Goal: Task Accomplishment & Management: Use online tool/utility

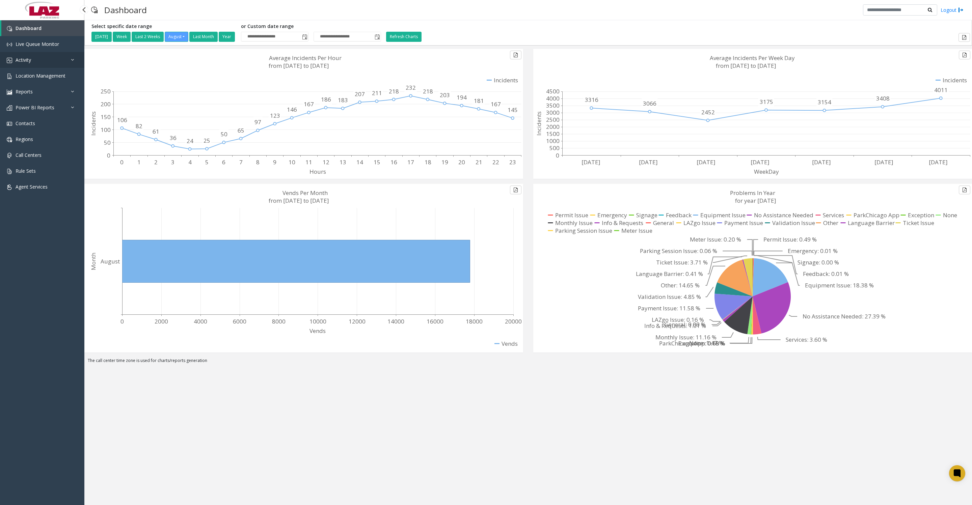
drag, startPoint x: 39, startPoint y: 67, endPoint x: 44, endPoint y: 74, distance: 8.5
click at [39, 66] on link "Activity" at bounding box center [42, 60] width 84 height 16
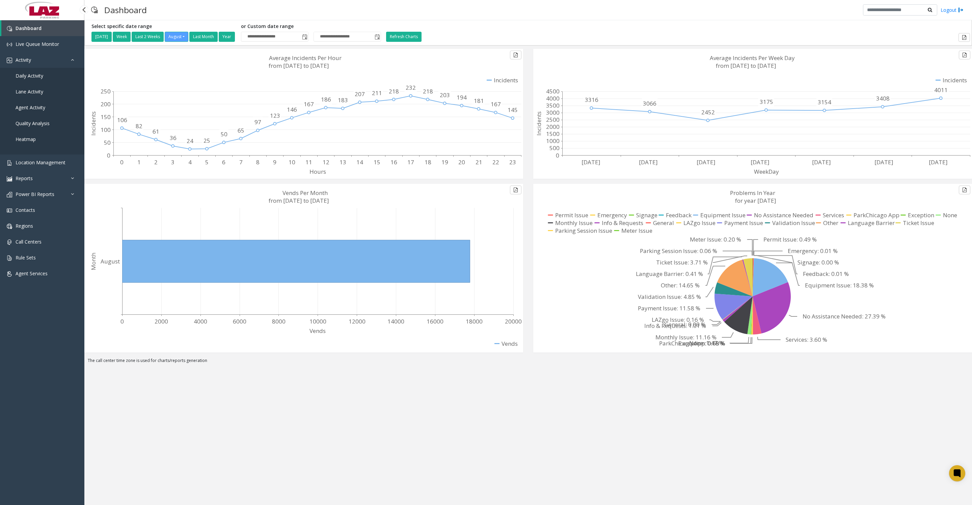
click at [36, 84] on link "Daily Activity" at bounding box center [42, 76] width 84 height 16
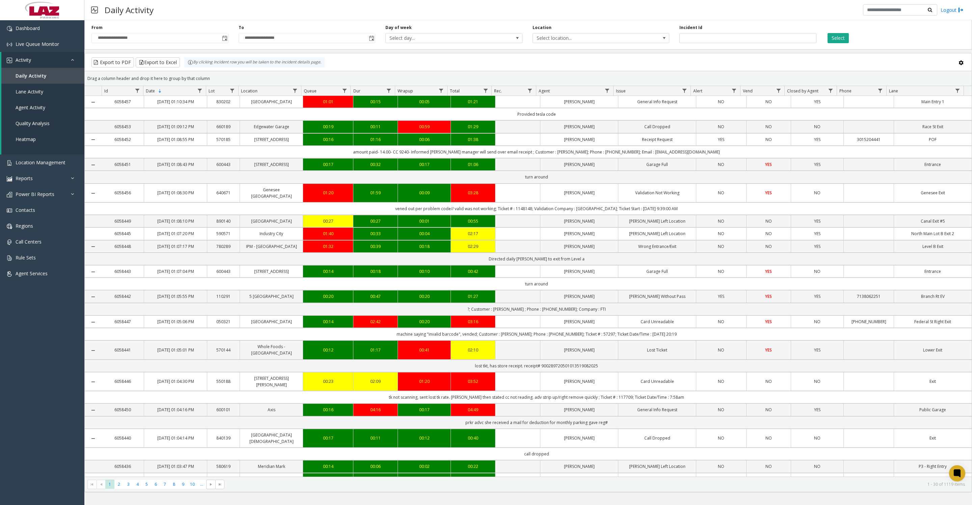
click at [225, 40] on span "Toggle popup" at bounding box center [224, 38] width 5 height 5
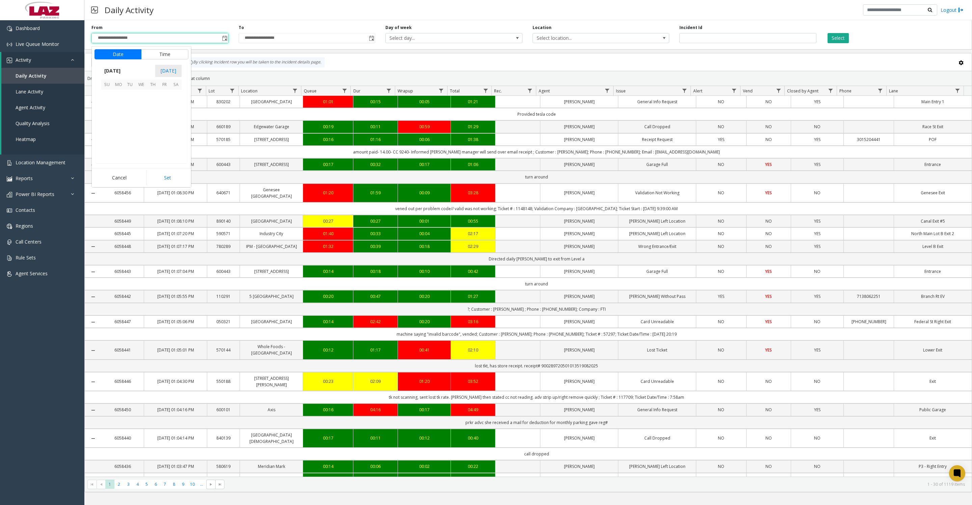
scroll to position [120980, 0]
click at [164, 100] on span "1" at bounding box center [164, 95] width 11 height 11
click at [177, 185] on button "Set" at bounding box center [167, 177] width 43 height 15
type input "**********"
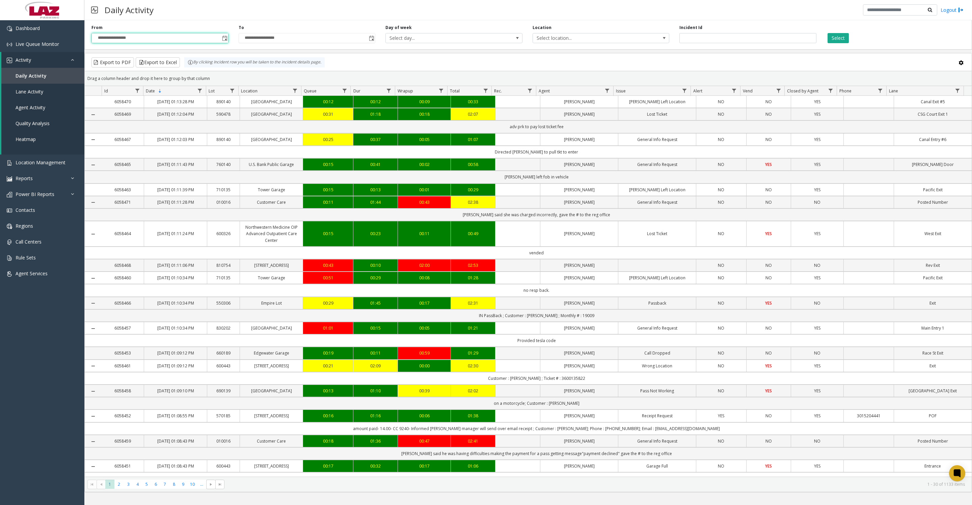
click at [609, 92] on span "Data table" at bounding box center [606, 90] width 5 height 5
click at [621, 122] on input "Agent Filter" at bounding box center [635, 122] width 57 height 11
type input "******"
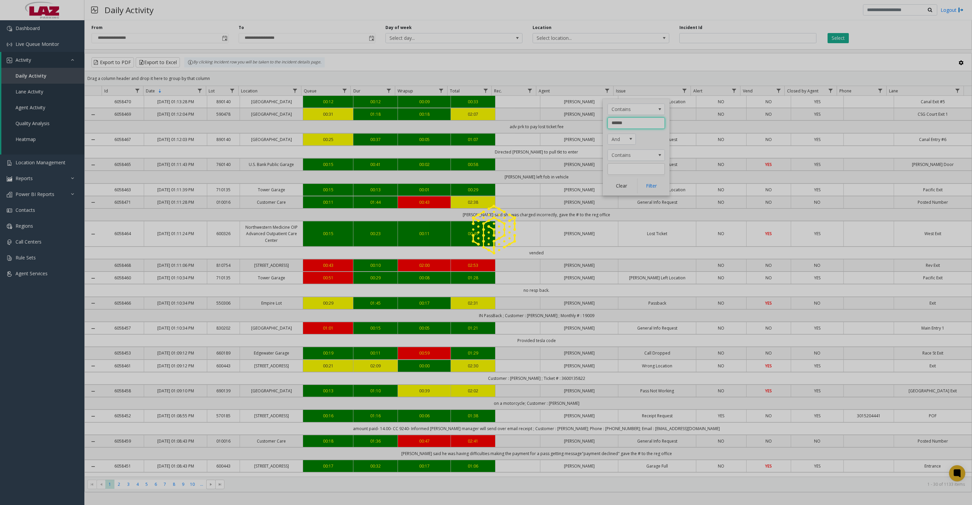
click button "Filter" at bounding box center [651, 186] width 28 height 15
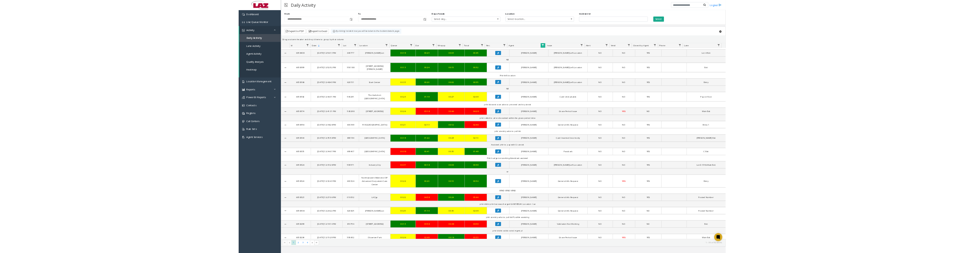
scroll to position [168, 0]
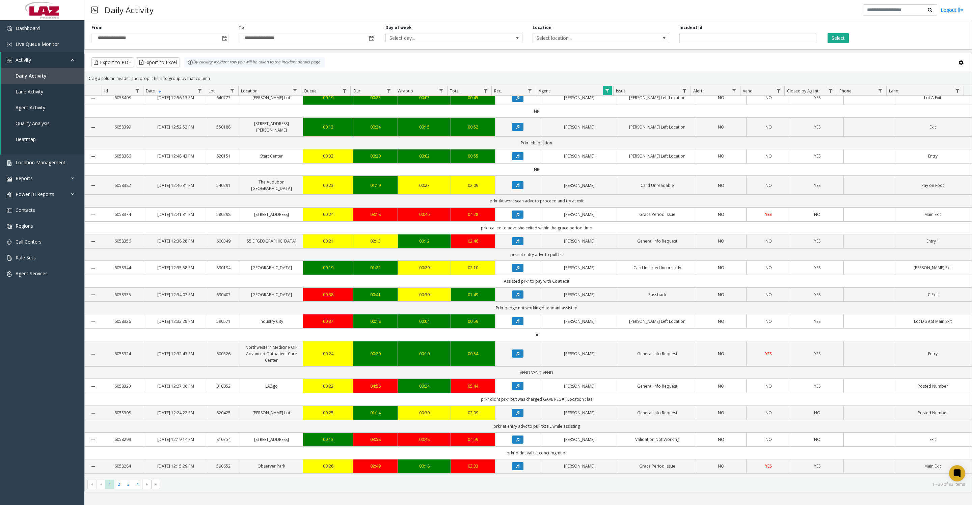
click at [516, 253] on icon "Data table" at bounding box center [517, 354] width 3 height 4
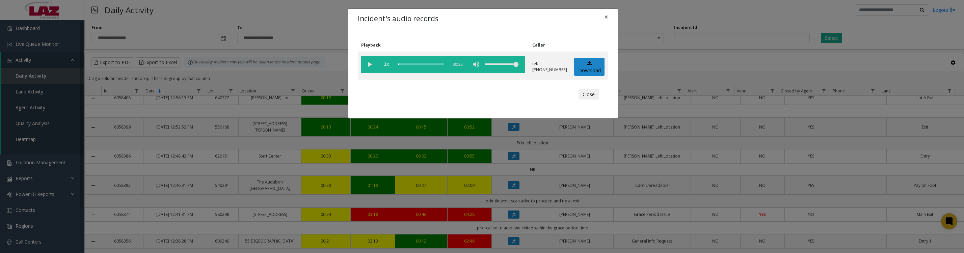
click at [578, 99] on button "Close" at bounding box center [588, 94] width 20 height 11
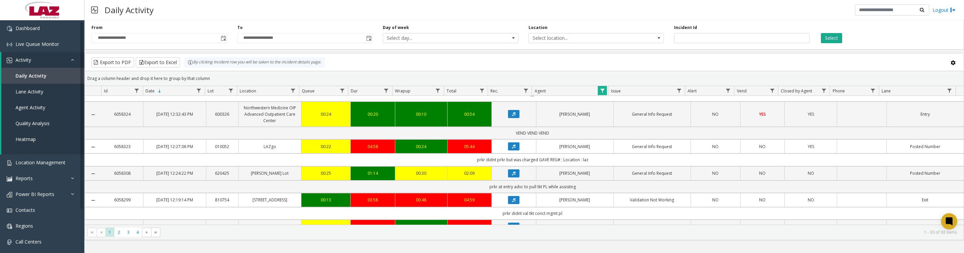
scroll to position [421, 0]
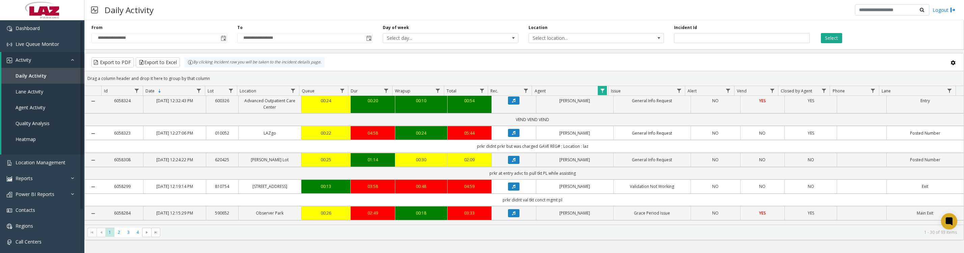
click at [512, 103] on icon "Data table" at bounding box center [513, 101] width 3 height 4
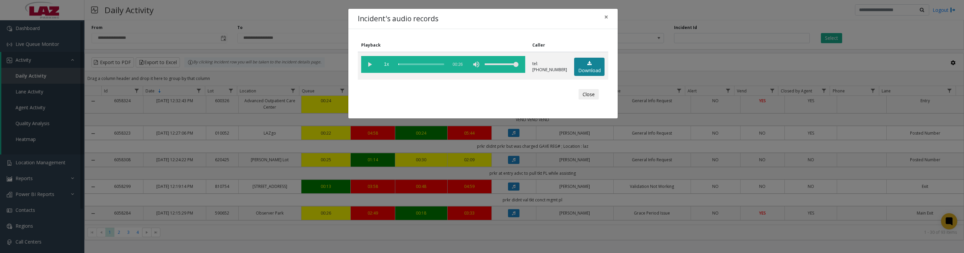
click at [587, 66] on icon at bounding box center [589, 63] width 4 height 5
click at [369, 67] on vg-play-pause at bounding box center [369, 64] width 17 height 17
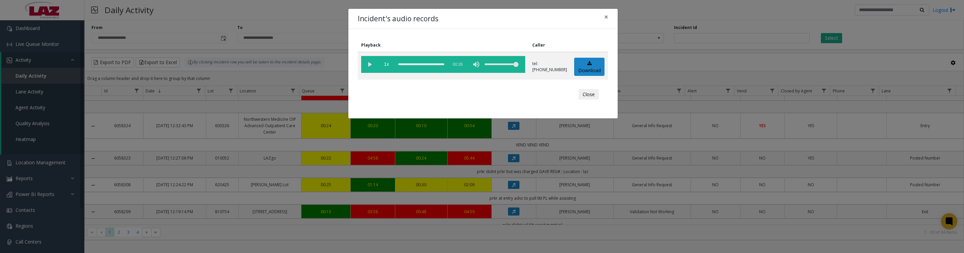
click at [585, 99] on button "Close" at bounding box center [588, 94] width 20 height 11
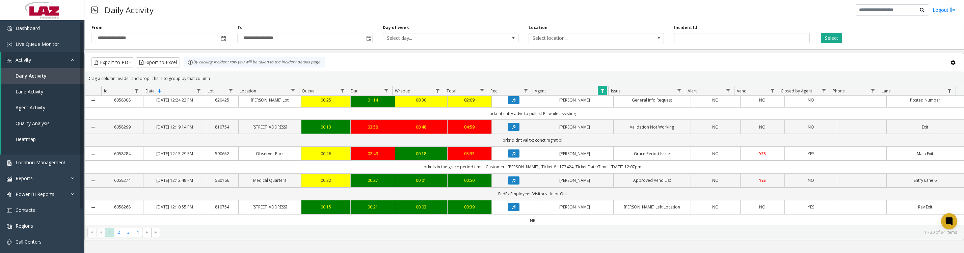
scroll to position [591, 0]
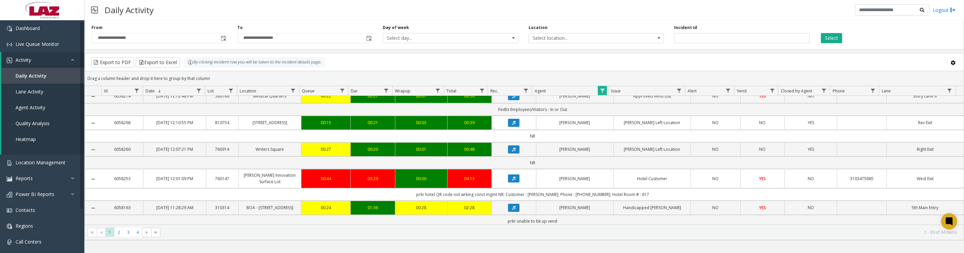
click at [512, 71] on icon "Data table" at bounding box center [513, 69] width 3 height 4
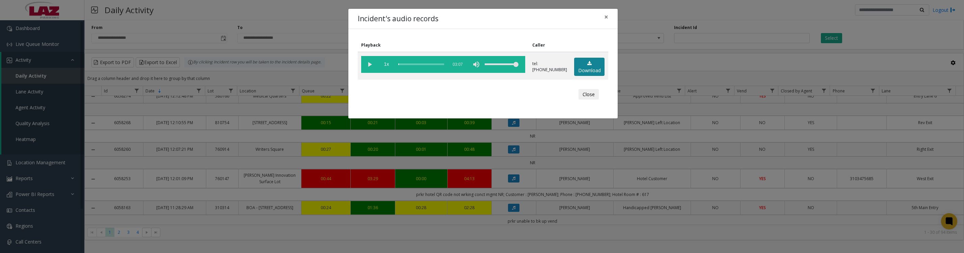
click at [586, 73] on link "Download" at bounding box center [589, 67] width 30 height 19
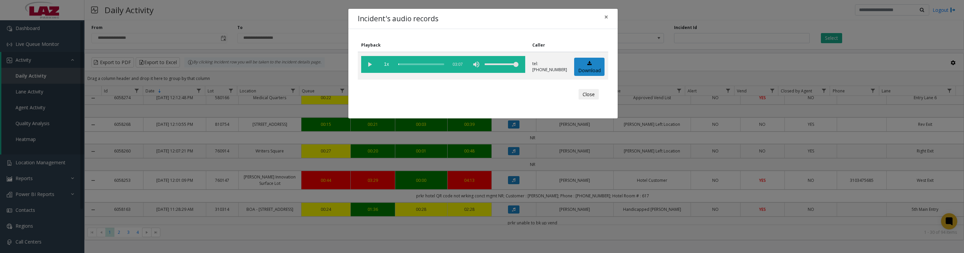
click at [364, 68] on vg-play-pause at bounding box center [369, 64] width 17 height 17
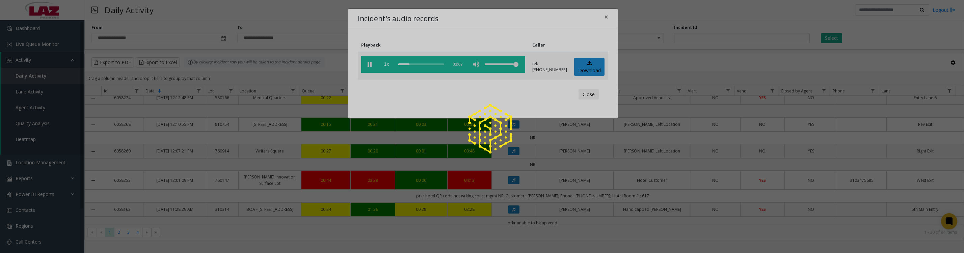
click at [368, 65] on div at bounding box center [482, 126] width 964 height 253
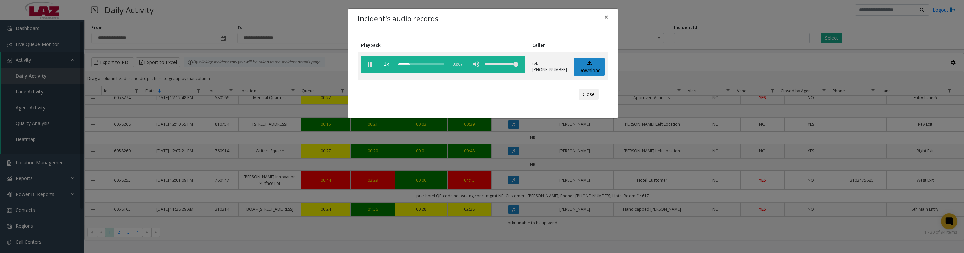
click at [369, 65] on vg-play-pause at bounding box center [369, 64] width 17 height 17
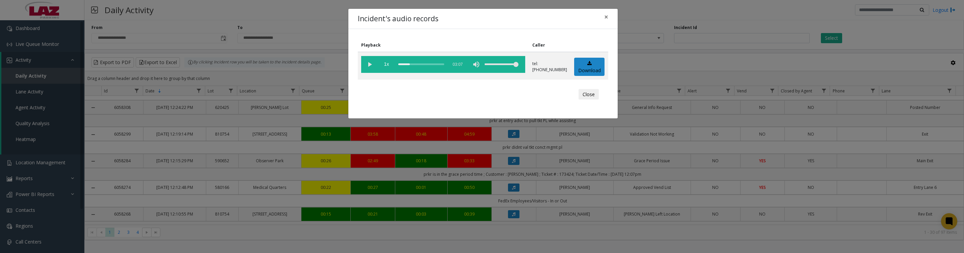
click at [584, 100] on button "Close" at bounding box center [588, 94] width 20 height 11
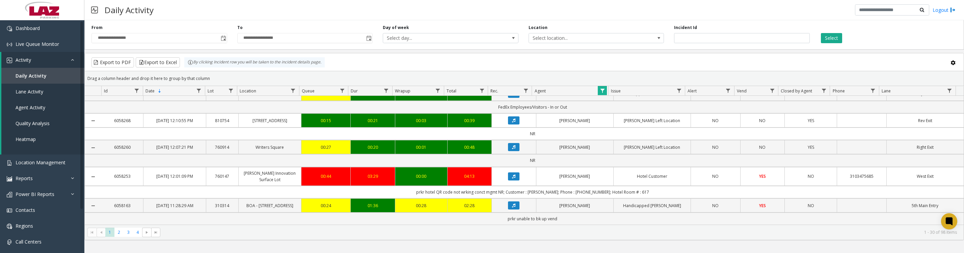
scroll to position [867, 0]
click at [119, 236] on span "2" at bounding box center [118, 232] width 9 height 9
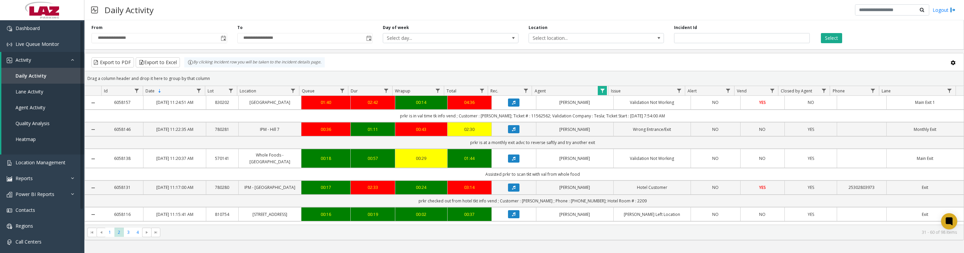
click at [512, 131] on icon "Data table" at bounding box center [513, 129] width 3 height 4
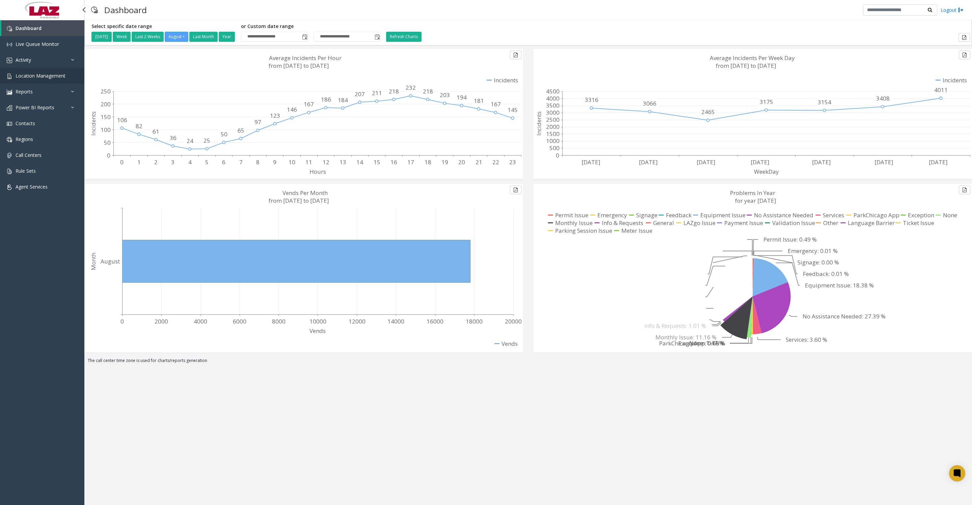
click at [30, 84] on link "Location Management" at bounding box center [42, 76] width 84 height 16
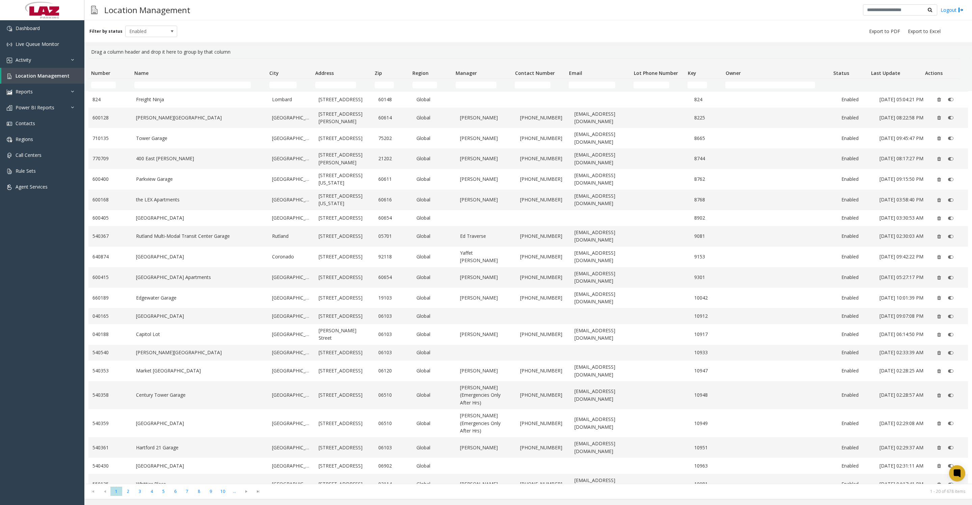
click at [187, 79] on th "Name" at bounding box center [199, 69] width 135 height 20
click at [179, 85] on input "Name Filter" at bounding box center [192, 85] width 116 height 7
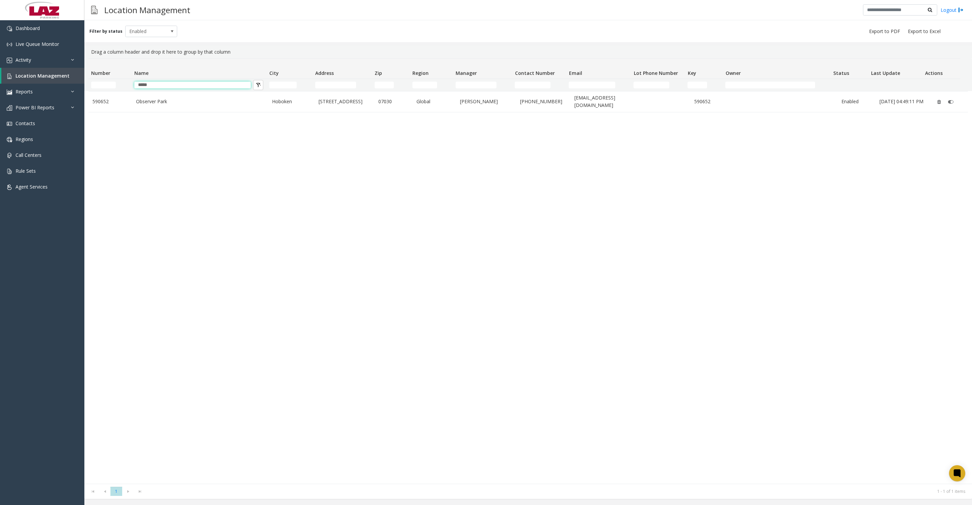
type input "*****"
click at [165, 112] on td "Observer Park" at bounding box center [200, 101] width 136 height 21
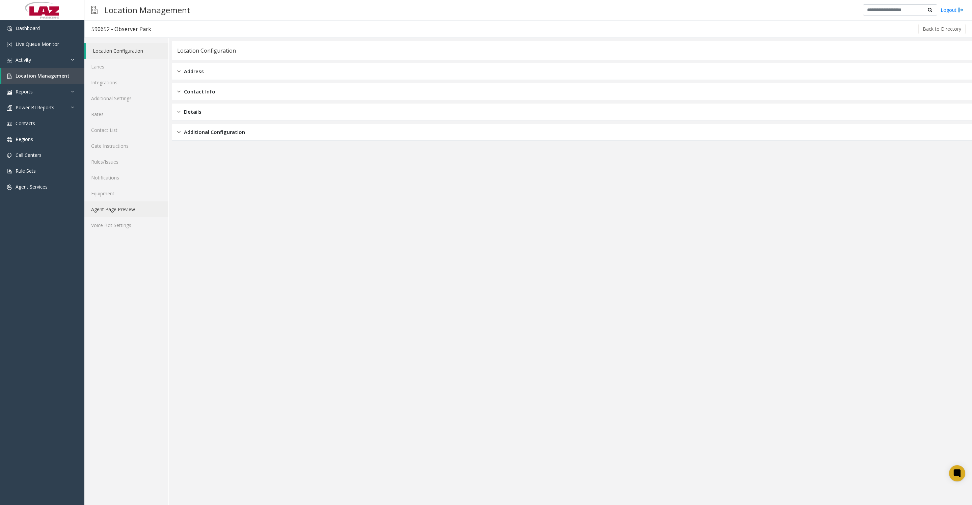
click at [113, 217] on link "Agent Page Preview" at bounding box center [126, 209] width 84 height 16
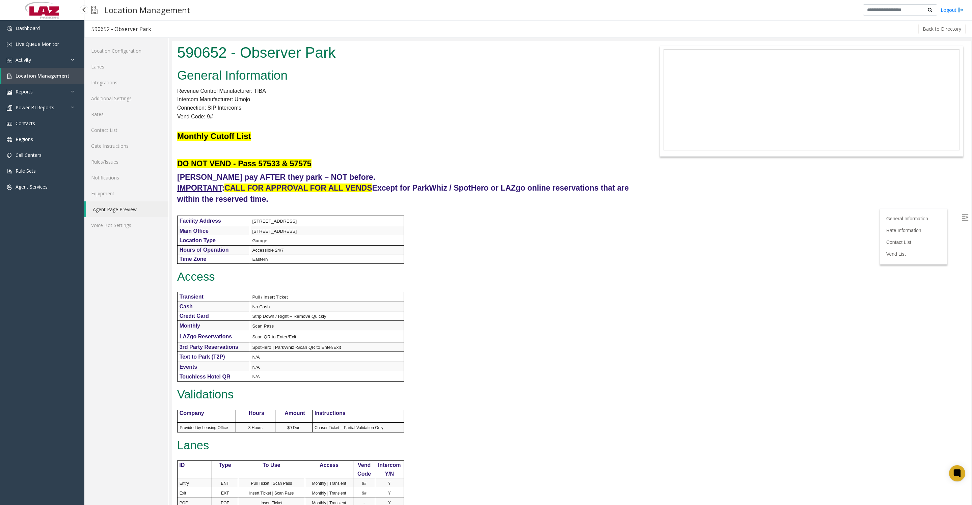
click at [35, 79] on span "Location Management" at bounding box center [43, 76] width 54 height 6
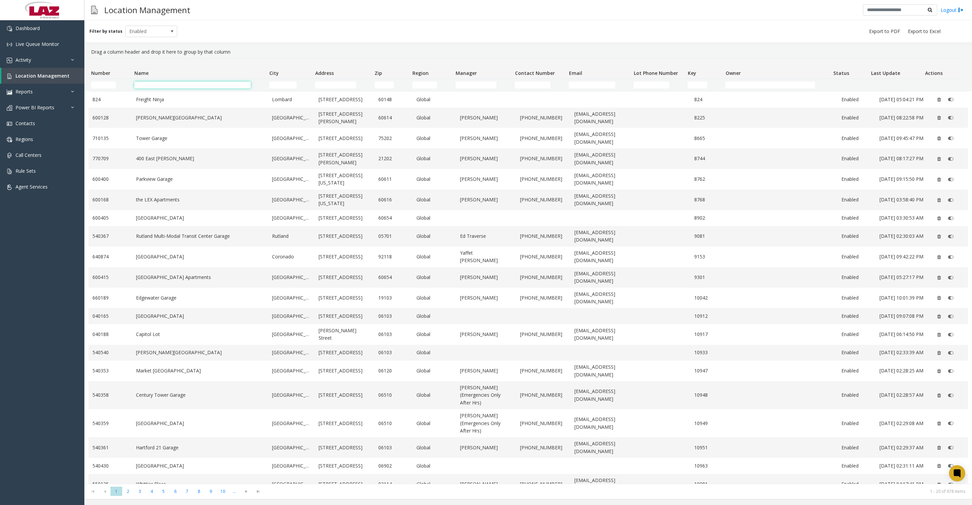
click at [173, 83] on input "Name Filter" at bounding box center [192, 85] width 116 height 7
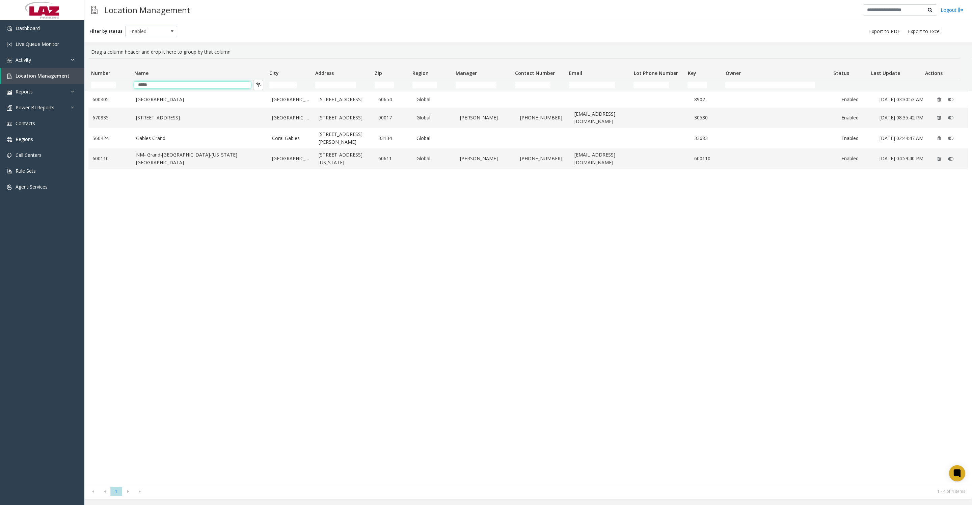
type input "*****"
click at [138, 103] on link "[GEOGRAPHIC_DATA]" at bounding box center [200, 99] width 128 height 7
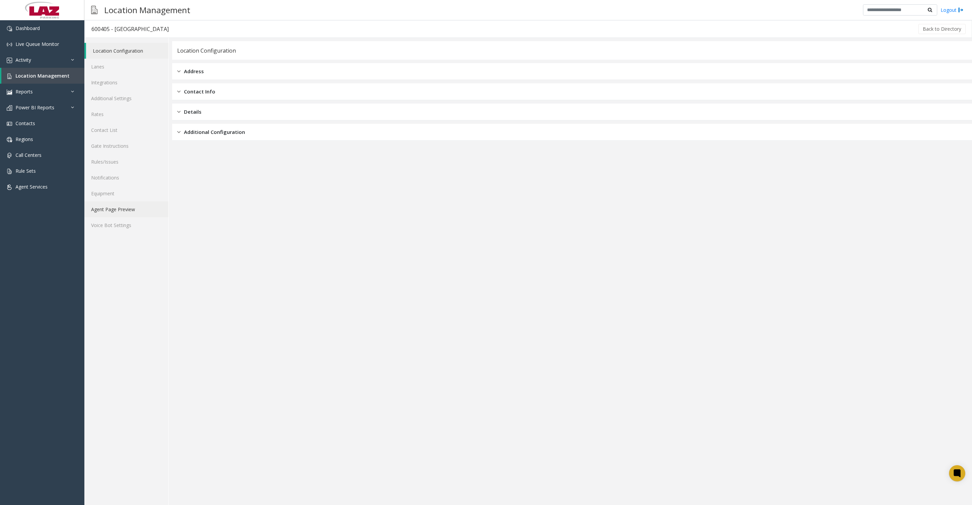
click at [105, 217] on link "Agent Page Preview" at bounding box center [126, 209] width 84 height 16
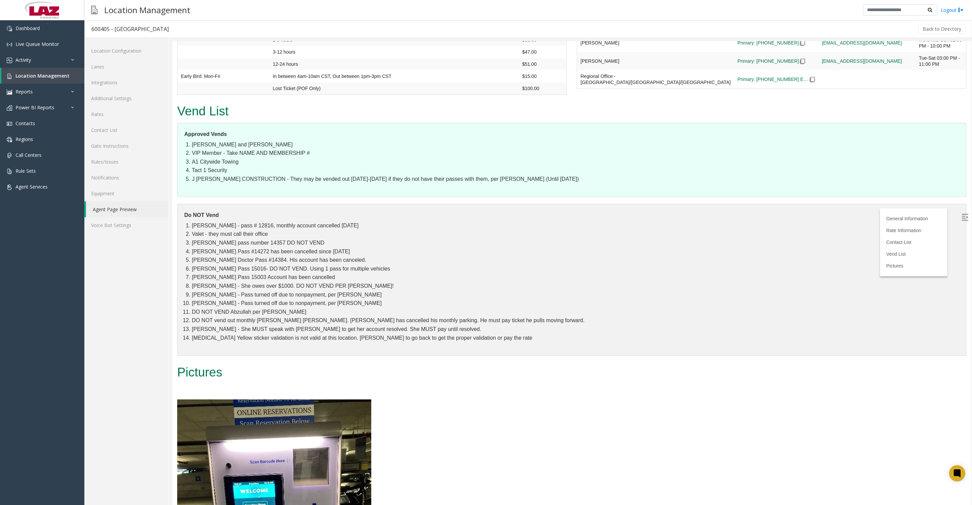
scroll to position [844, 0]
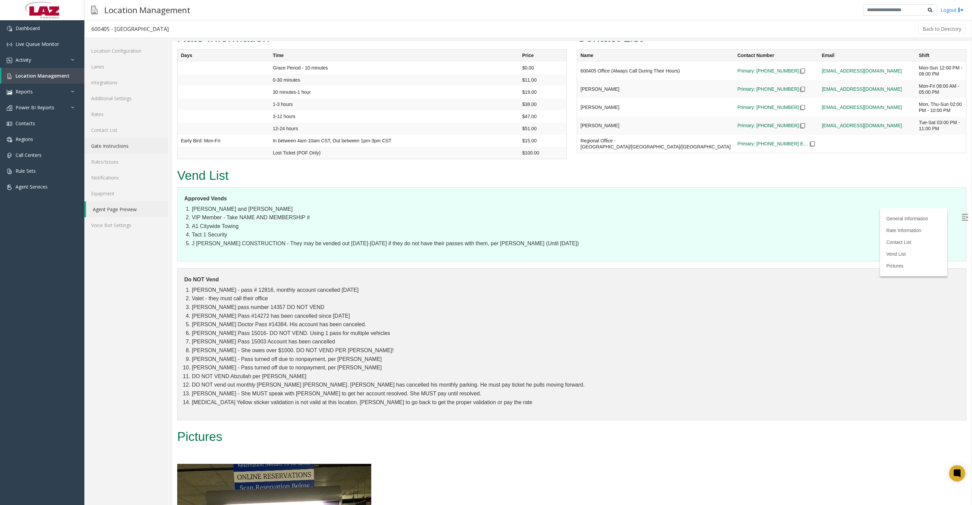
click at [100, 154] on link "Gate Instructions" at bounding box center [126, 146] width 84 height 16
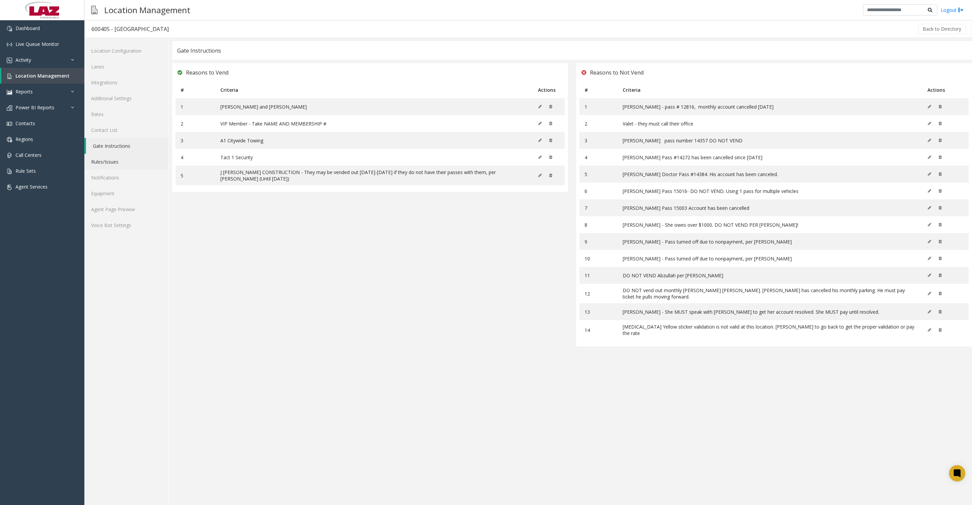
click at [99, 170] on link "Rules/Issues" at bounding box center [126, 162] width 84 height 16
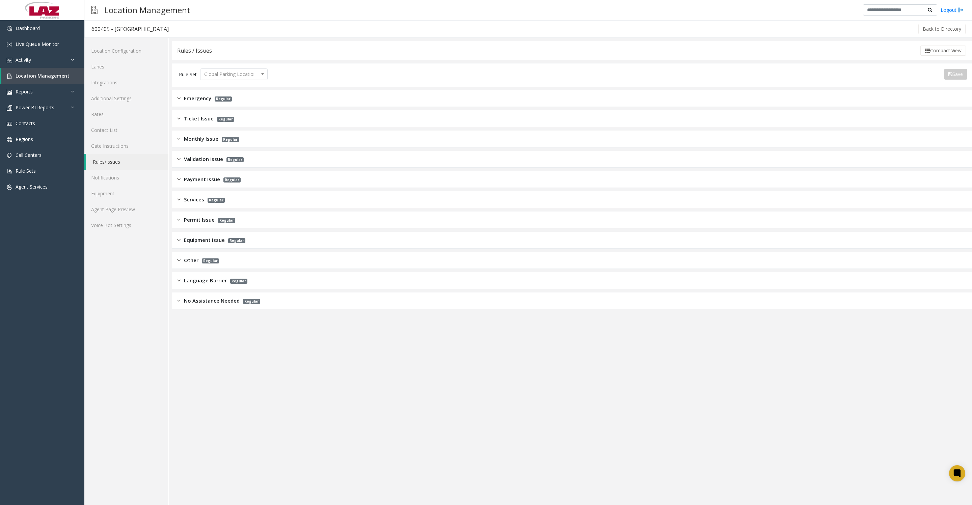
click at [205, 134] on div "Monthly Issue Regular" at bounding box center [572, 139] width 800 height 17
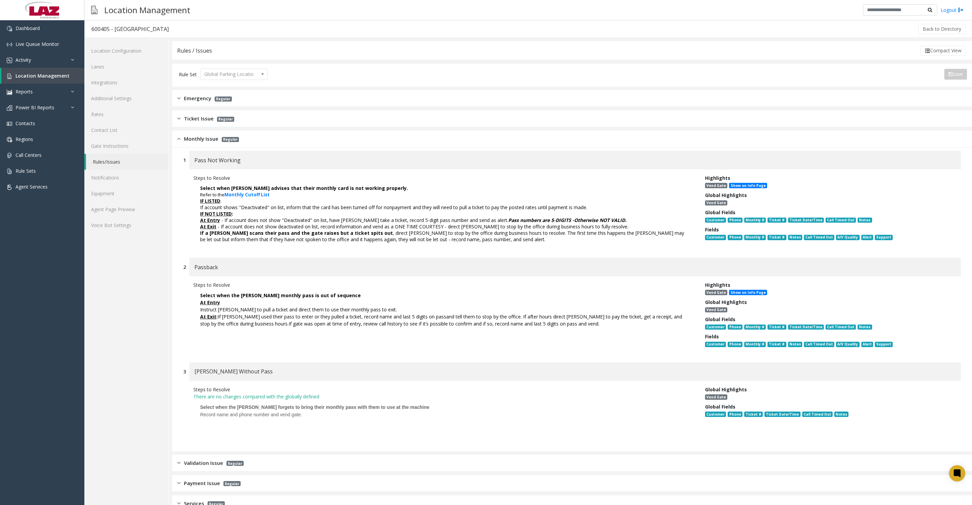
click at [270, 198] on span "Monthly Cutoff List" at bounding box center [246, 195] width 45 height 6
click at [25, 79] on span "Location Management" at bounding box center [43, 76] width 54 height 6
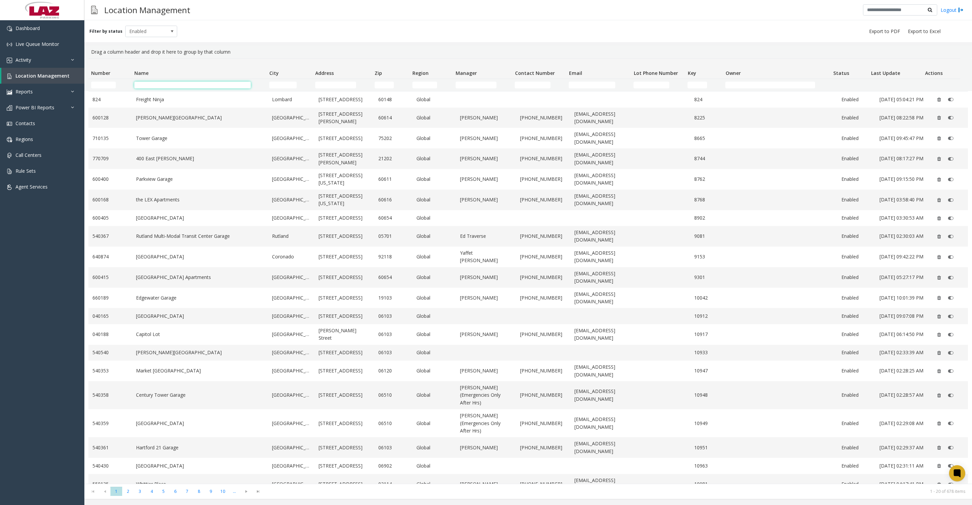
click input "Name Filter"
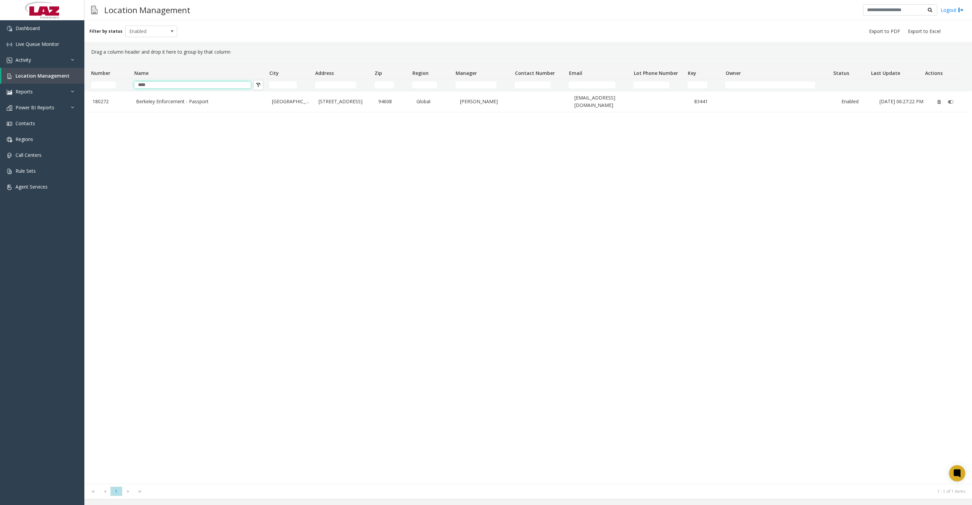
type input "****"
click td "Berkeley Enforcement - Passport"
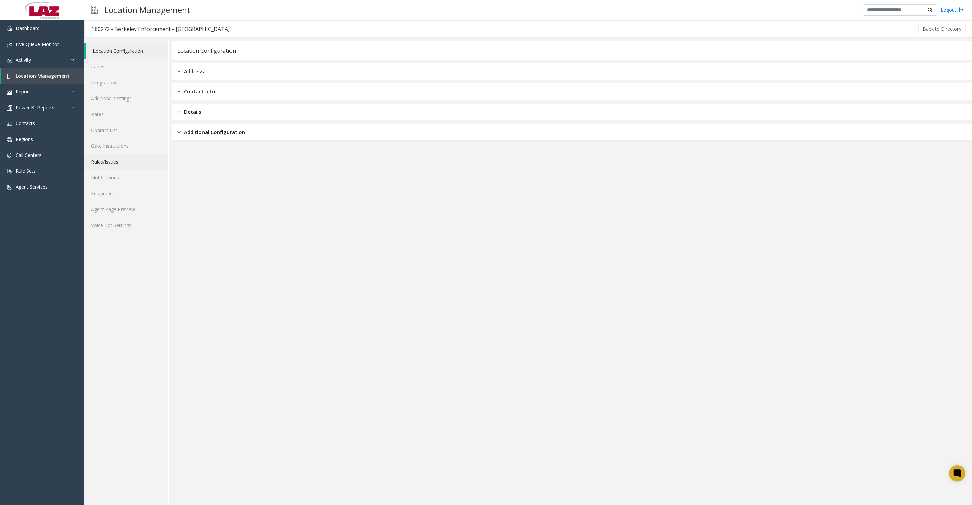
click link "Rules/Issues"
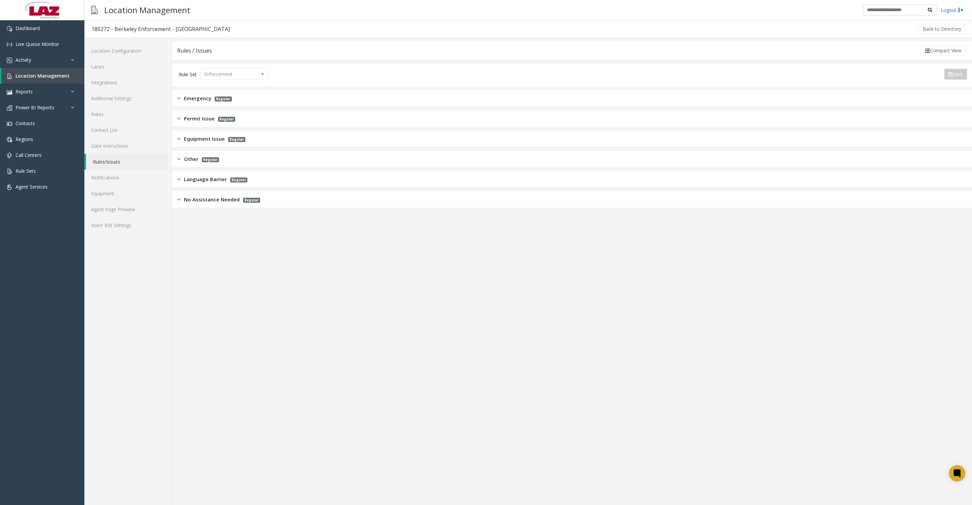
click span "Other"
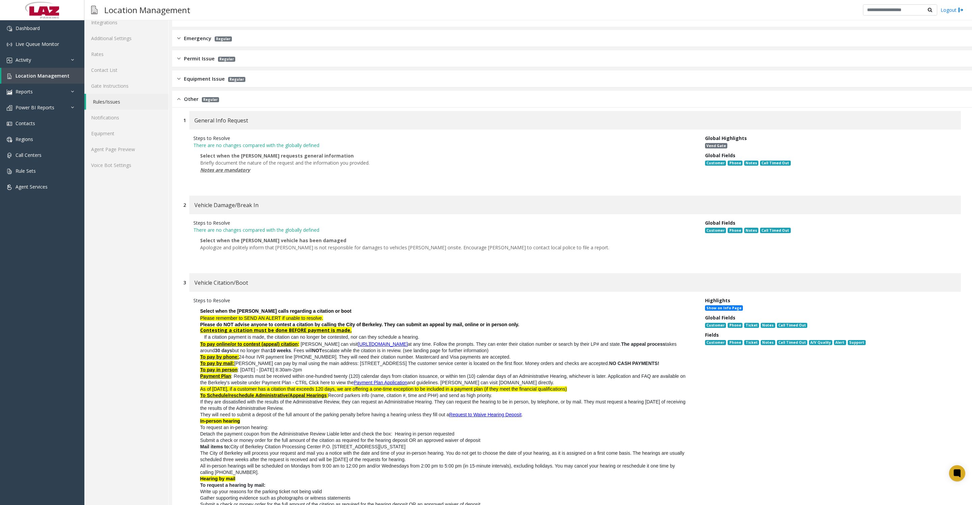
scroll to position [84, 0]
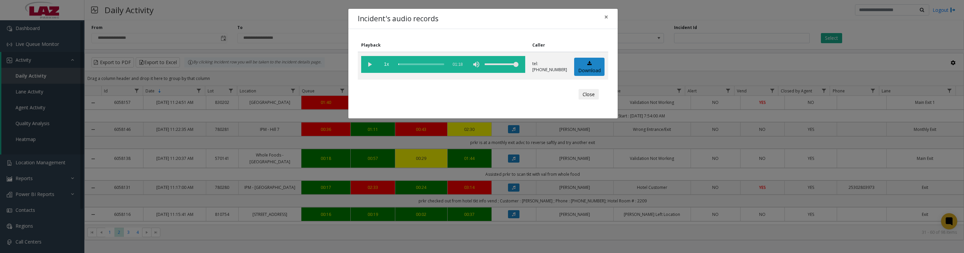
click at [372, 65] on vg-play-pause at bounding box center [369, 64] width 17 height 17
click at [369, 63] on vg-play-pause at bounding box center [369, 64] width 17 height 17
click at [592, 90] on div "Close" at bounding box center [482, 94] width 241 height 20
click at [592, 97] on button "Close" at bounding box center [588, 94] width 20 height 11
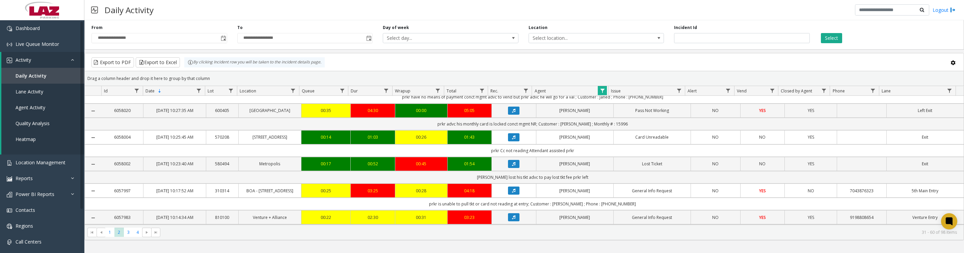
scroll to position [421, 0]
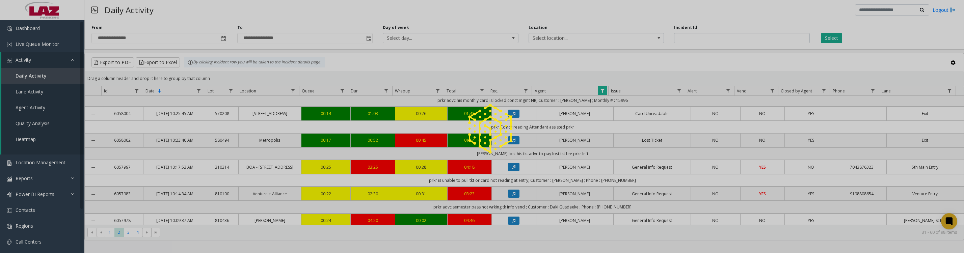
click at [510, 181] on div at bounding box center [482, 126] width 964 height 253
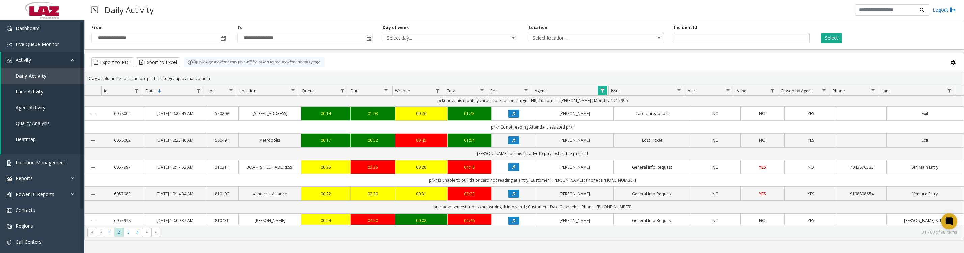
click at [512, 89] on icon "Data table" at bounding box center [513, 87] width 3 height 4
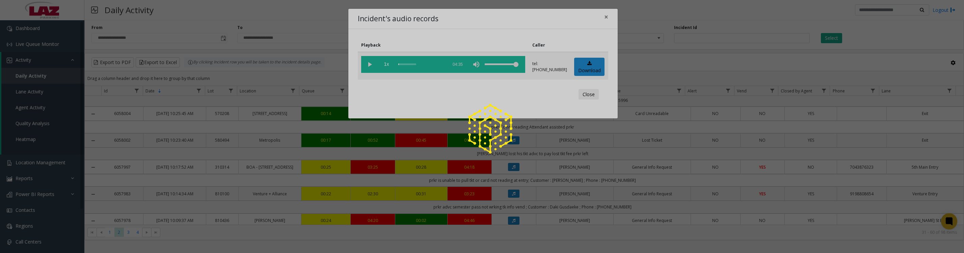
click at [594, 70] on div at bounding box center [482, 126] width 964 height 253
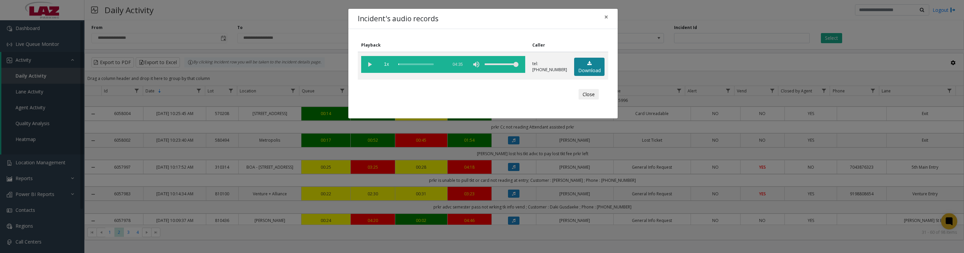
click at [585, 71] on link "Download" at bounding box center [589, 67] width 30 height 19
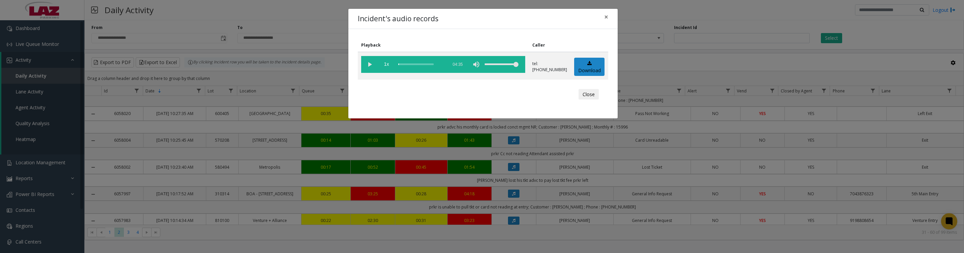
click at [555, 239] on div "Incident's audio records × Playback Caller 1x 04:35 tel:0089029003 Download Clo…" at bounding box center [482, 126] width 964 height 253
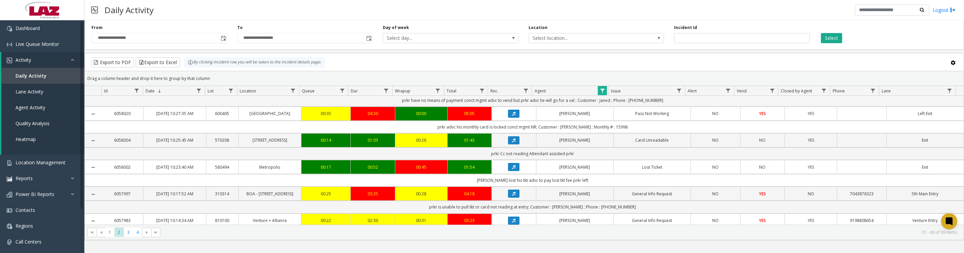
scroll to position [506, 0]
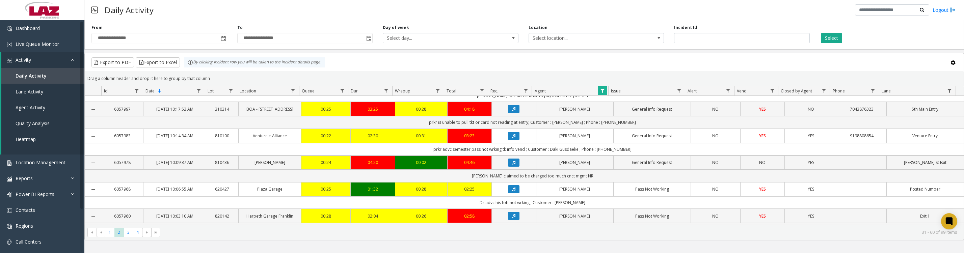
click at [601, 91] on span "Data table" at bounding box center [602, 90] width 5 height 5
click at [612, 189] on button "Clear" at bounding box center [617, 186] width 28 height 15
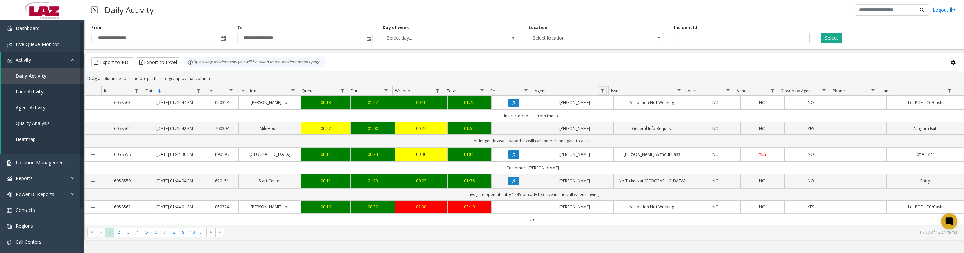
click at [601, 93] on span "Data table" at bounding box center [602, 90] width 5 height 5
click at [609, 123] on input "Agent Filter" at bounding box center [631, 122] width 57 height 11
type input "******"
click button "Filter" at bounding box center [646, 186] width 28 height 15
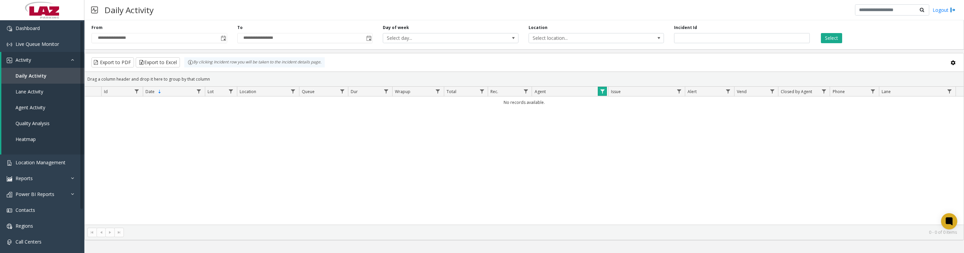
click at [601, 96] on link "Data table" at bounding box center [602, 91] width 9 height 9
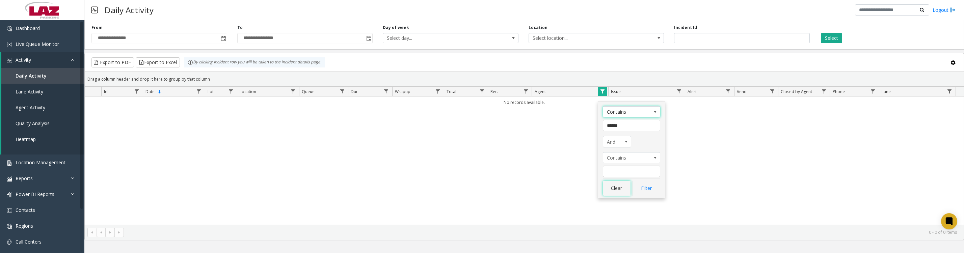
click at [622, 191] on button "Clear" at bounding box center [617, 188] width 28 height 15
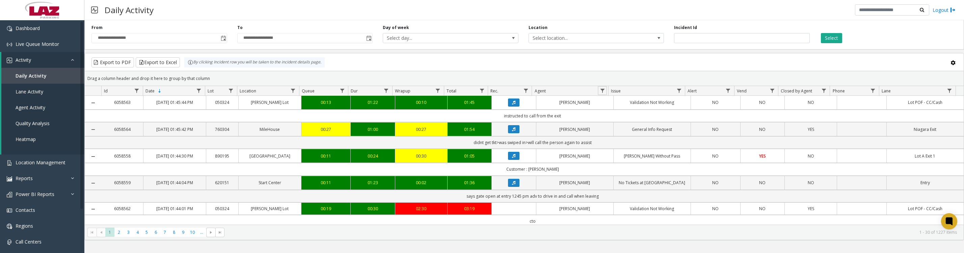
click at [603, 93] on span "Data table" at bounding box center [602, 90] width 5 height 5
click at [610, 125] on input "Agent Filter" at bounding box center [631, 122] width 57 height 11
type input "******"
click button "Filter" at bounding box center [646, 186] width 28 height 15
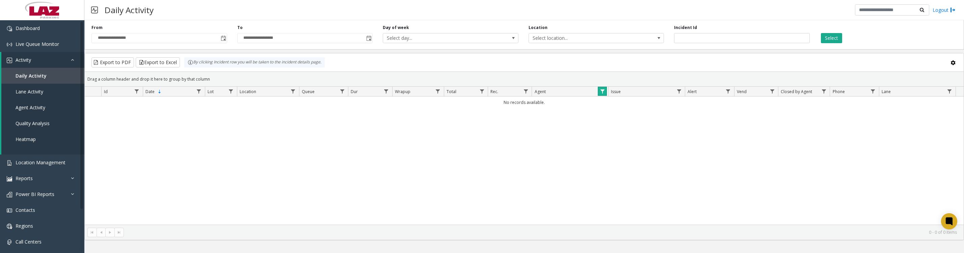
click at [602, 94] on span "Data table" at bounding box center [602, 91] width 5 height 5
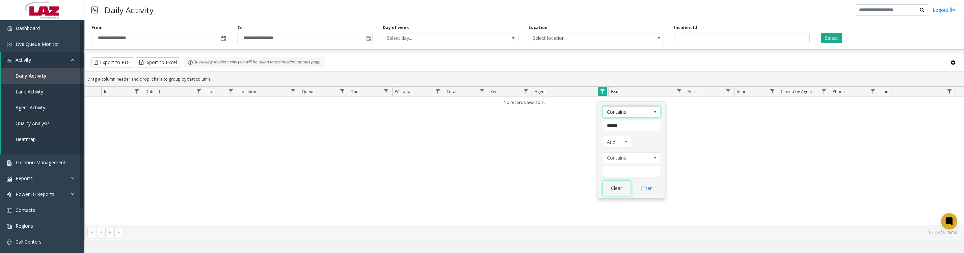
click at [625, 194] on button "Clear" at bounding box center [617, 188] width 28 height 15
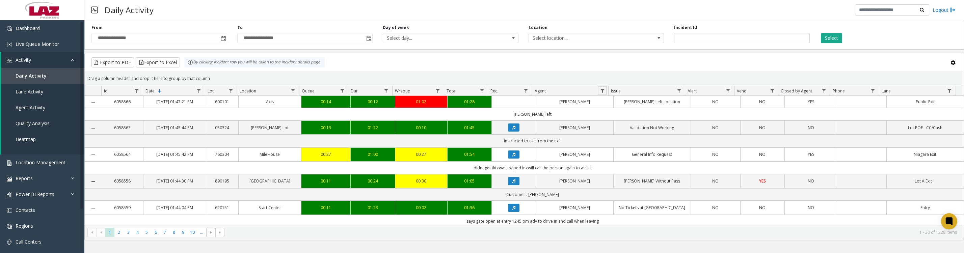
click at [601, 93] on span "Data table" at bounding box center [602, 90] width 5 height 5
click at [615, 122] on input "Agent Filter" at bounding box center [631, 122] width 57 height 11
type input "******"
click button "Filter" at bounding box center [646, 186] width 28 height 15
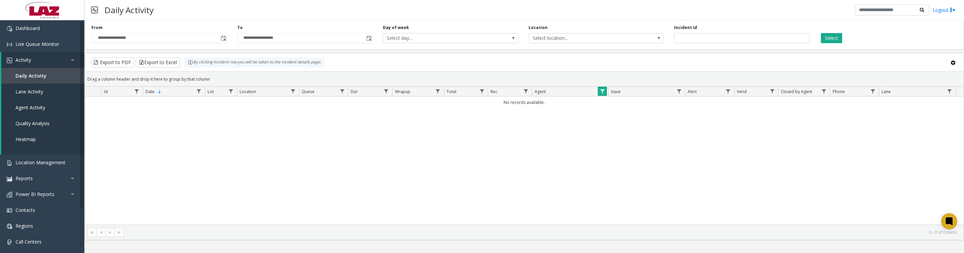
click at [602, 94] on span "Data table" at bounding box center [602, 91] width 5 height 5
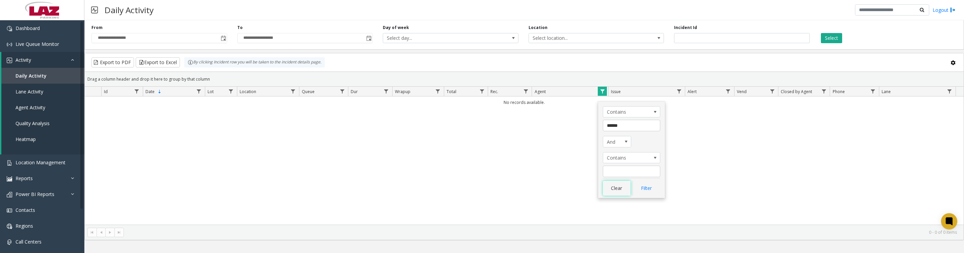
click at [624, 187] on button "Clear" at bounding box center [617, 188] width 28 height 15
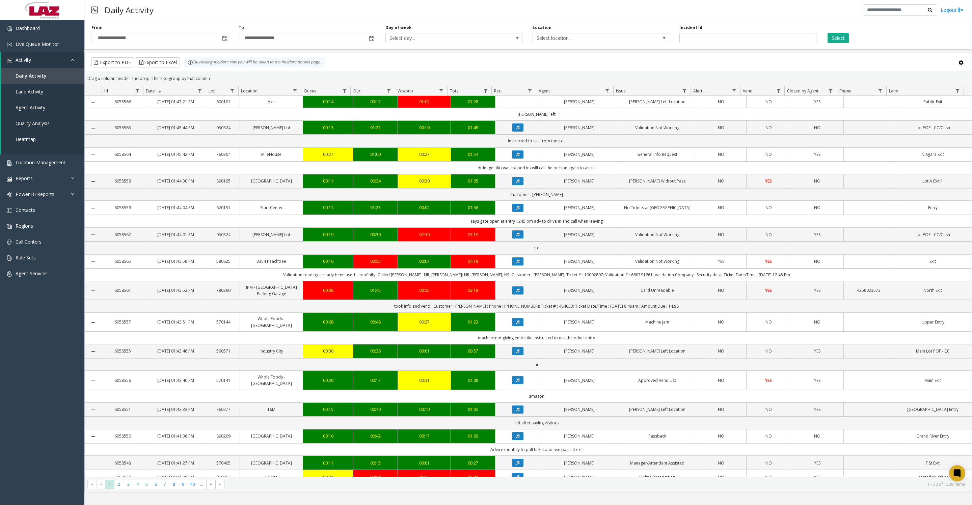
click at [841, 38] on button "Select" at bounding box center [837, 38] width 21 height 10
click at [154, 253] on span "6" at bounding box center [155, 484] width 9 height 9
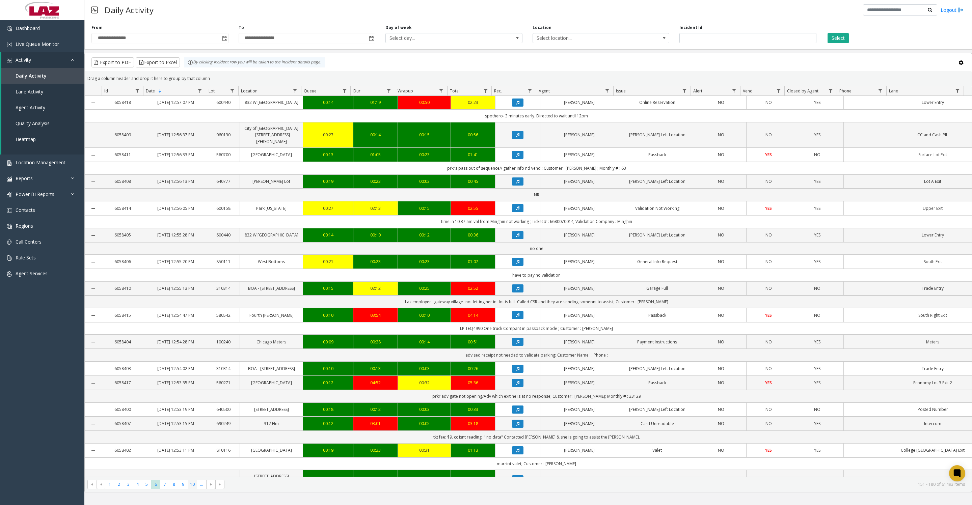
click at [192, 253] on span "10" at bounding box center [192, 484] width 9 height 9
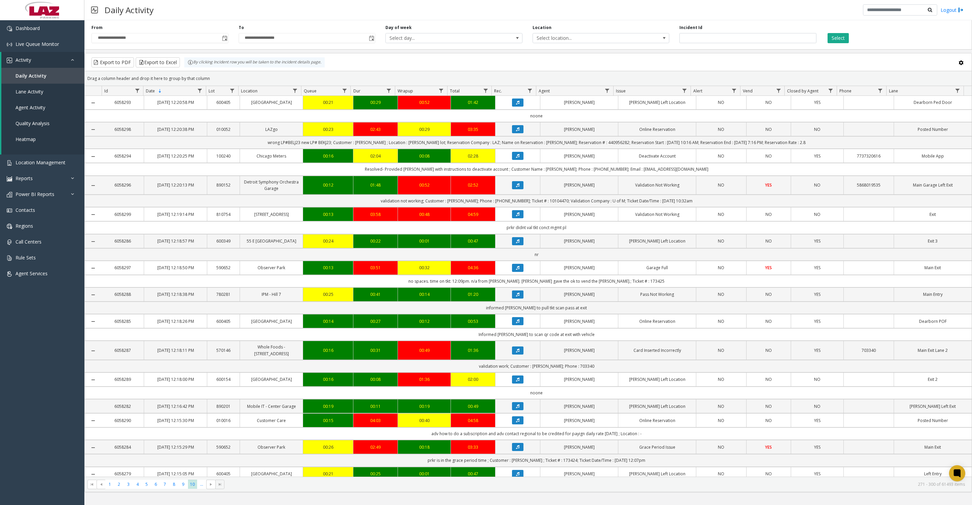
click at [219, 253] on span "Go to the last page" at bounding box center [219, 484] width 5 height 5
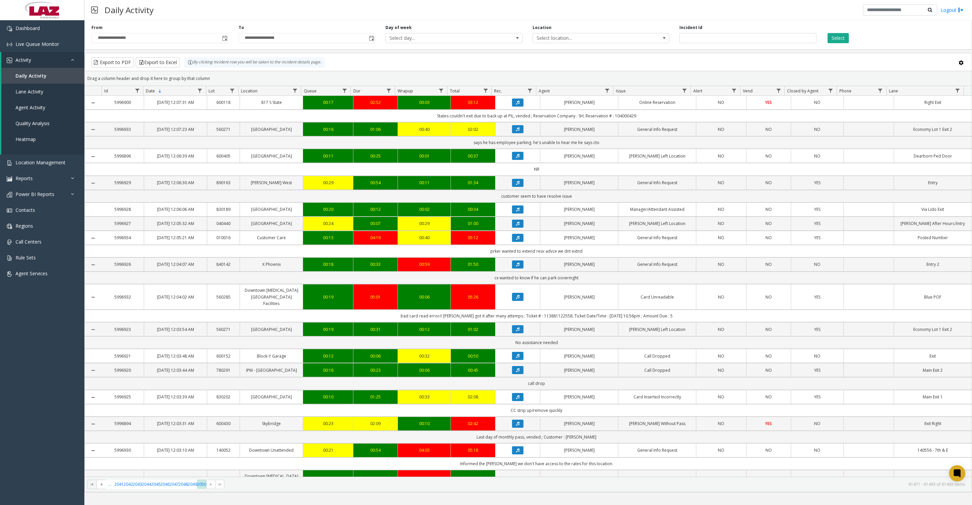
click at [91, 253] on span "Go to the first page" at bounding box center [91, 484] width 5 height 5
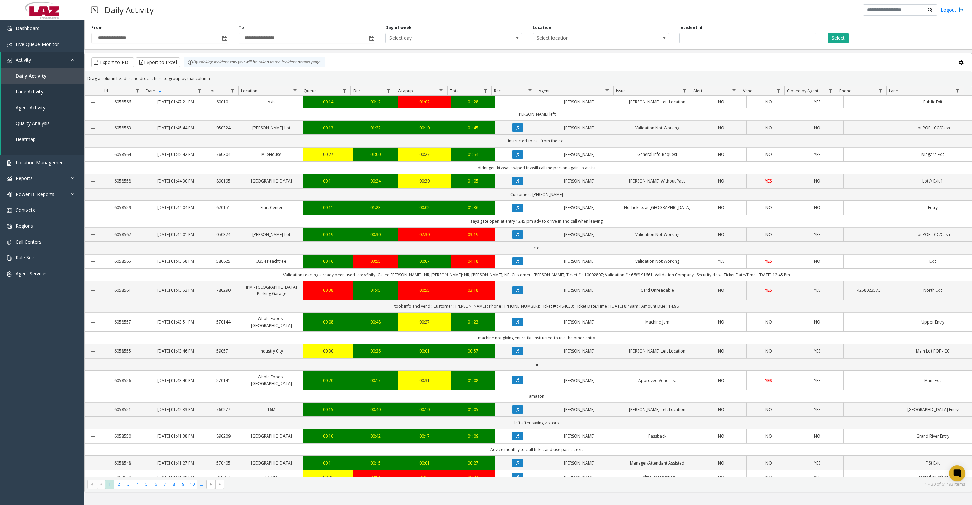
click at [201, 253] on span "..." at bounding box center [201, 484] width 9 height 9
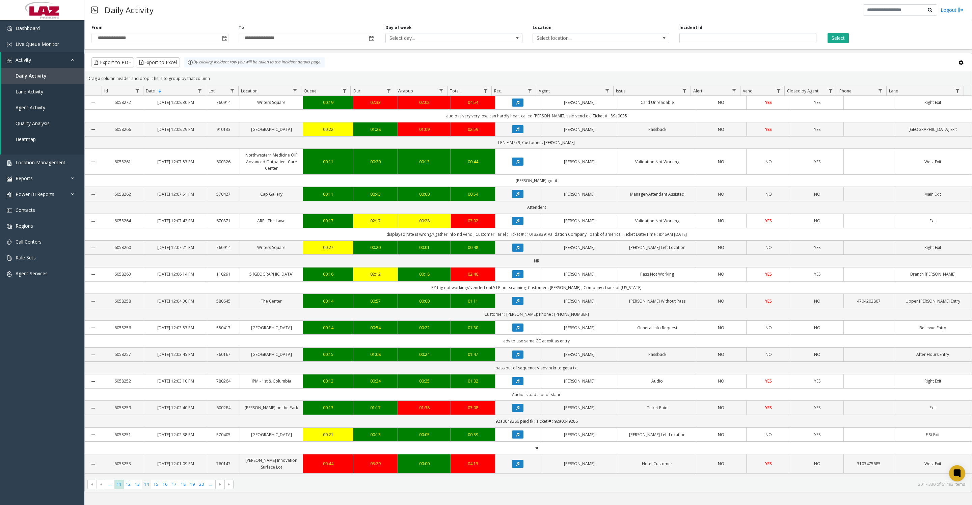
click at [147, 253] on span "14" at bounding box center [146, 484] width 9 height 9
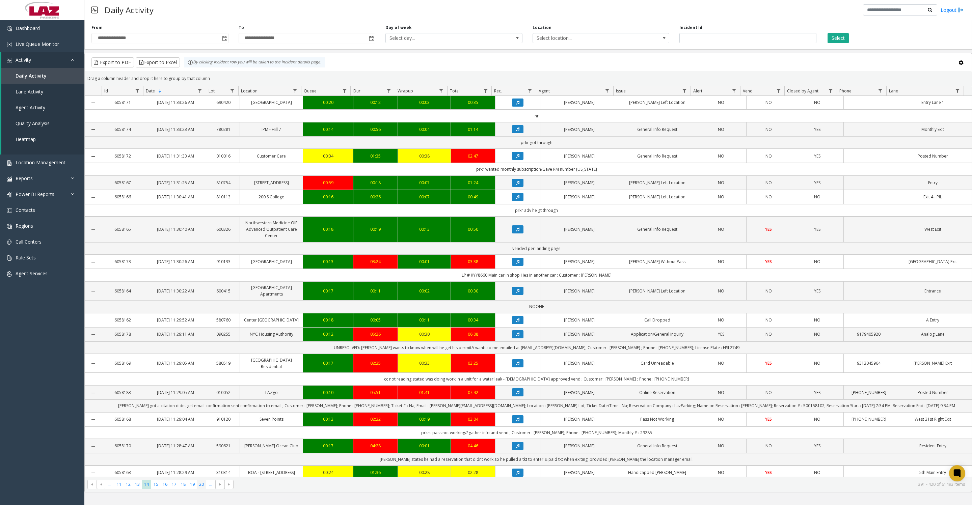
click at [198, 253] on span "20" at bounding box center [201, 484] width 9 height 9
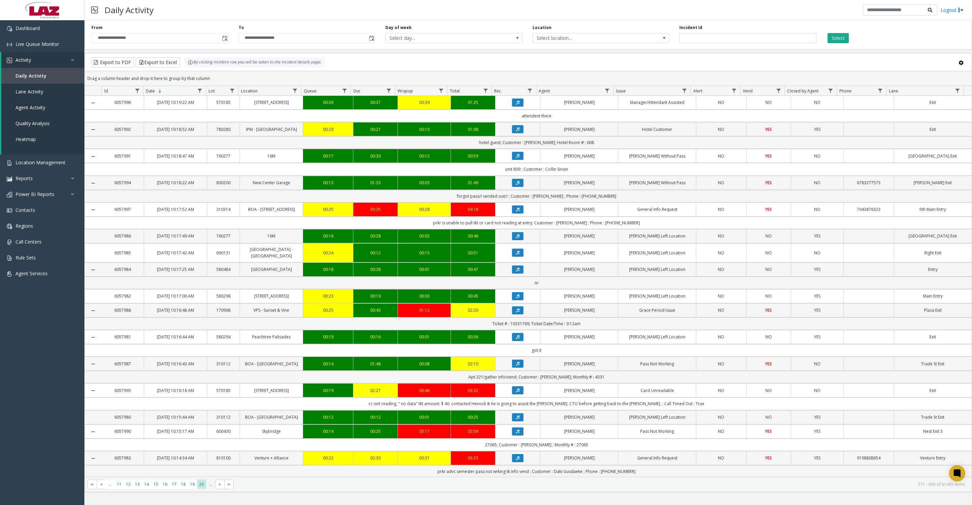
click at [207, 253] on span "..." at bounding box center [210, 484] width 9 height 9
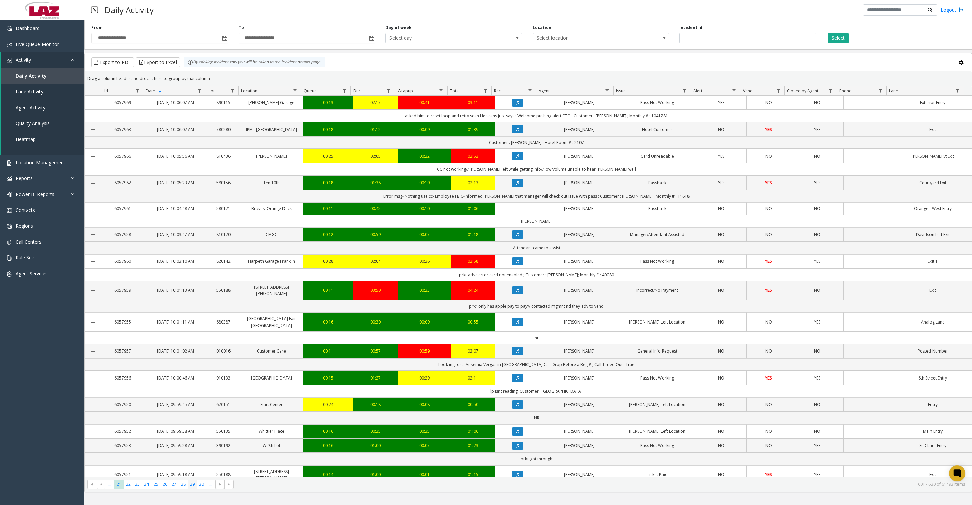
click at [192, 253] on span "29" at bounding box center [192, 484] width 9 height 9
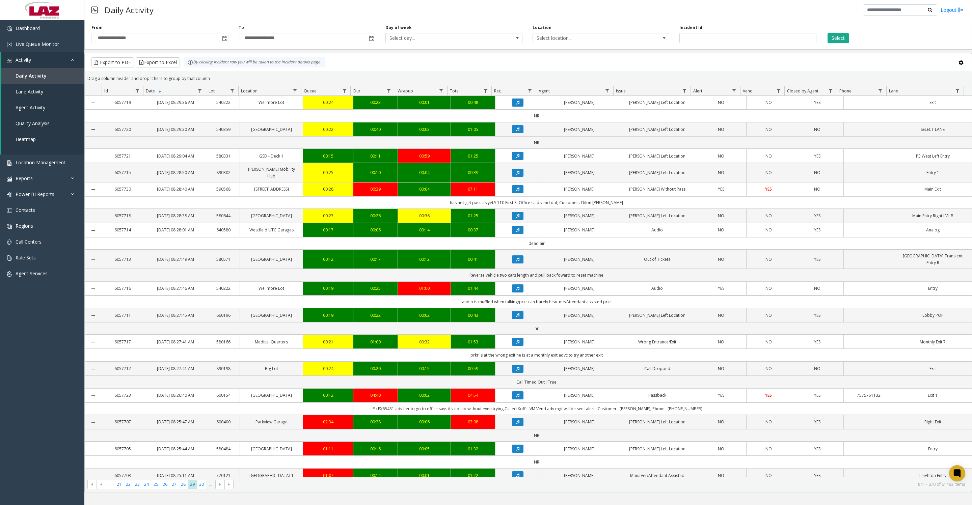
click at [209, 253] on span "..." at bounding box center [210, 484] width 9 height 9
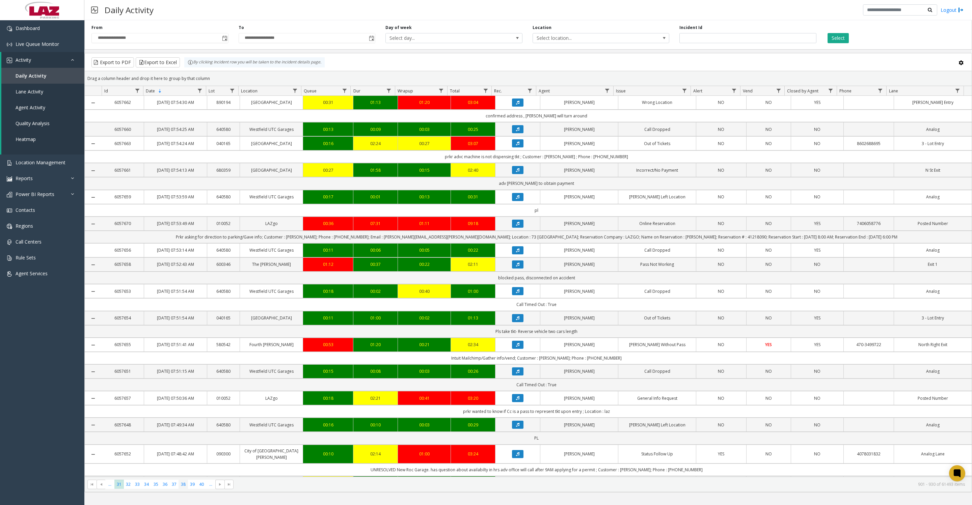
click at [184, 253] on span "38" at bounding box center [183, 484] width 9 height 9
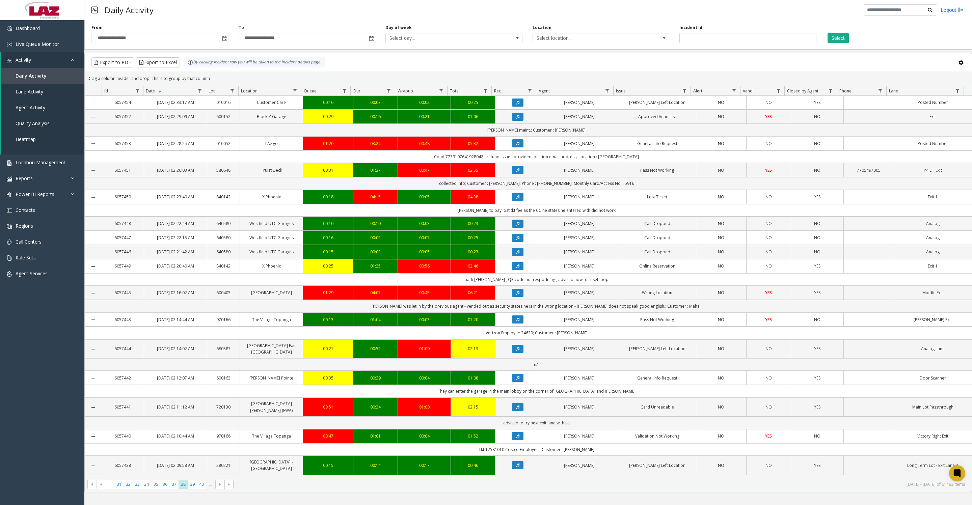
click at [207, 253] on span "..." at bounding box center [210, 484] width 9 height 9
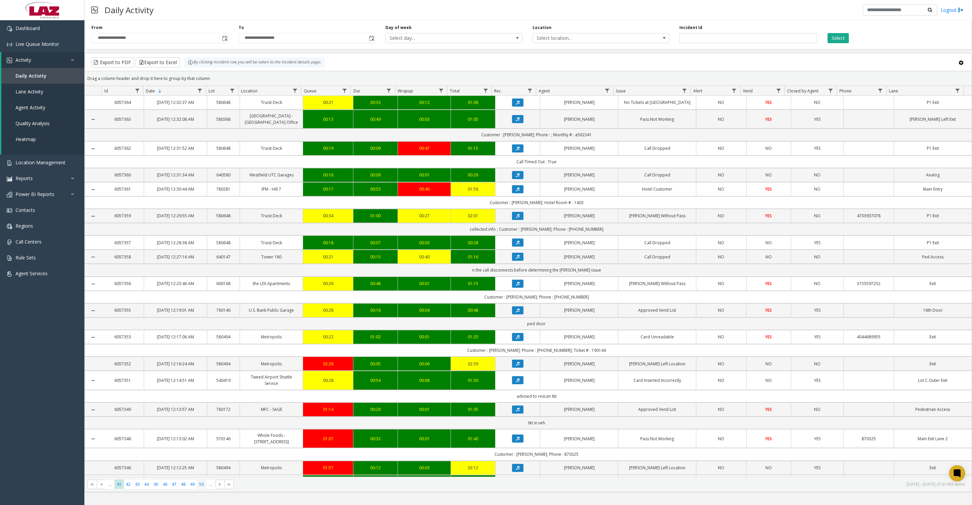
click at [198, 253] on span "50" at bounding box center [201, 484] width 9 height 9
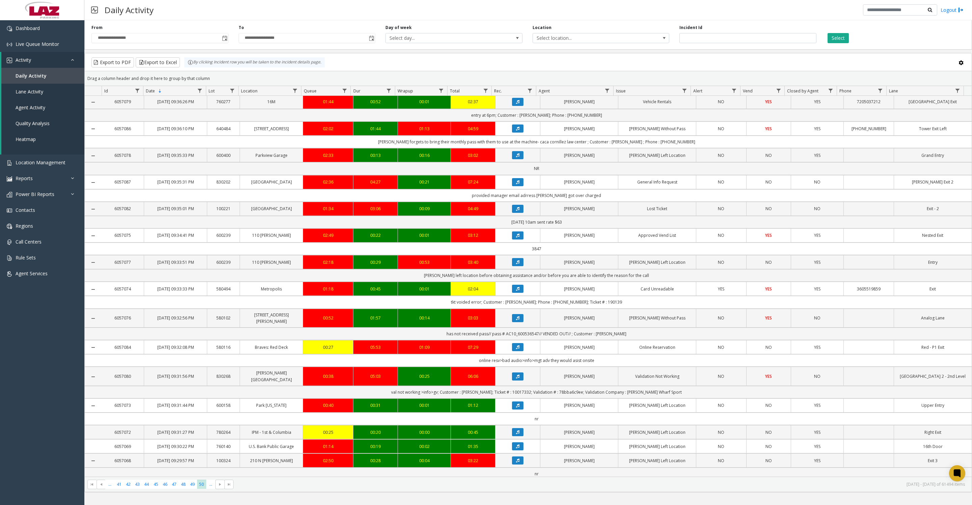
scroll to position [337, 0]
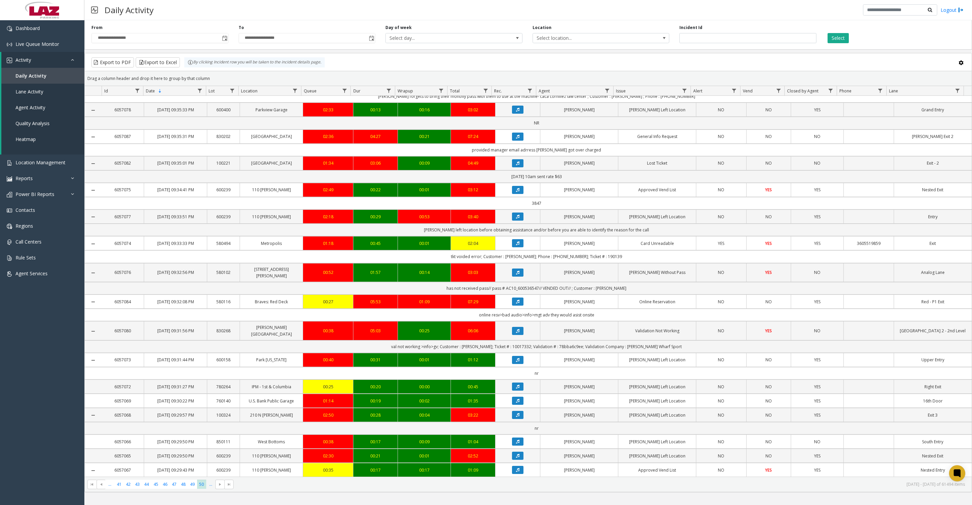
click at [209, 253] on span "..." at bounding box center [210, 484] width 9 height 9
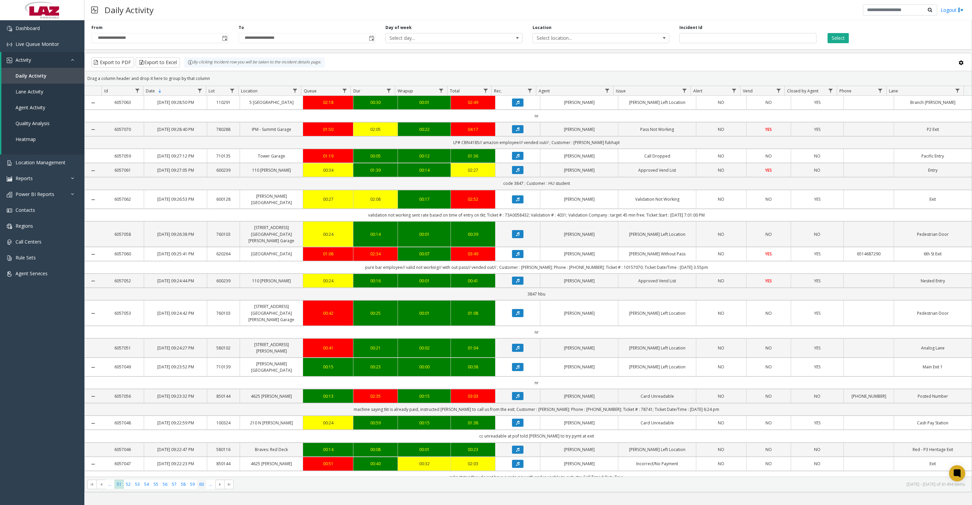
click at [201, 253] on span "60" at bounding box center [201, 484] width 9 height 9
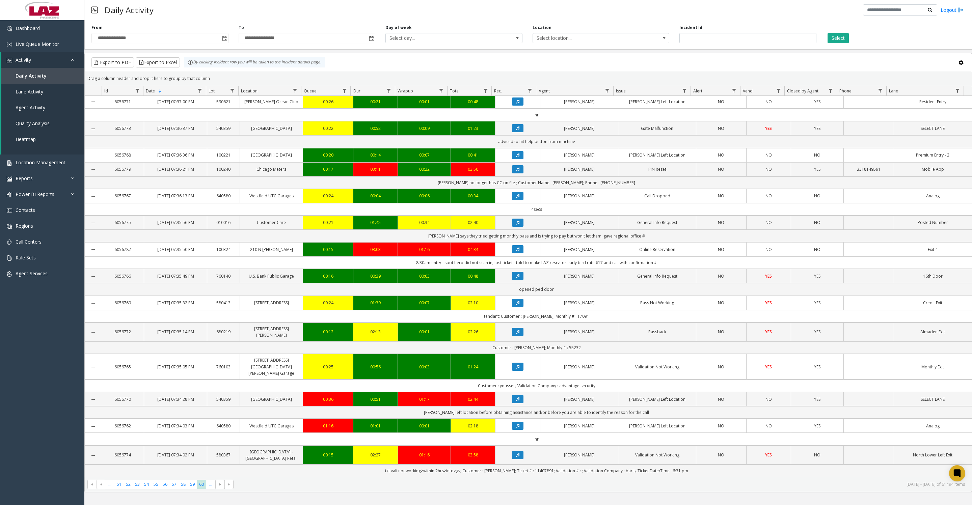
scroll to position [506, 0]
click at [210, 253] on span "..." at bounding box center [210, 484] width 9 height 9
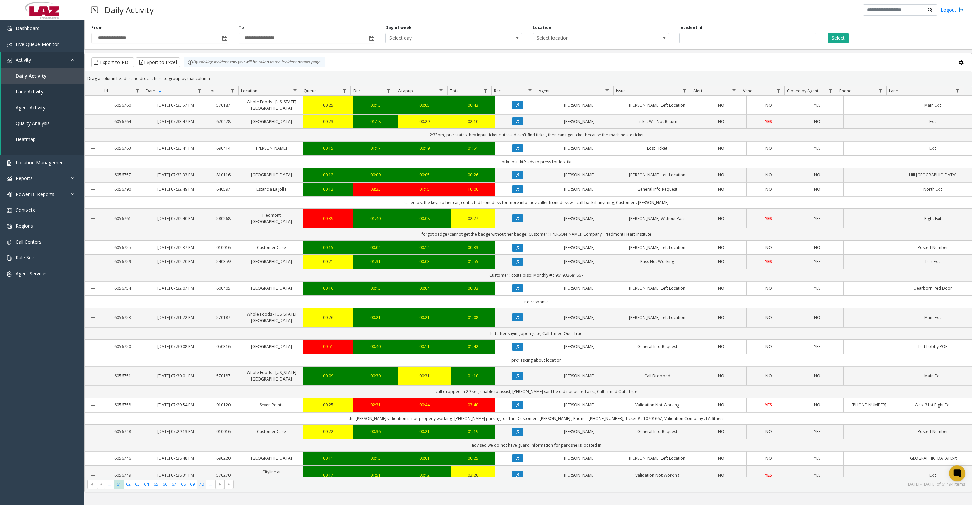
click at [202, 253] on span "70" at bounding box center [201, 484] width 9 height 9
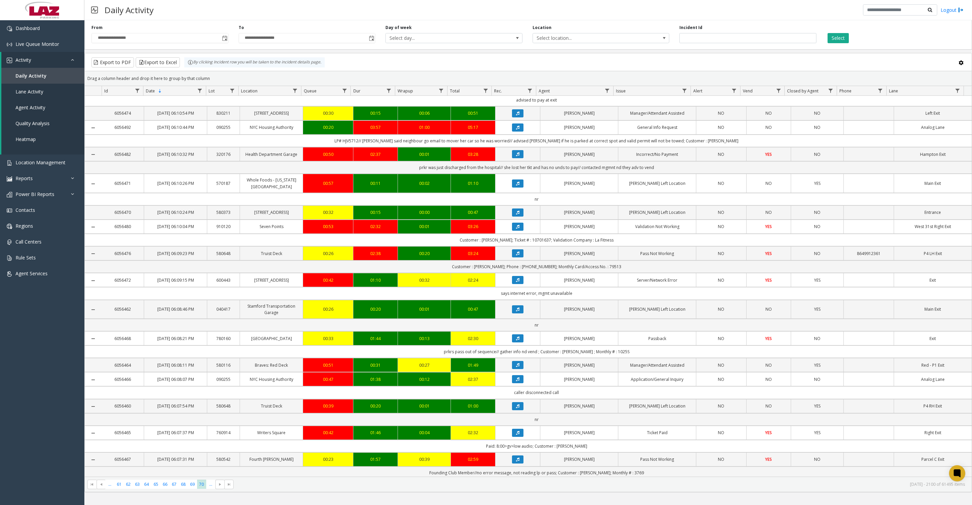
scroll to position [492, 0]
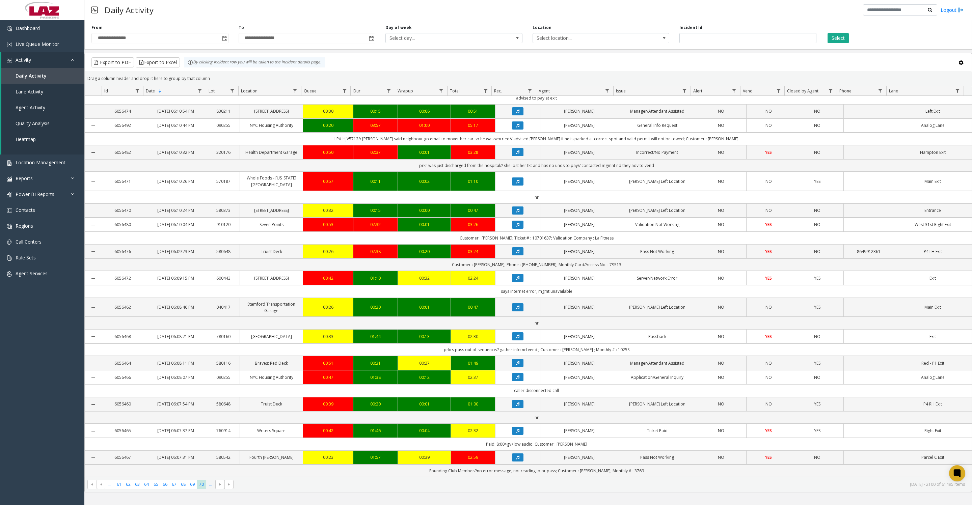
click at [209, 487] on span "..." at bounding box center [210, 484] width 9 height 9
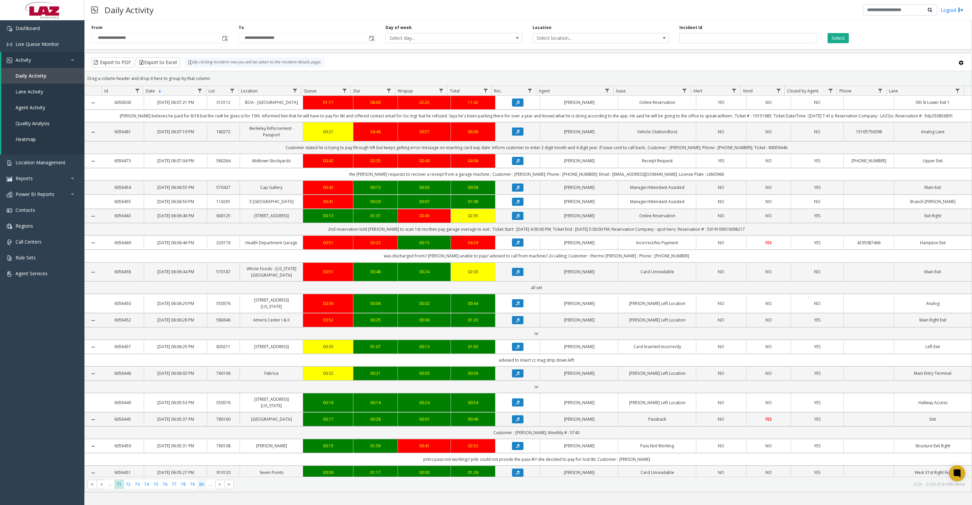
click at [202, 487] on span "80" at bounding box center [201, 484] width 9 height 9
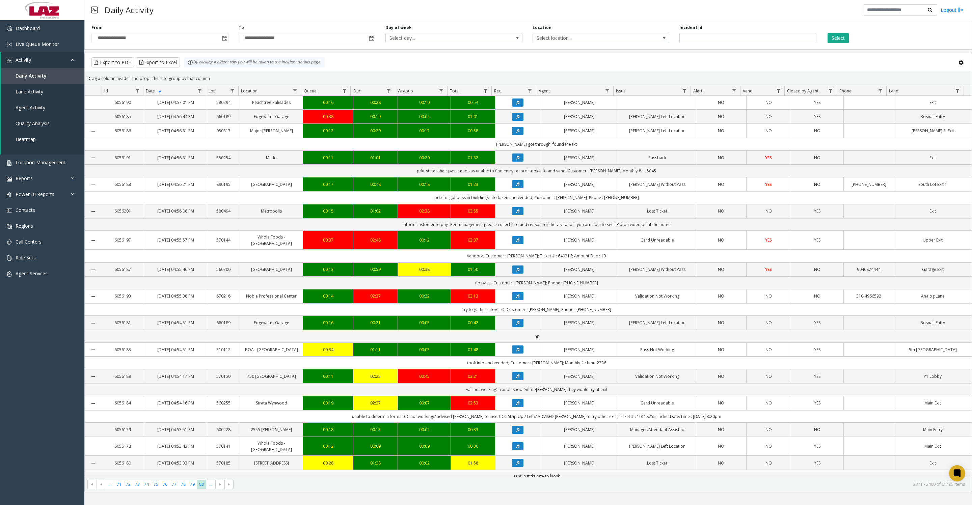
click at [605, 93] on span "Data table" at bounding box center [606, 90] width 5 height 5
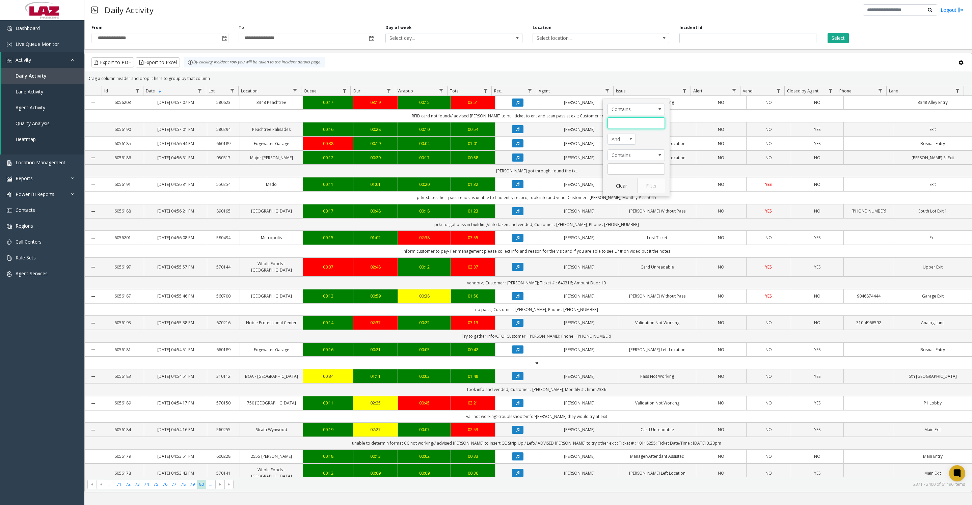
click at [621, 126] on input "Agent Filter" at bounding box center [635, 122] width 57 height 11
type input "*"
type input "******"
click button "Filter" at bounding box center [651, 186] width 28 height 15
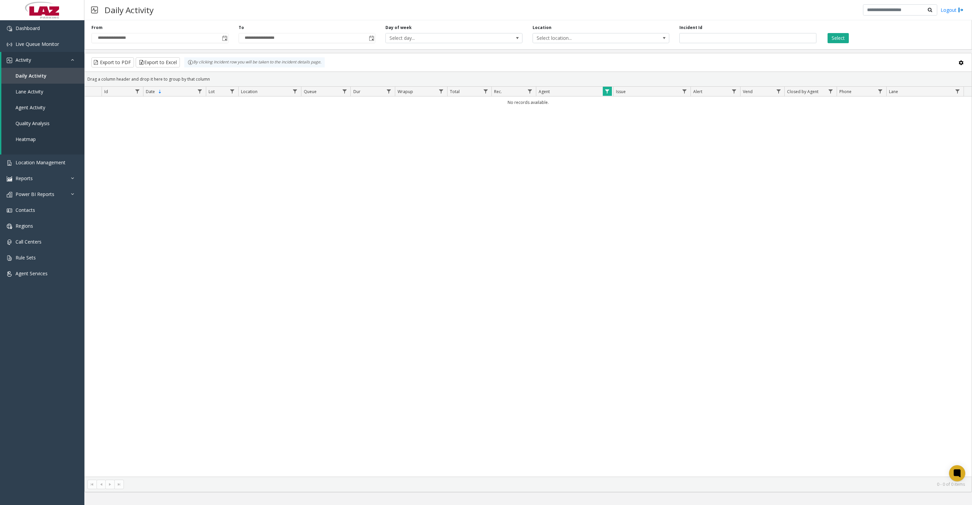
click at [605, 87] on kendo-grid-group-panel "Drag a column header and drop it here to group by that column" at bounding box center [528, 79] width 887 height 15
click at [606, 94] on span "Data table" at bounding box center [606, 91] width 5 height 5
click at [628, 189] on button "Clear" at bounding box center [621, 188] width 28 height 15
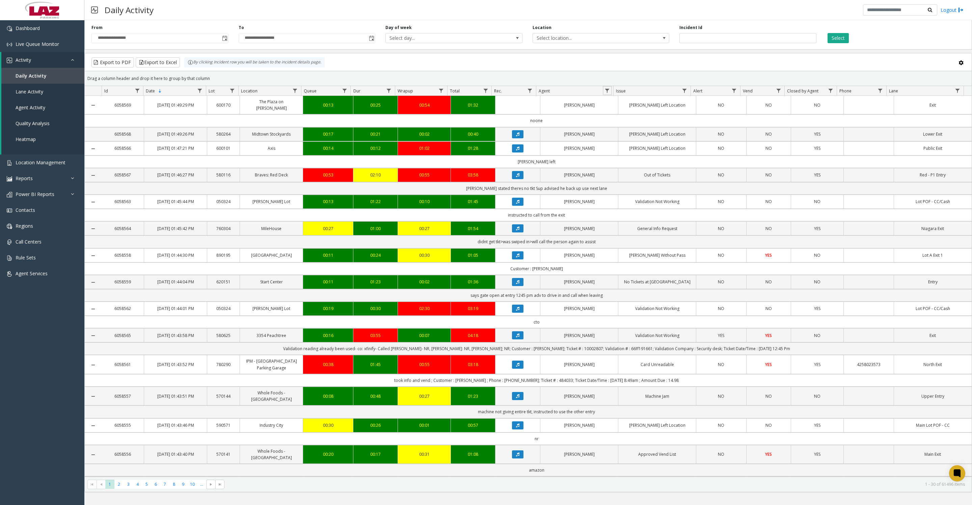
click at [606, 90] on link "Data table" at bounding box center [607, 90] width 9 height 9
click at [615, 127] on input "Agent Filter" at bounding box center [635, 122] width 57 height 11
type input "*"
type input "******"
click button "Filter" at bounding box center [651, 186] width 28 height 15
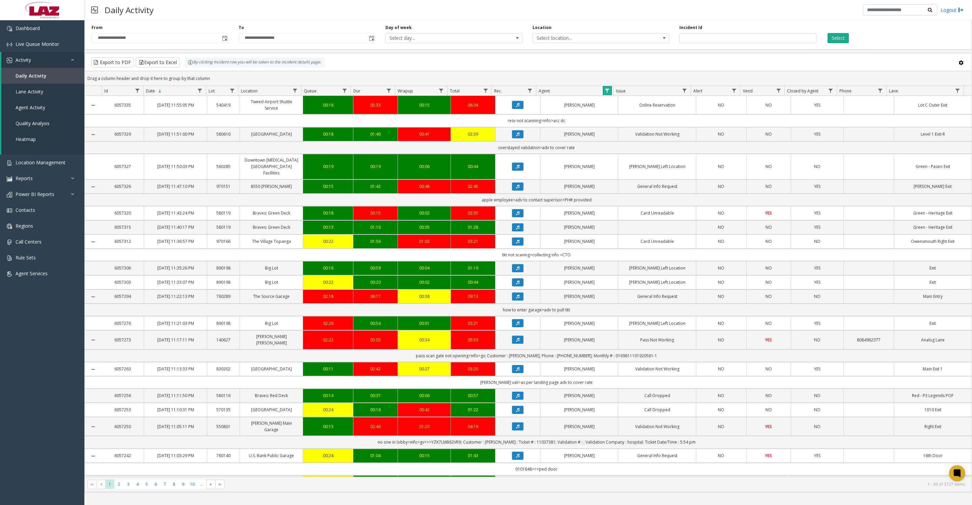
click at [607, 92] on span "Data table" at bounding box center [606, 90] width 5 height 5
click at [622, 193] on button "Clear" at bounding box center [621, 186] width 28 height 15
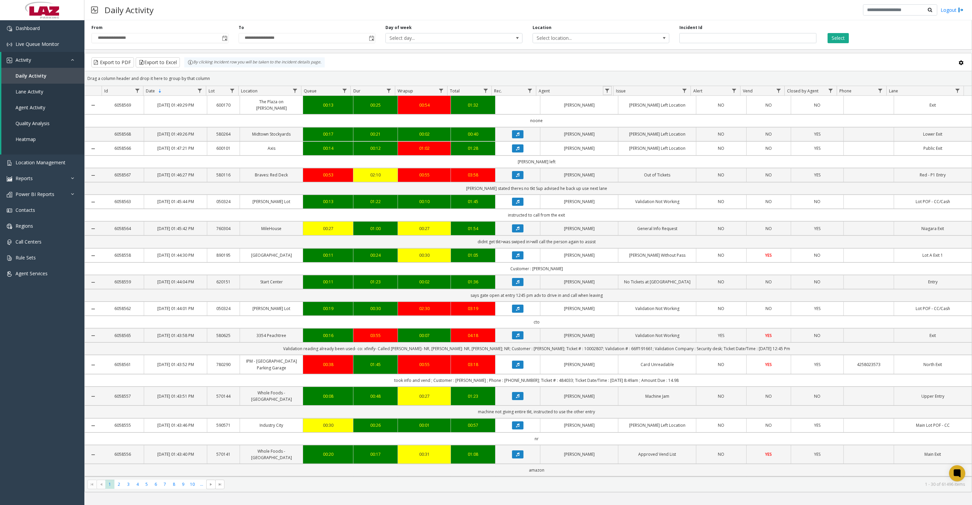
click at [610, 91] on link "Data table" at bounding box center [607, 90] width 9 height 9
click at [617, 126] on input "Agent Filter" at bounding box center [635, 122] width 57 height 11
type input "*"
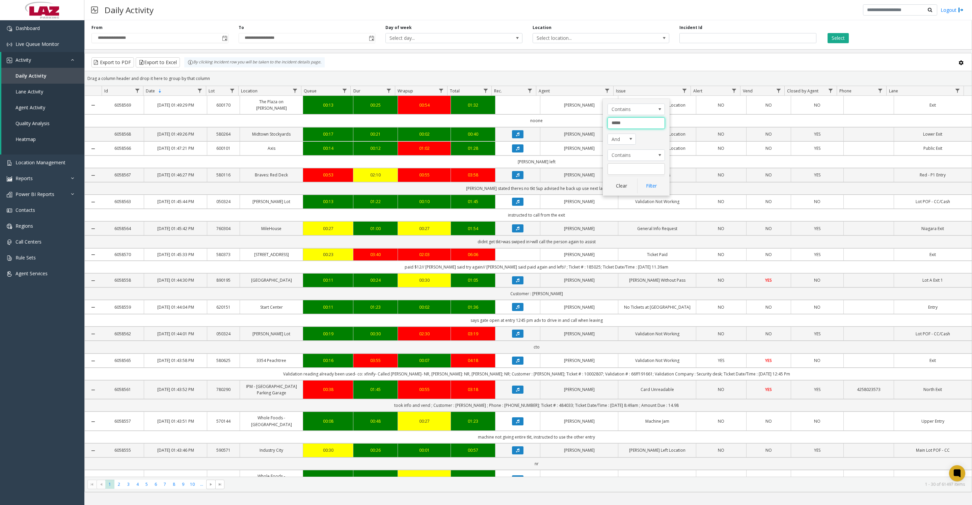
type input "******"
click button "Filter" at bounding box center [651, 186] width 28 height 15
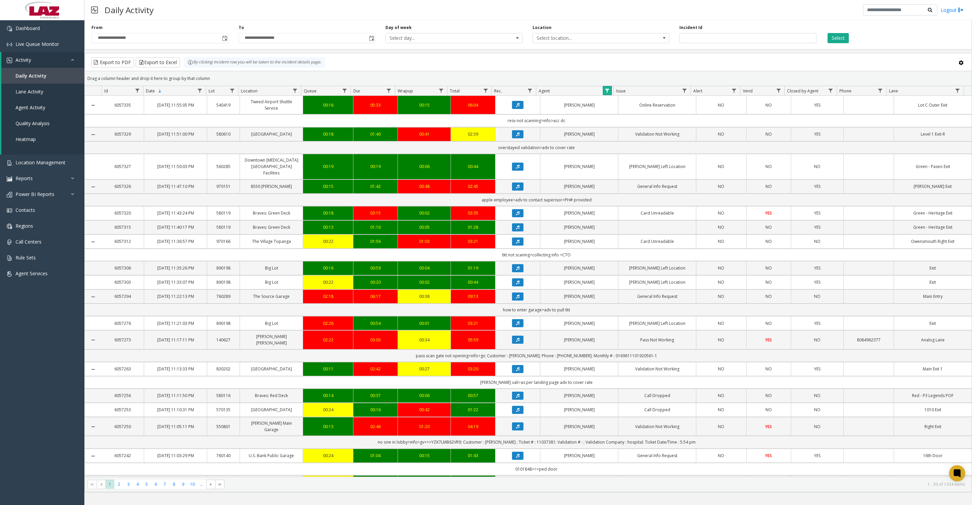
click at [297, 91] on span "Data table" at bounding box center [294, 90] width 5 height 5
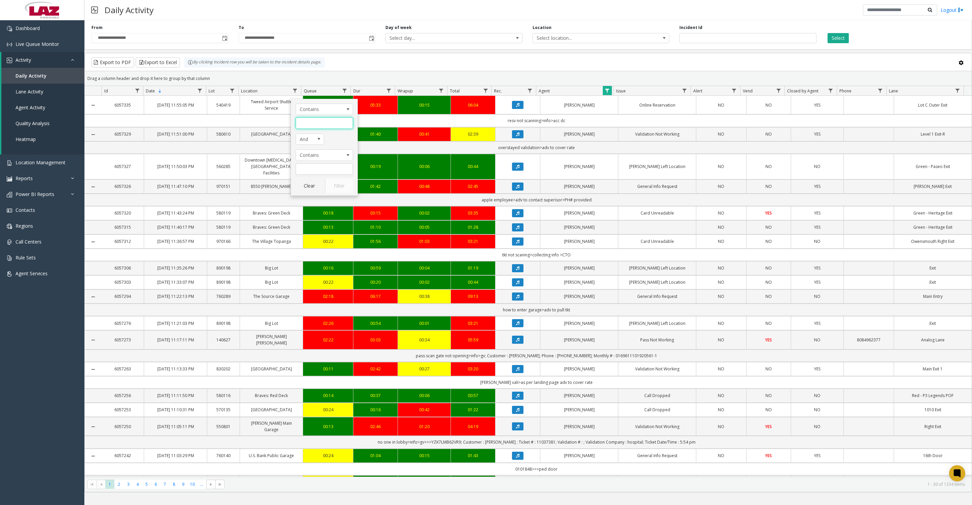
click at [305, 124] on input "Location Filter" at bounding box center [324, 122] width 57 height 11
type input "****"
click button "Filter" at bounding box center [339, 186] width 28 height 15
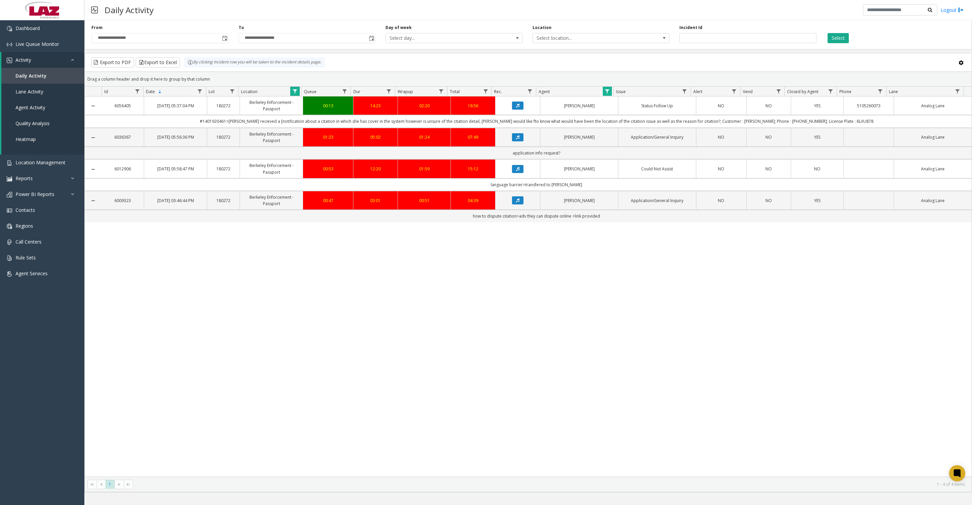
click at [607, 94] on span "Data table" at bounding box center [606, 91] width 5 height 5
click at [620, 191] on button "Clear" at bounding box center [621, 188] width 28 height 15
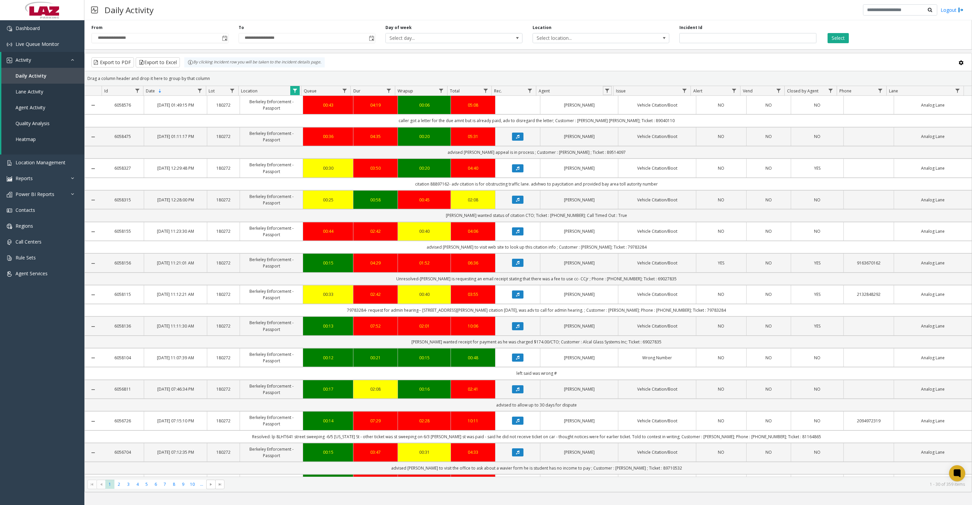
click at [604, 93] on span "Data table" at bounding box center [606, 90] width 5 height 5
click at [618, 123] on input "Agent Filter" at bounding box center [635, 122] width 57 height 11
type input "******"
click button "Filter" at bounding box center [651, 186] width 28 height 15
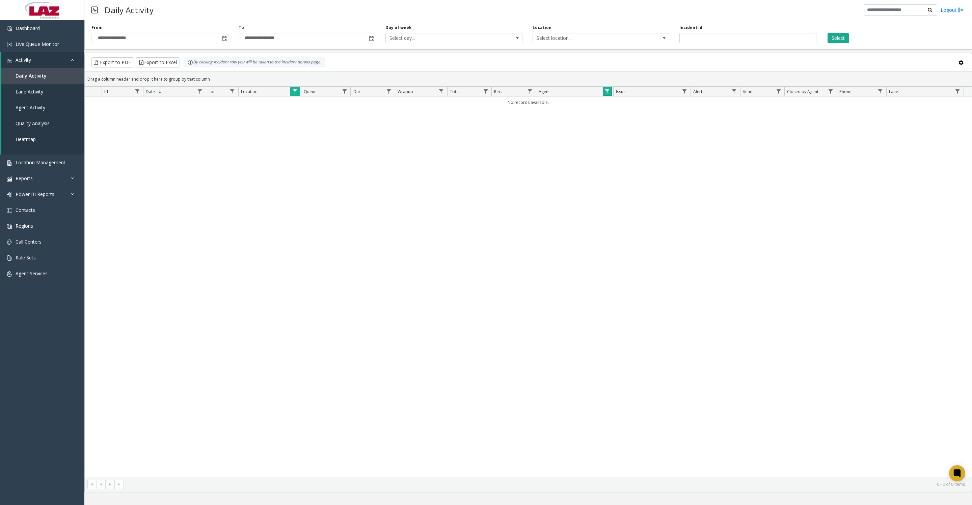
click at [607, 94] on span "Data table" at bounding box center [606, 91] width 5 height 5
click at [616, 194] on button "Clear" at bounding box center [621, 188] width 28 height 15
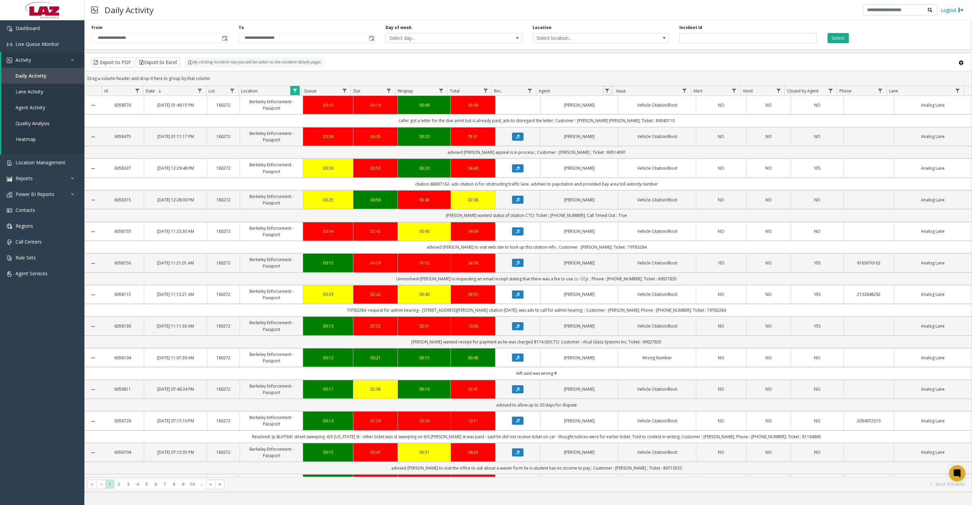
click at [604, 93] on span "Data table" at bounding box center [606, 90] width 5 height 5
click at [618, 122] on input "Agent Filter" at bounding box center [635, 122] width 57 height 11
type input "******"
click button "Filter" at bounding box center [651, 186] width 28 height 15
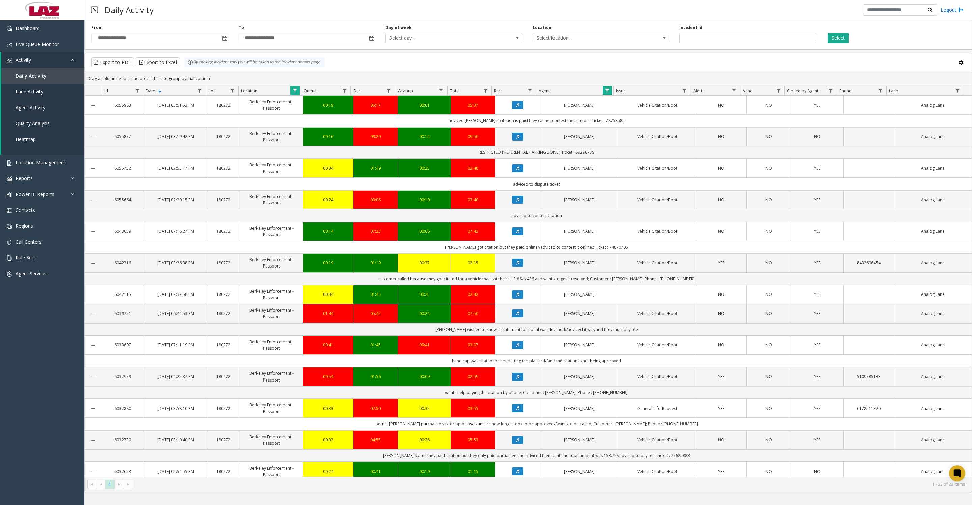
click at [604, 93] on span "Data table" at bounding box center [606, 90] width 5 height 5
click at [620, 190] on button "Clear" at bounding box center [621, 186] width 28 height 15
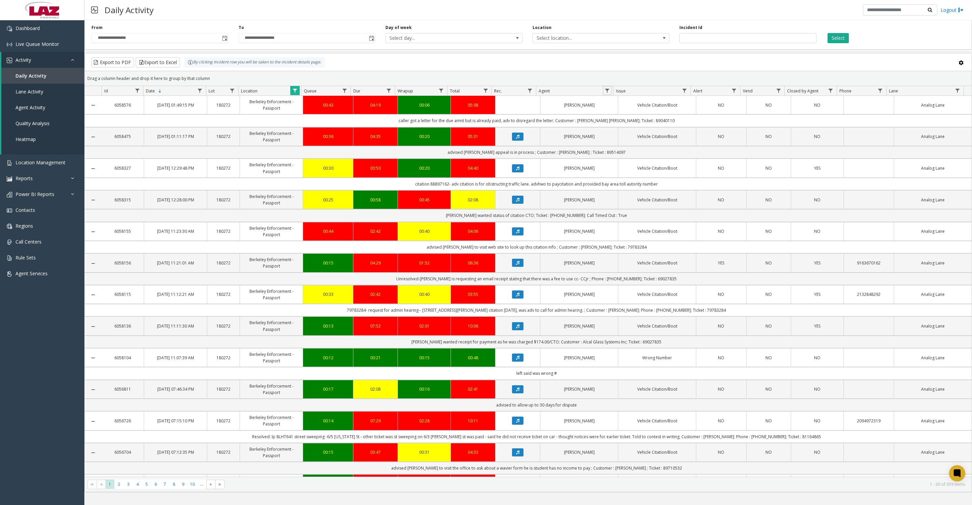
click at [604, 93] on span "Data table" at bounding box center [606, 90] width 5 height 5
click at [621, 122] on input "Agent Filter" at bounding box center [635, 122] width 57 height 11
type input "*"
type input "*********"
click button "Filter" at bounding box center [651, 186] width 28 height 15
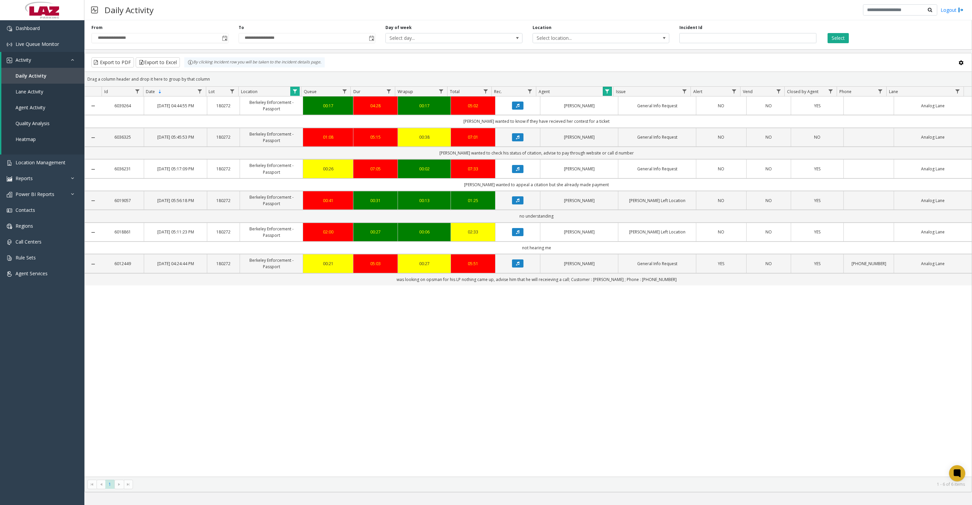
click at [606, 94] on span "Data table" at bounding box center [606, 91] width 5 height 5
click at [619, 190] on button "Clear" at bounding box center [621, 188] width 28 height 15
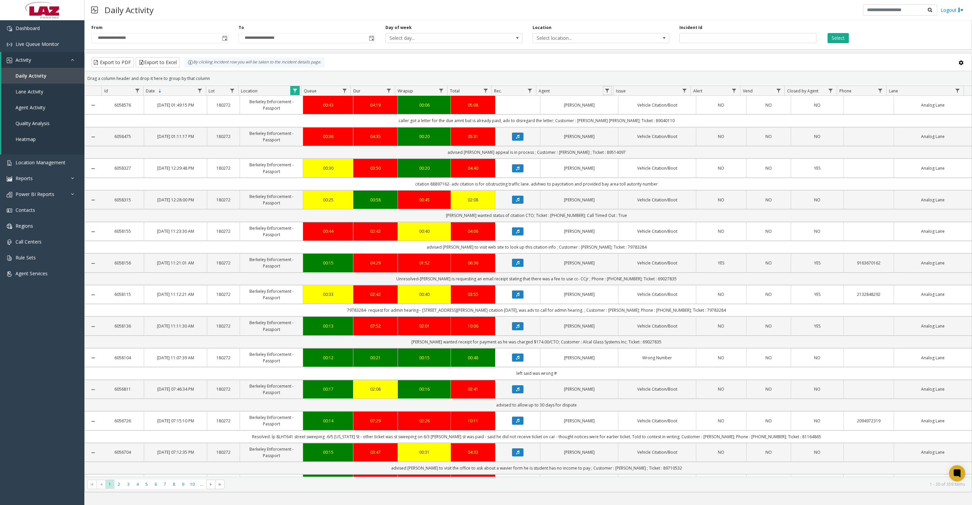
click at [606, 91] on span "Data table" at bounding box center [606, 90] width 5 height 5
click at [622, 125] on input "Agent Filter" at bounding box center [635, 122] width 57 height 11
type input "*******"
click button "Filter" at bounding box center [651, 186] width 28 height 15
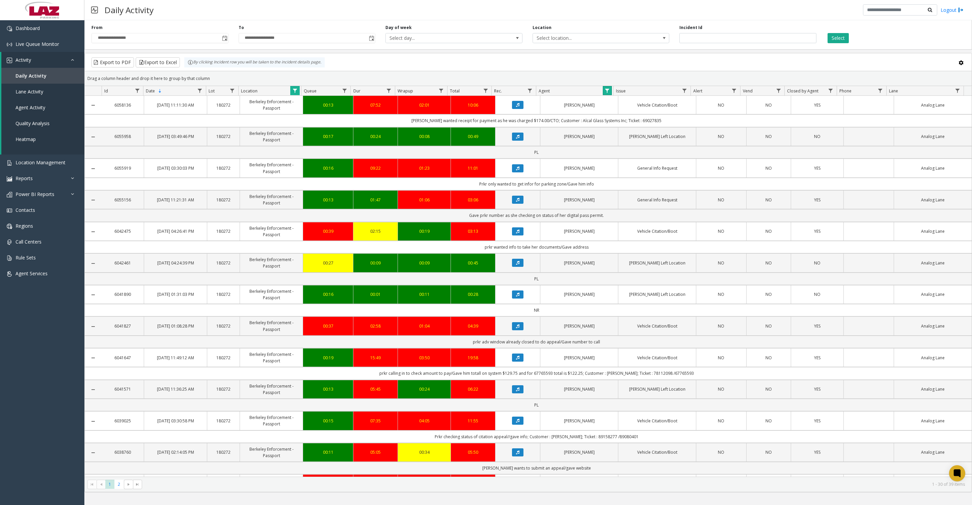
click at [605, 93] on span "Data table" at bounding box center [606, 90] width 5 height 5
click at [620, 192] on button "Clear" at bounding box center [621, 186] width 28 height 15
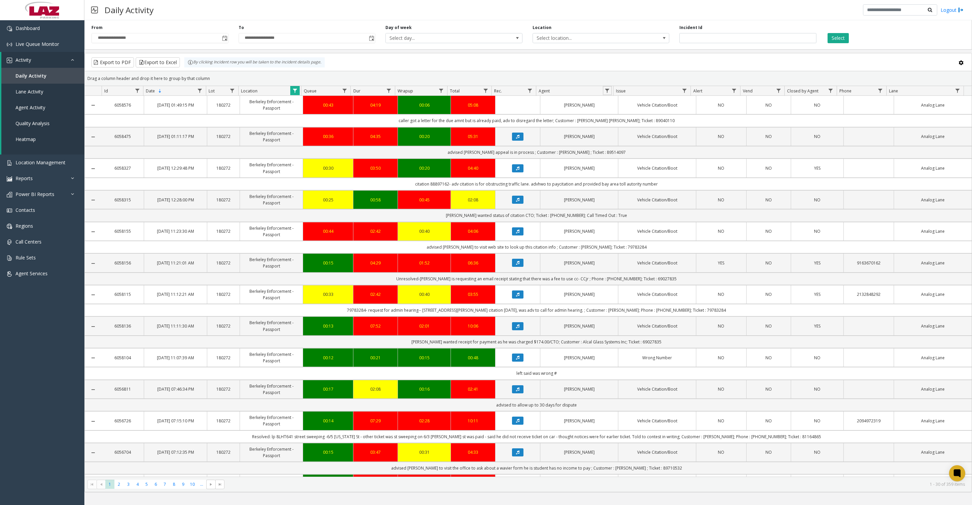
click at [606, 93] on span "Data table" at bounding box center [606, 90] width 5 height 5
click at [621, 125] on input "Agent Filter" at bounding box center [635, 122] width 57 height 11
type input "****"
click button "Filter" at bounding box center [651, 186] width 28 height 15
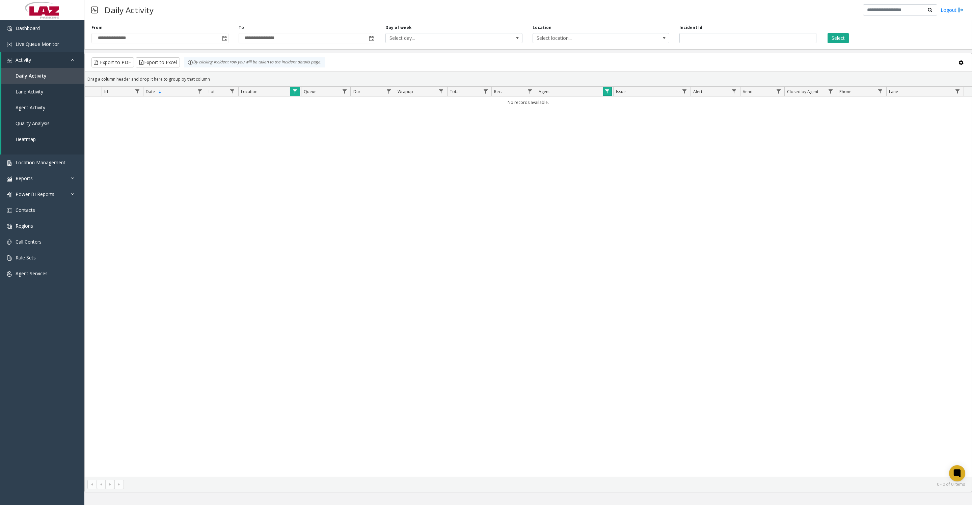
click at [604, 94] on span "Data table" at bounding box center [606, 91] width 5 height 5
click at [617, 196] on button "Clear" at bounding box center [621, 188] width 28 height 15
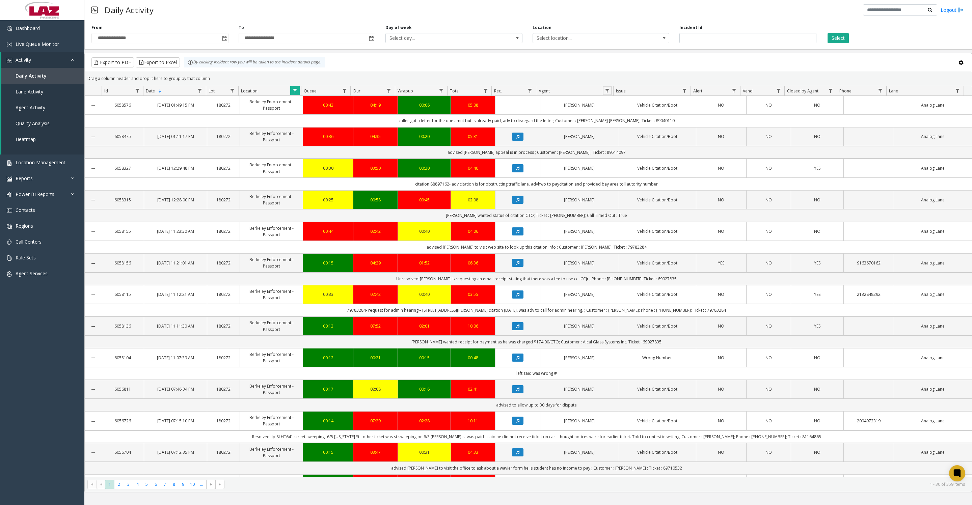
click at [605, 93] on span "Data table" at bounding box center [606, 90] width 5 height 5
click at [615, 125] on input "Agent Filter" at bounding box center [635, 122] width 57 height 11
type input "******"
click button "Filter" at bounding box center [651, 186] width 28 height 15
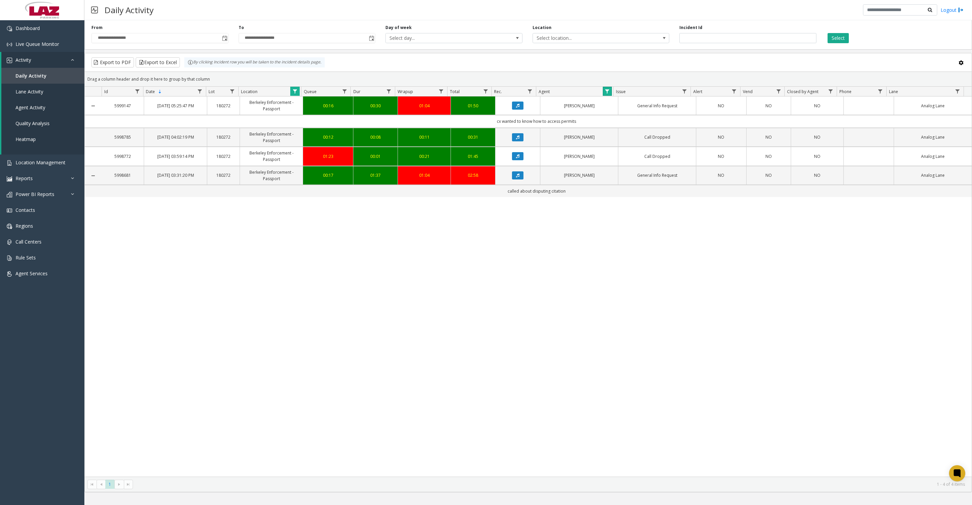
click at [607, 94] on span "Data table" at bounding box center [606, 91] width 5 height 5
click at [614, 186] on button "Clear" at bounding box center [621, 188] width 28 height 15
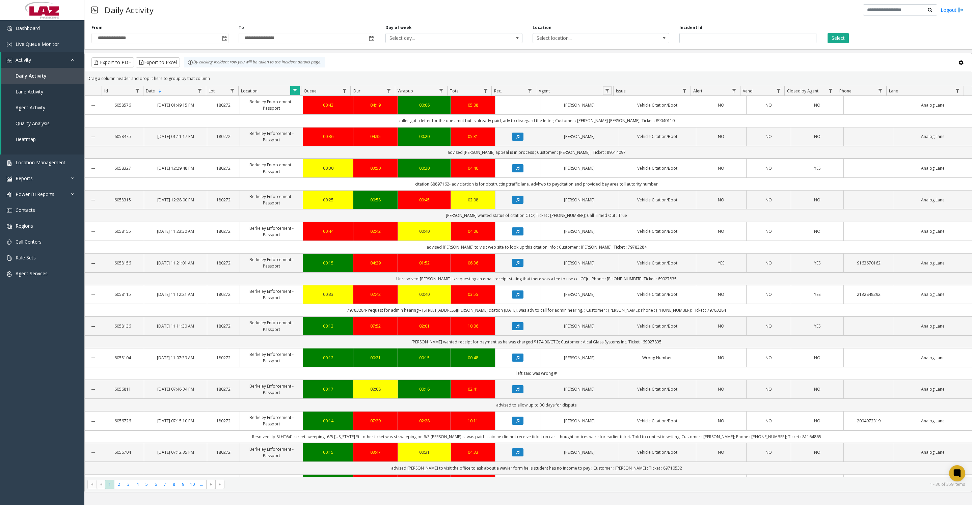
click at [609, 93] on span "Data table" at bounding box center [606, 90] width 5 height 5
click at [615, 126] on input "Agent Filter" at bounding box center [635, 122] width 57 height 11
type input "*******"
click button "Filter" at bounding box center [651, 186] width 28 height 15
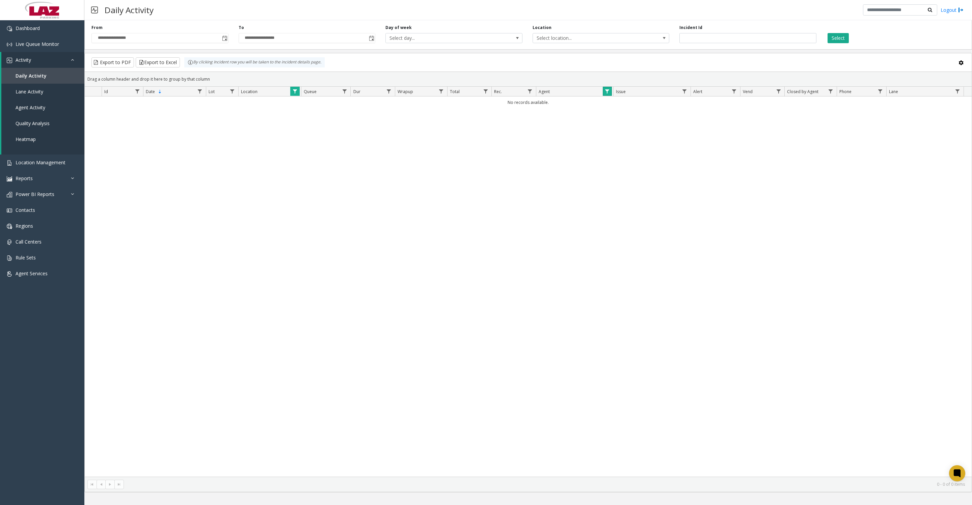
click at [605, 94] on span "Data table" at bounding box center [606, 91] width 5 height 5
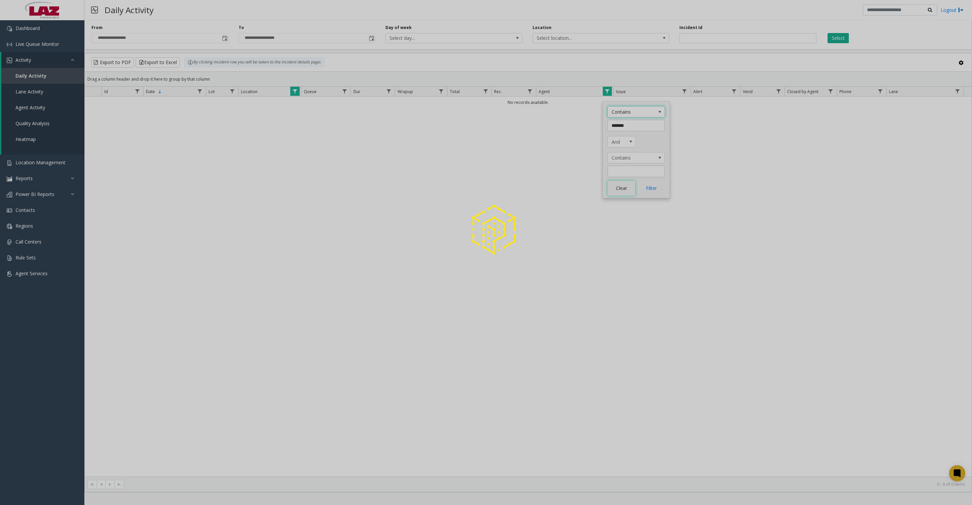
click at [621, 188] on button "Clear" at bounding box center [621, 188] width 28 height 15
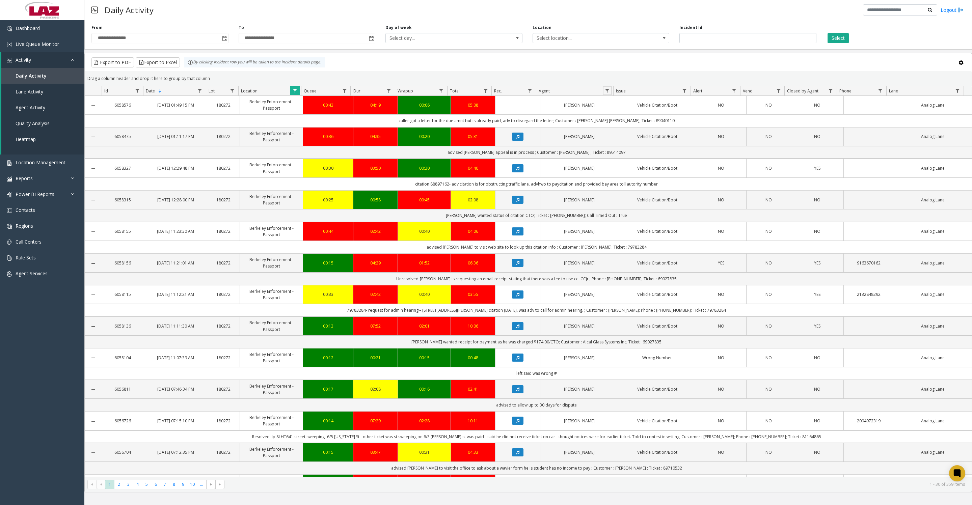
click at [605, 93] on span "Data table" at bounding box center [606, 90] width 5 height 5
click at [619, 123] on input "Agent Filter" at bounding box center [635, 122] width 57 height 11
type input "****"
click button "Filter" at bounding box center [651, 186] width 28 height 15
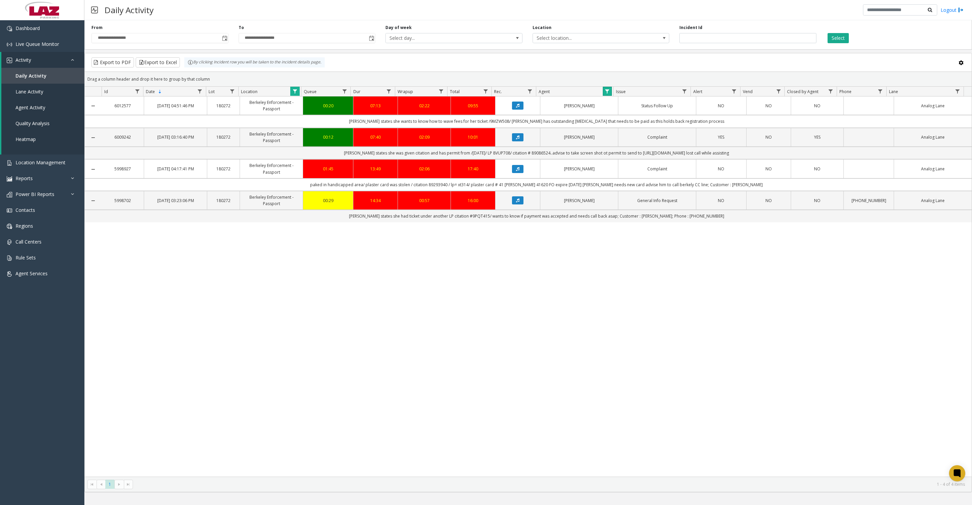
click at [605, 93] on link "Data table" at bounding box center [607, 91] width 9 height 9
click at [620, 183] on button "Clear" at bounding box center [621, 188] width 28 height 15
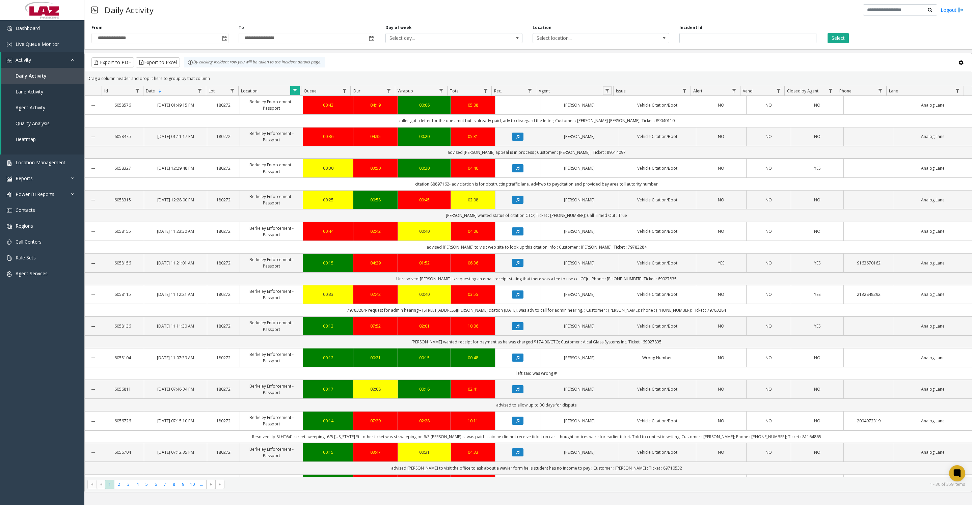
click at [608, 89] on link "Data table" at bounding box center [607, 90] width 9 height 9
click at [630, 122] on input "Agent Filter" at bounding box center [635, 122] width 57 height 11
type input "*****"
click button "Filter" at bounding box center [651, 186] width 28 height 15
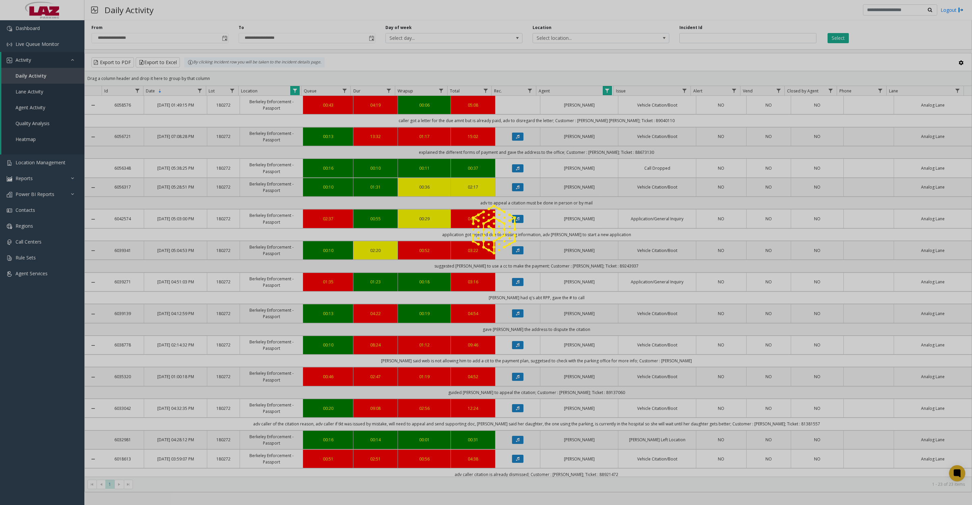
click at [606, 93] on span "Data table" at bounding box center [606, 90] width 5 height 5
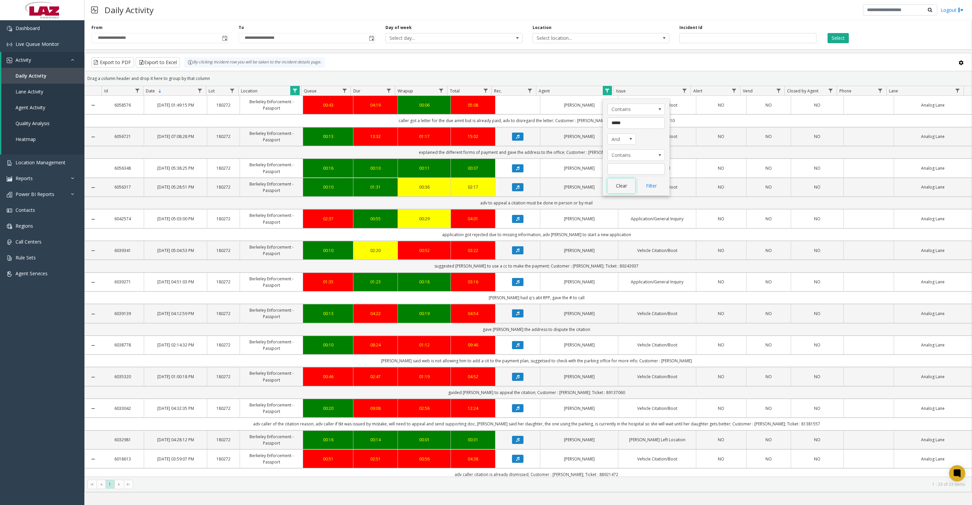
click at [623, 190] on button "Clear" at bounding box center [621, 186] width 28 height 15
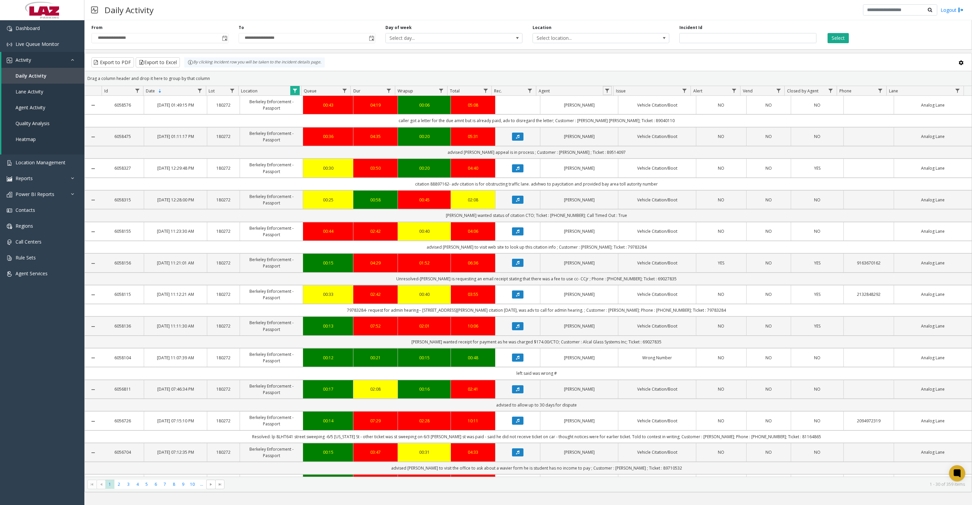
click at [606, 90] on link "Data table" at bounding box center [607, 90] width 9 height 9
click at [627, 125] on input "Agent Filter" at bounding box center [635, 122] width 57 height 11
type input "****"
click button "Filter" at bounding box center [651, 186] width 28 height 15
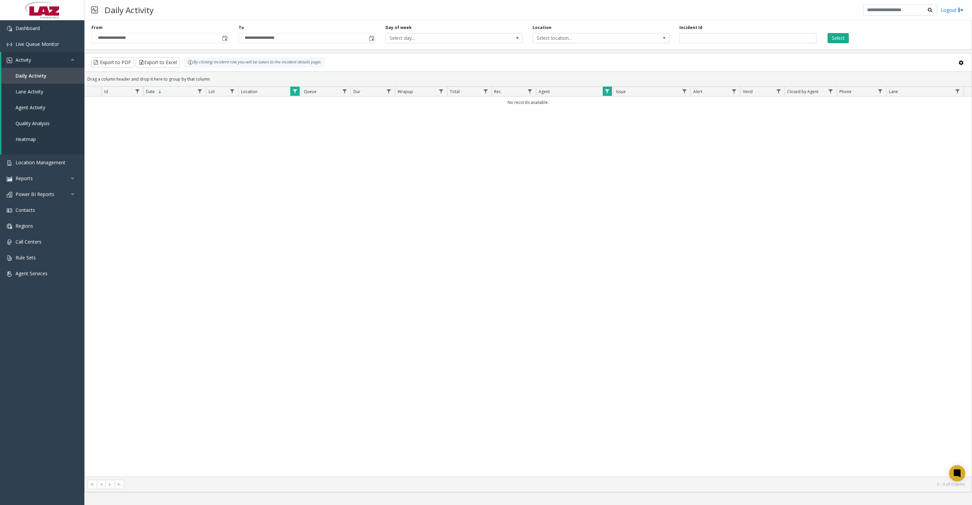
click at [609, 94] on span "Data table" at bounding box center [606, 91] width 5 height 5
click at [623, 194] on button "Clear" at bounding box center [621, 188] width 28 height 15
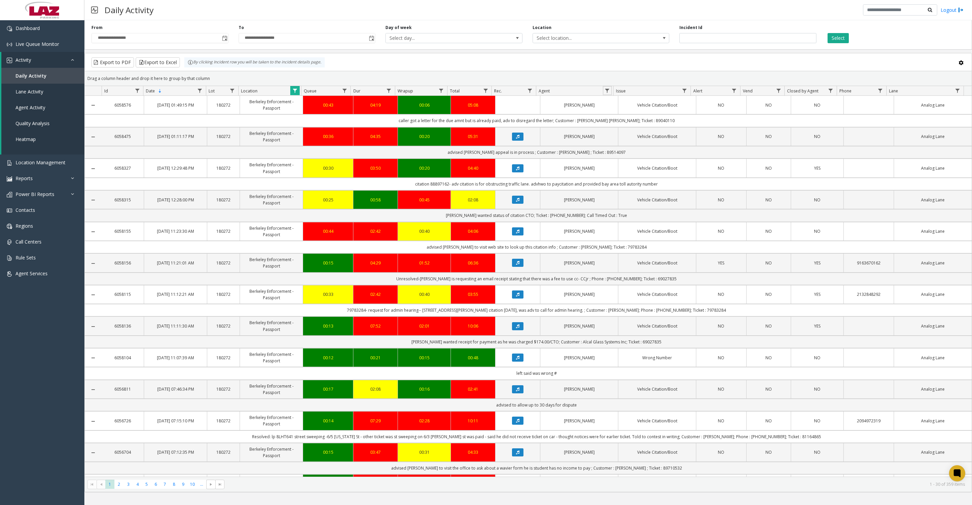
click at [603, 95] on link "Data table" at bounding box center [607, 90] width 9 height 9
click at [622, 123] on input "Agent Filter" at bounding box center [635, 122] width 57 height 11
type input "****"
click button "Filter" at bounding box center [651, 186] width 28 height 15
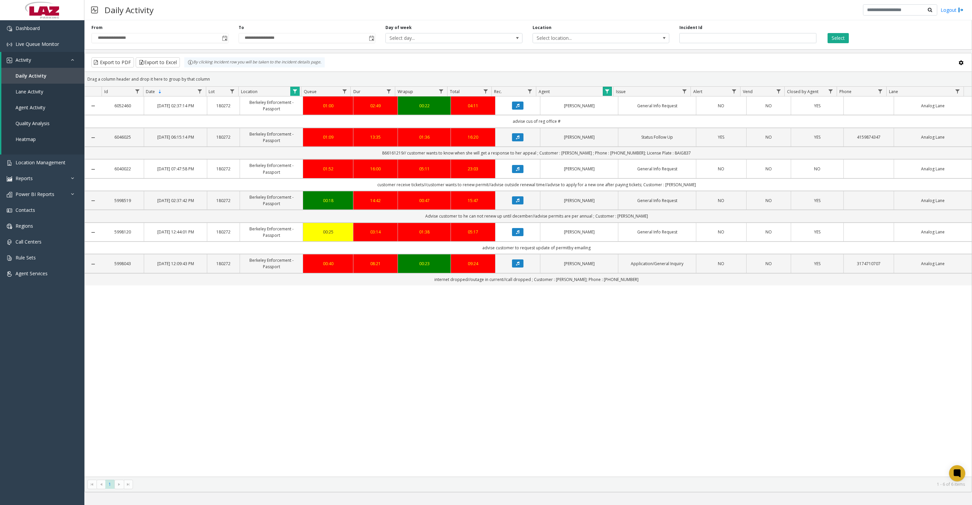
click at [608, 94] on span "Data table" at bounding box center [606, 91] width 5 height 5
click at [616, 189] on button "Clear" at bounding box center [621, 188] width 28 height 15
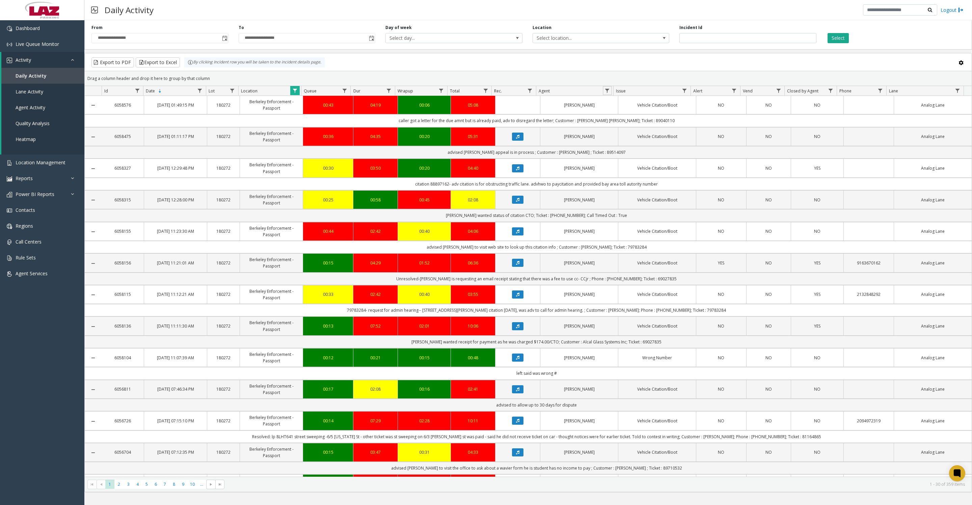
click at [607, 93] on span "Data table" at bounding box center [606, 90] width 5 height 5
click at [622, 125] on input "Agent Filter" at bounding box center [635, 122] width 57 height 11
type input "***"
click button "Filter" at bounding box center [651, 186] width 28 height 15
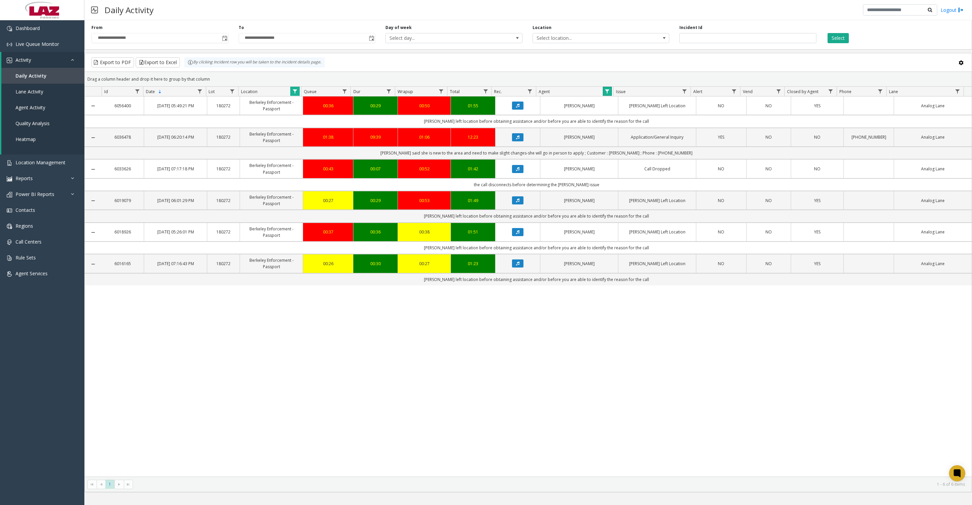
click at [608, 94] on span "Data table" at bounding box center [606, 91] width 5 height 5
click at [619, 192] on button "Clear" at bounding box center [621, 188] width 28 height 15
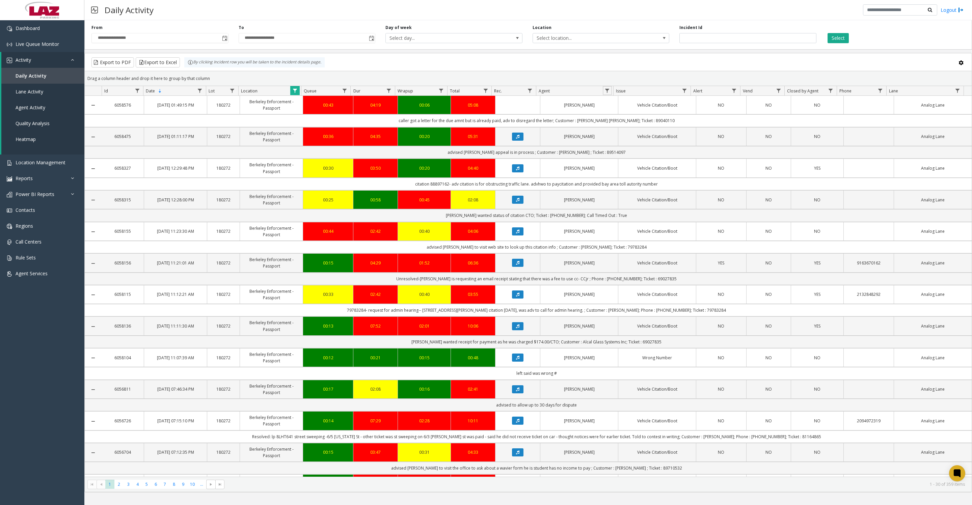
click at [605, 93] on span "Data table" at bounding box center [606, 90] width 5 height 5
click at [628, 125] on input "Agent Filter" at bounding box center [635, 122] width 57 height 11
type input "****"
click button "Filter" at bounding box center [651, 186] width 28 height 15
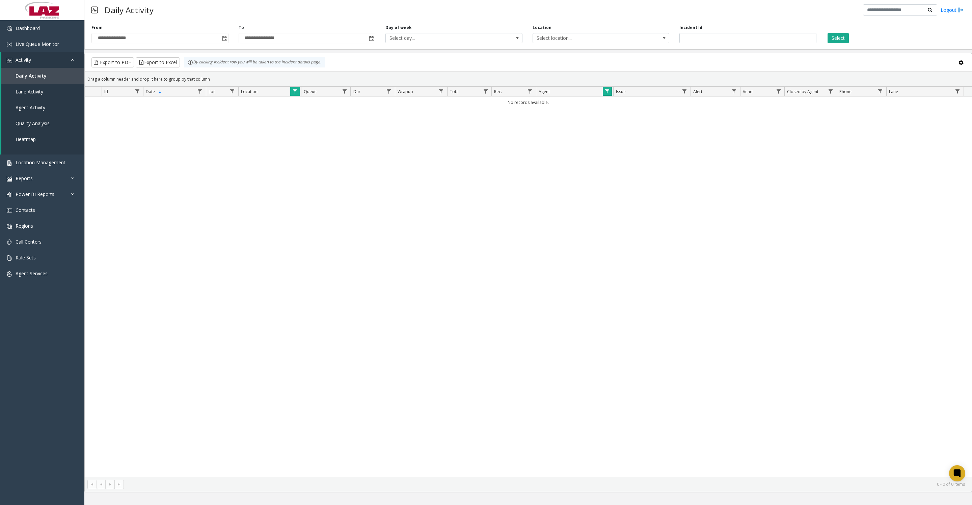
click at [603, 96] on link "Data table" at bounding box center [607, 91] width 9 height 9
click at [617, 187] on button "Clear" at bounding box center [621, 188] width 28 height 15
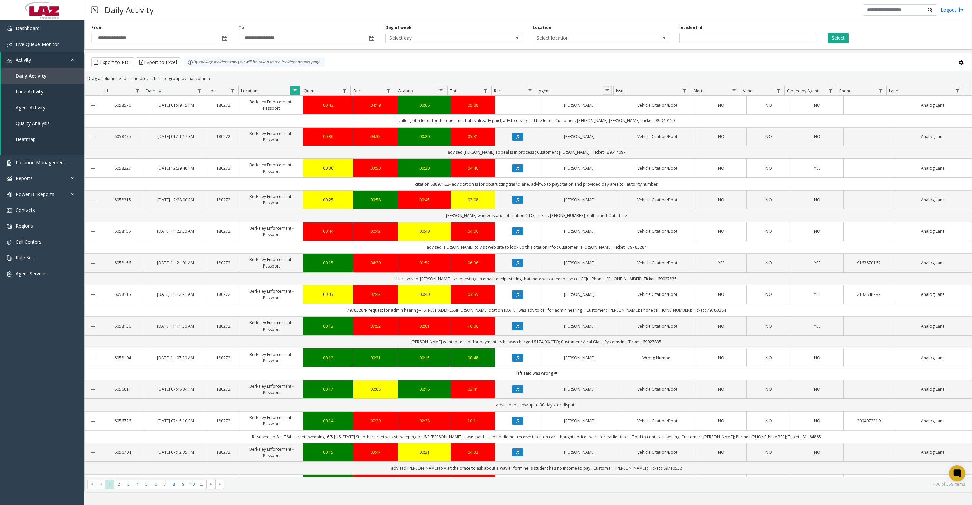
click at [604, 93] on span "Data table" at bounding box center [606, 90] width 5 height 5
click at [625, 125] on input "Agent Filter" at bounding box center [635, 122] width 57 height 11
type input "********"
click button "Filter" at bounding box center [651, 186] width 28 height 15
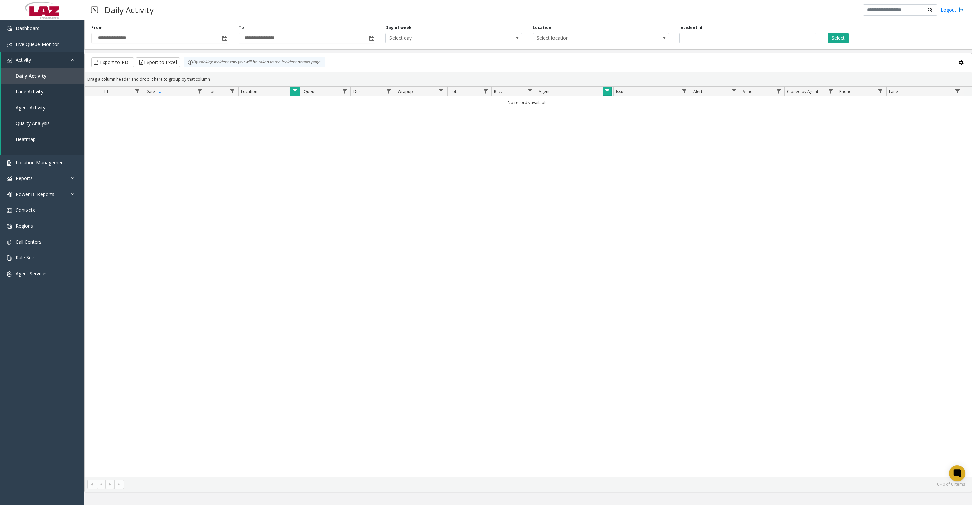
click at [603, 95] on link "Data table" at bounding box center [607, 91] width 9 height 9
click at [620, 196] on button "Clear" at bounding box center [621, 188] width 28 height 15
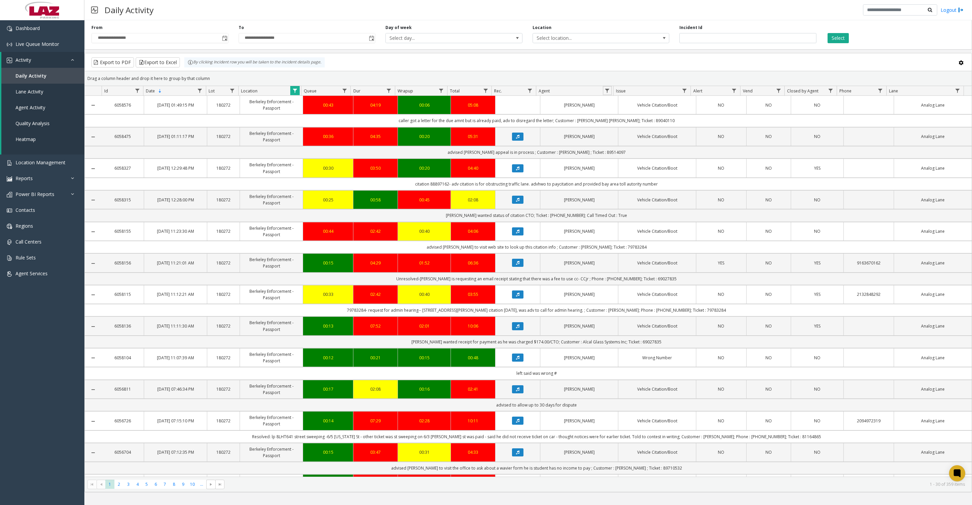
click at [607, 93] on span "Data table" at bounding box center [606, 90] width 5 height 5
click at [619, 123] on input "Agent Filter" at bounding box center [635, 122] width 57 height 11
type input "****"
click button "Filter" at bounding box center [651, 186] width 28 height 15
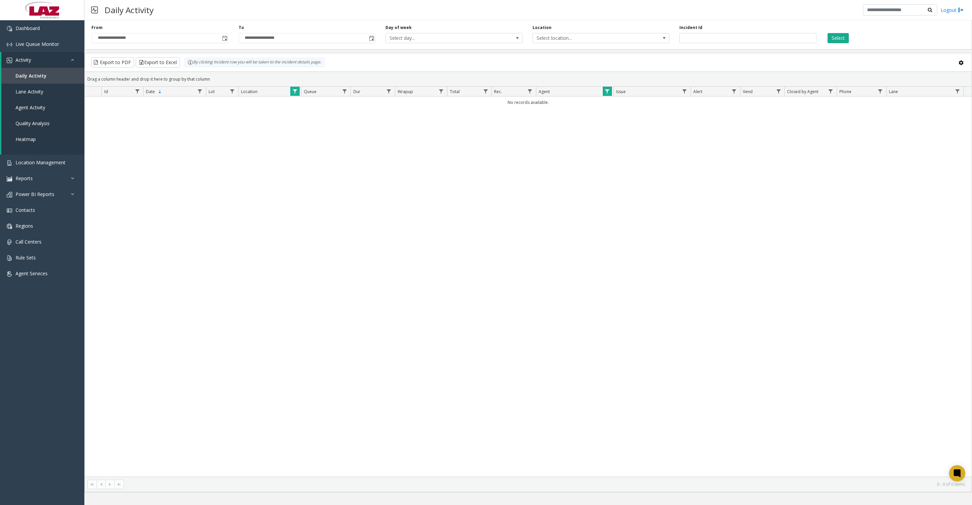
click at [609, 94] on span "Data table" at bounding box center [606, 91] width 5 height 5
click at [633, 196] on button "Clear" at bounding box center [621, 188] width 28 height 15
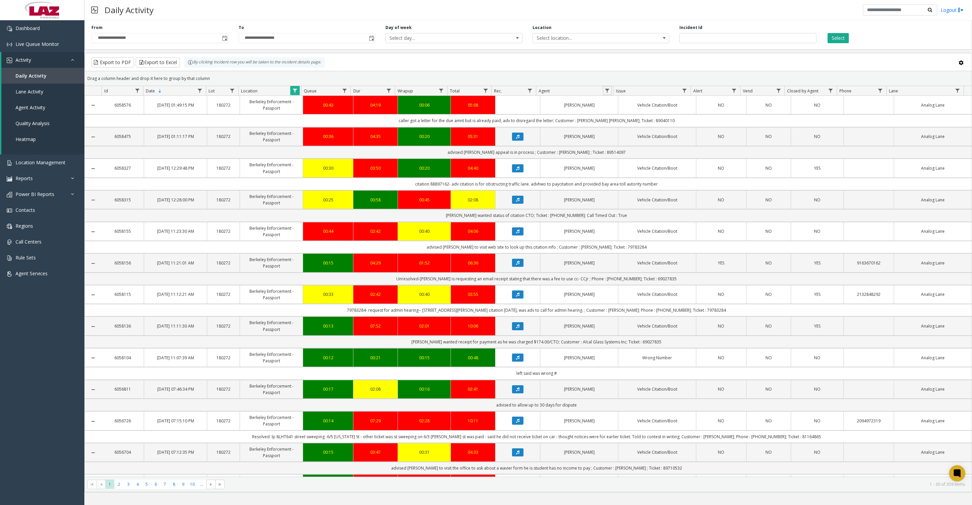
click at [603, 94] on link "Data table" at bounding box center [607, 90] width 9 height 9
click at [609, 93] on span "Data table" at bounding box center [606, 90] width 5 height 5
click at [625, 129] on input "Agent Filter" at bounding box center [635, 122] width 57 height 11
type input "******"
click button "Filter" at bounding box center [651, 186] width 28 height 15
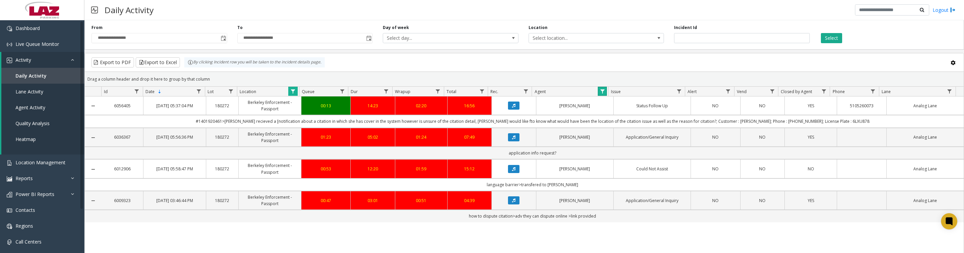
scroll to position [84, 0]
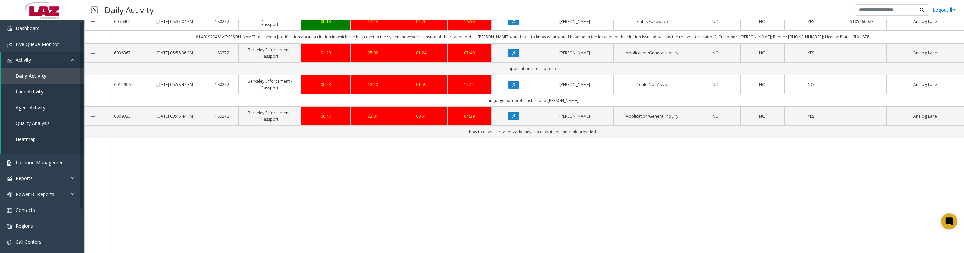
click at [512, 118] on icon "Data table" at bounding box center [513, 116] width 3 height 4
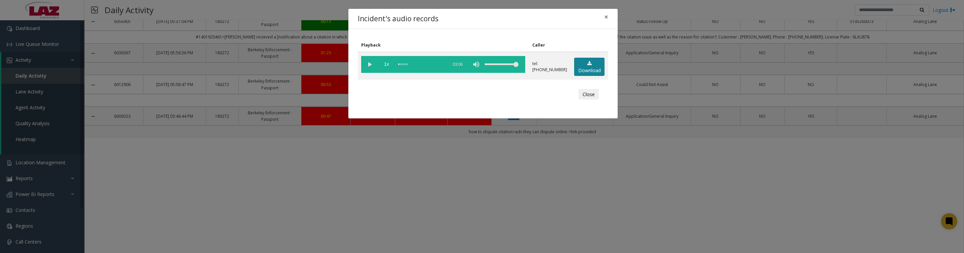
click at [591, 72] on link "Download" at bounding box center [589, 67] width 30 height 19
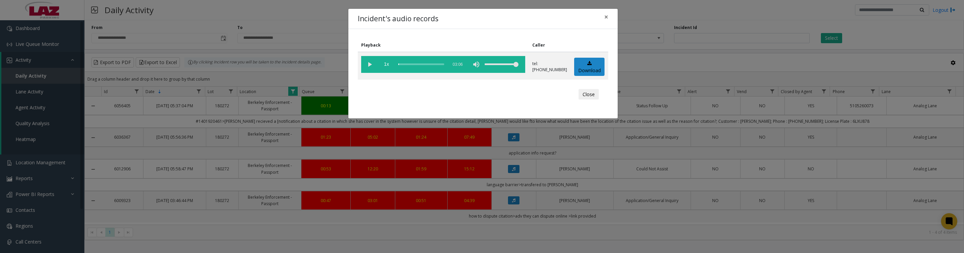
scroll to position [0, 0]
click at [364, 64] on vg-play-pause at bounding box center [369, 64] width 17 height 17
click at [588, 100] on button "Close" at bounding box center [588, 94] width 20 height 11
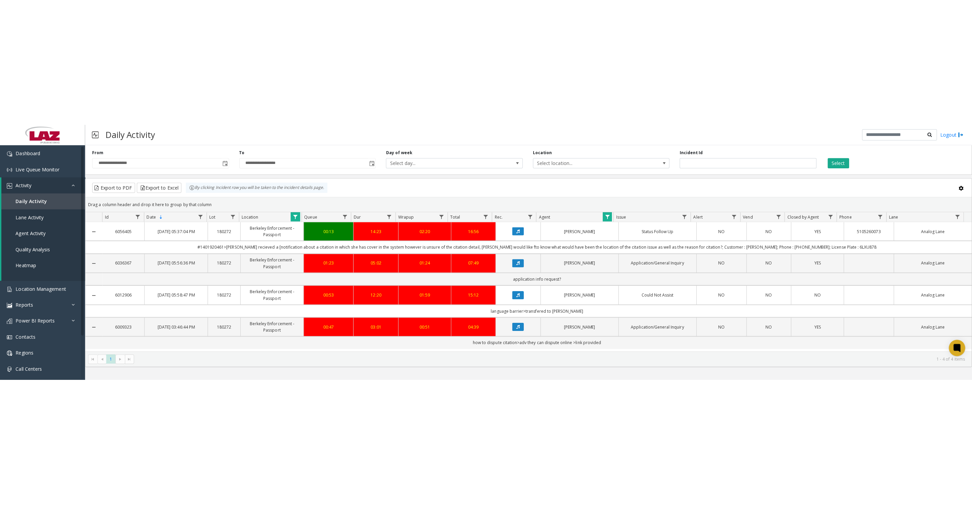
scroll to position [35, 0]
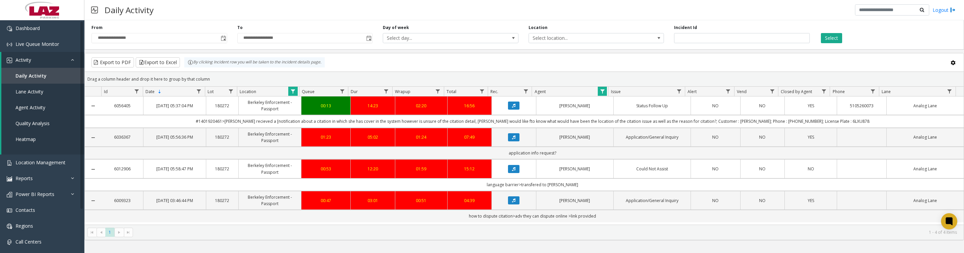
click at [291, 94] on span "Data table" at bounding box center [292, 91] width 5 height 5
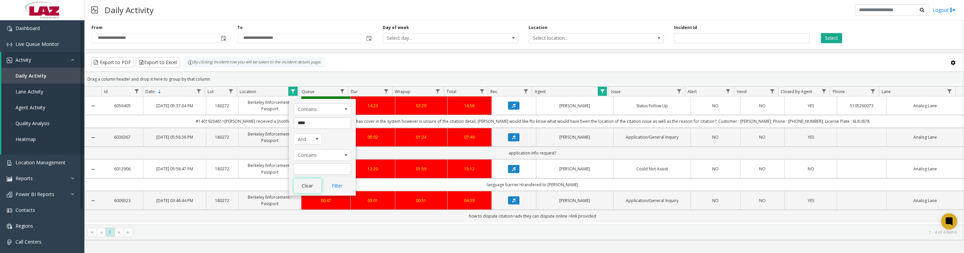
click at [312, 184] on button "Clear" at bounding box center [308, 186] width 28 height 15
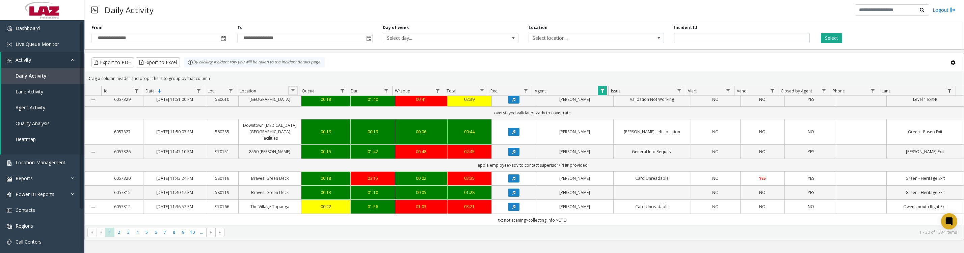
click at [296, 92] on link "Data table" at bounding box center [292, 90] width 9 height 9
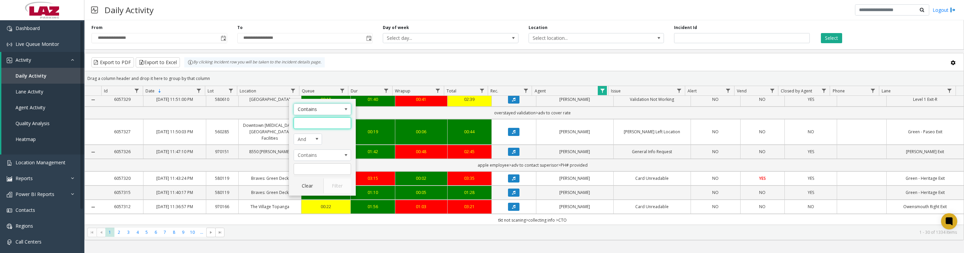
click at [320, 121] on input "Location Filter" at bounding box center [322, 122] width 57 height 11
type input "***"
click button "Filter" at bounding box center [337, 186] width 28 height 15
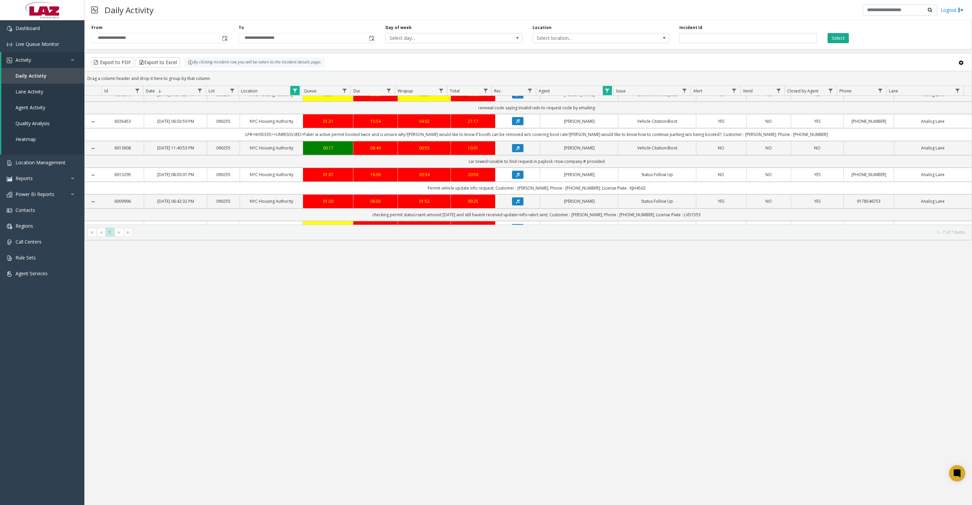
click at [342, 350] on div "**********" at bounding box center [528, 262] width 888 height 485
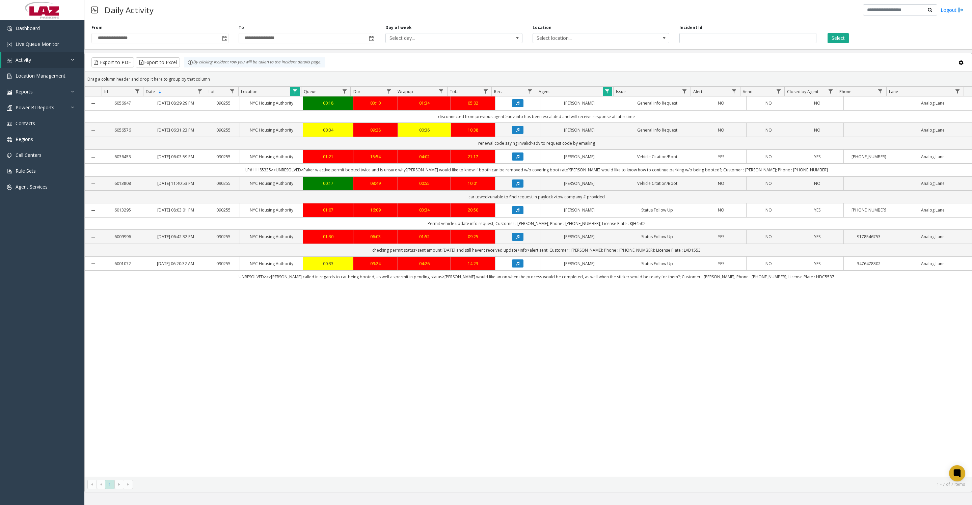
click at [224, 41] on span "Toggle popup" at bounding box center [224, 38] width 5 height 5
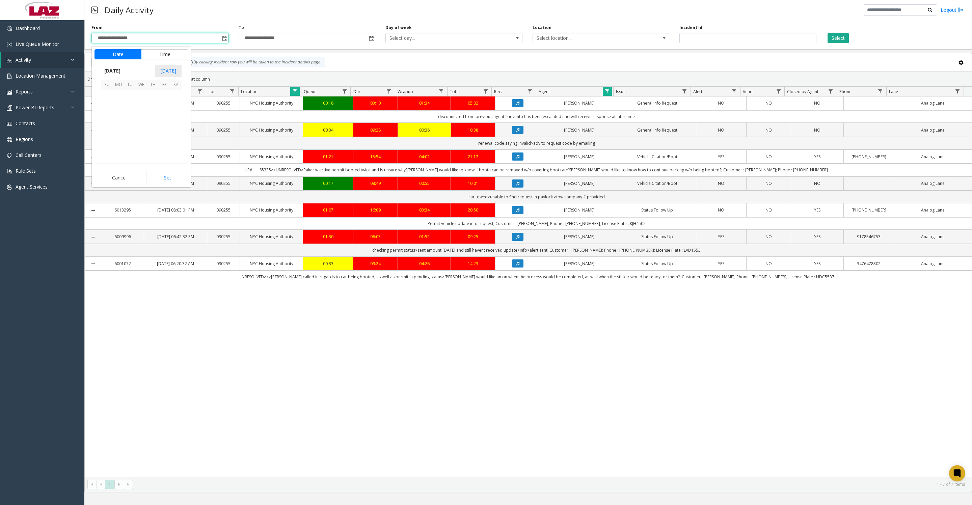
scroll to position [120980, 0]
click at [167, 101] on span "1" at bounding box center [164, 95] width 11 height 11
click at [168, 185] on button "Set" at bounding box center [167, 177] width 43 height 15
type input "**********"
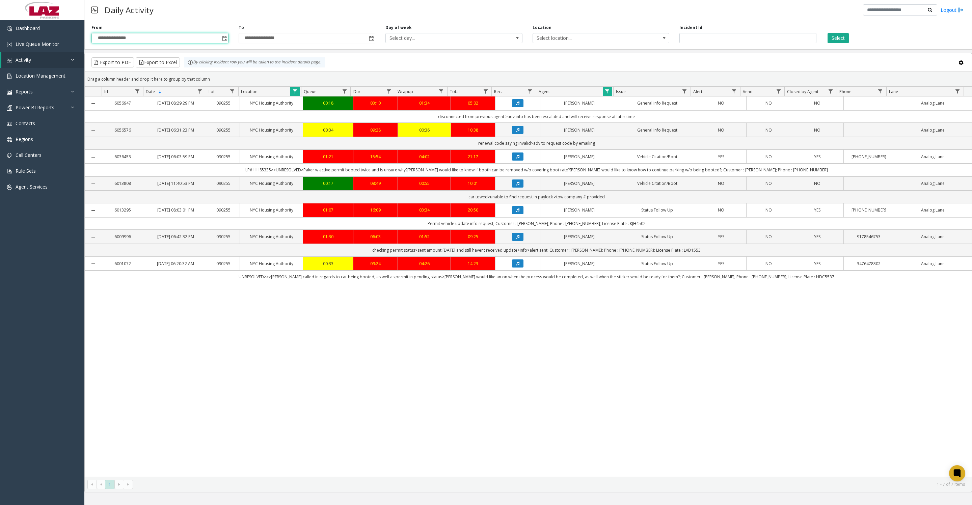
click at [836, 34] on button "Select" at bounding box center [837, 38] width 21 height 10
click at [516, 239] on icon "Data table" at bounding box center [517, 237] width 3 height 4
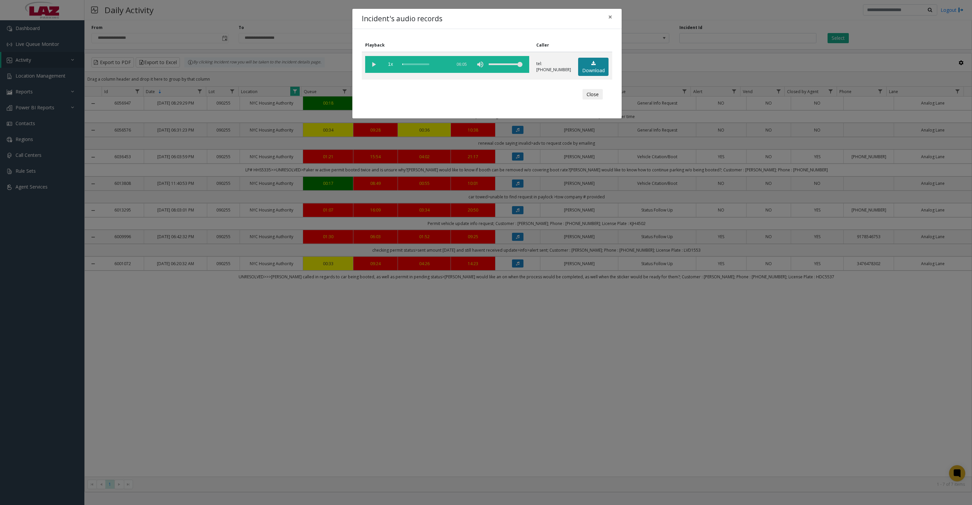
click at [594, 71] on link "Download" at bounding box center [593, 67] width 30 height 19
click at [370, 68] on vg-play-pause at bounding box center [373, 64] width 17 height 17
drag, startPoint x: 598, startPoint y: 101, endPoint x: 622, endPoint y: 116, distance: 28.5
click at [598, 100] on button "Close" at bounding box center [592, 94] width 20 height 11
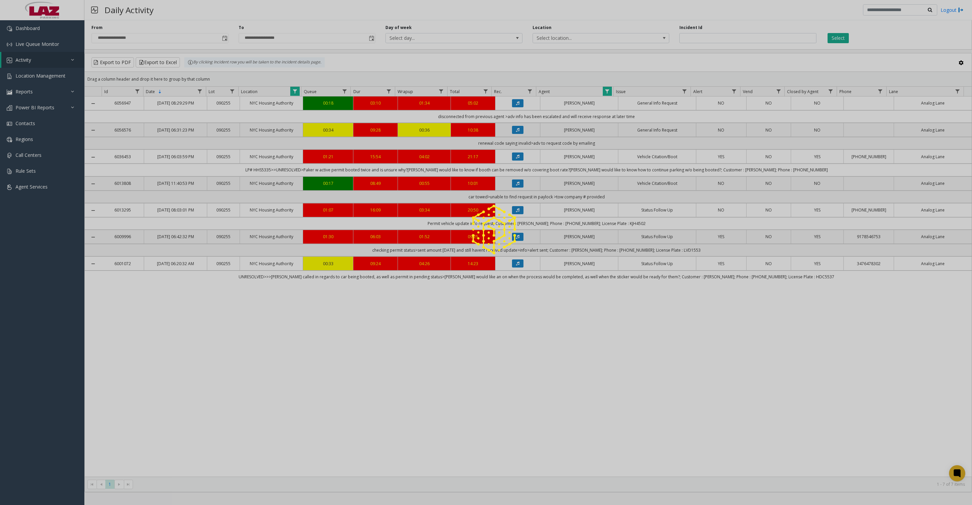
drag, startPoint x: 293, startPoint y: 93, endPoint x: 296, endPoint y: 98, distance: 5.3
click at [296, 98] on div at bounding box center [486, 252] width 972 height 505
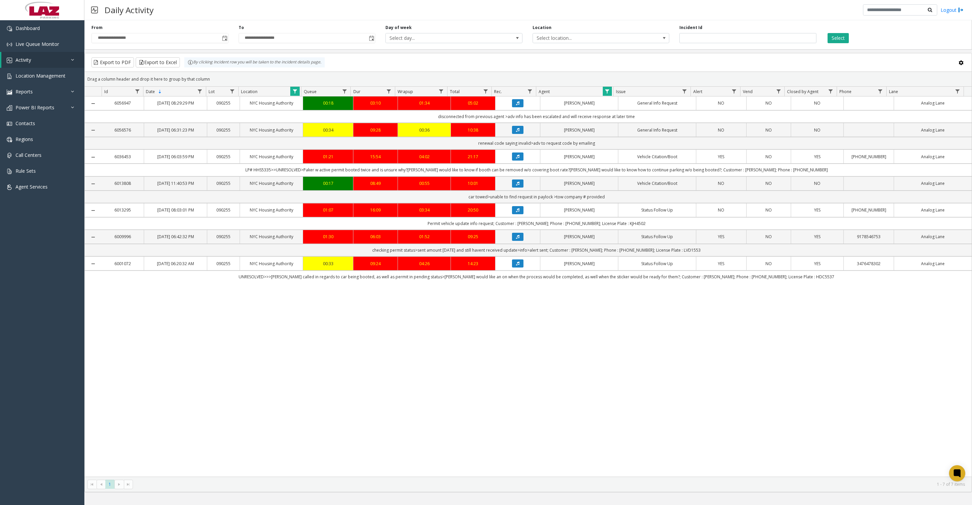
click at [293, 94] on span "Data table" at bounding box center [294, 91] width 5 height 5
click at [312, 185] on button "Clear" at bounding box center [310, 188] width 28 height 15
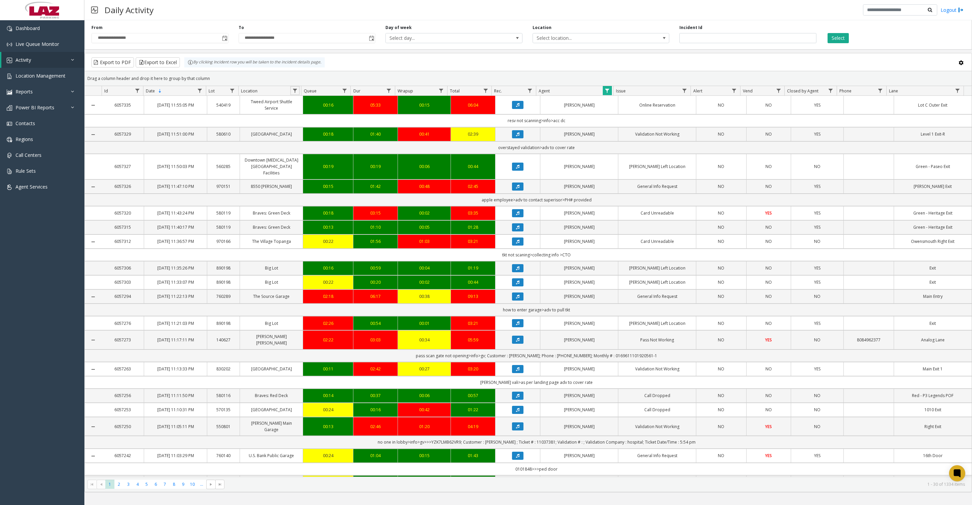
click at [295, 93] on span "Data table" at bounding box center [294, 90] width 5 height 5
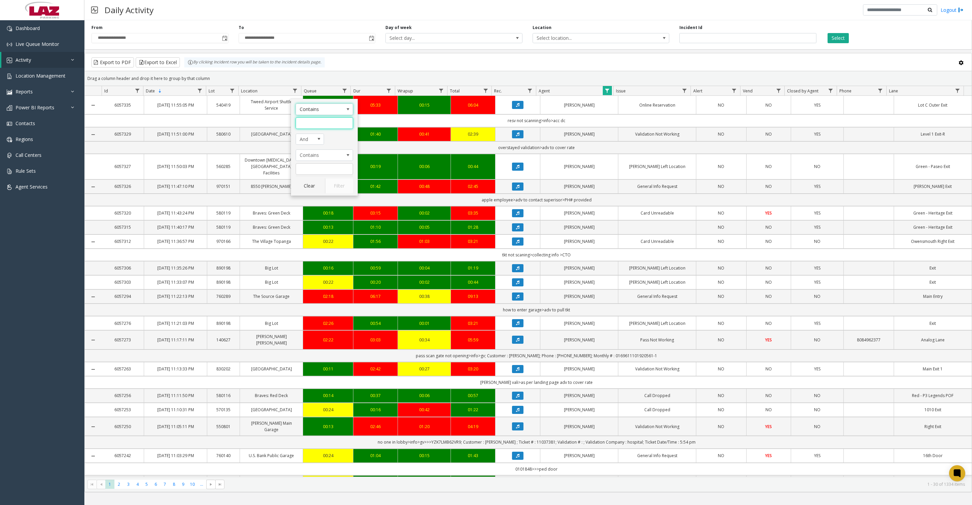
click at [309, 121] on input "Location Filter" at bounding box center [324, 122] width 57 height 11
type input "*****"
click button "Filter" at bounding box center [339, 186] width 28 height 15
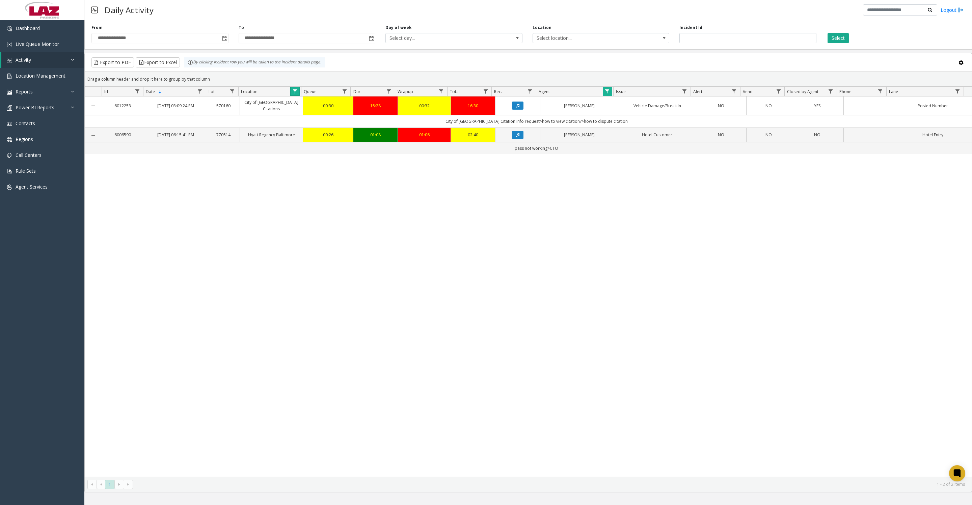
click at [298, 94] on span "Data table" at bounding box center [294, 91] width 5 height 5
click at [319, 189] on button "Clear" at bounding box center [310, 188] width 28 height 15
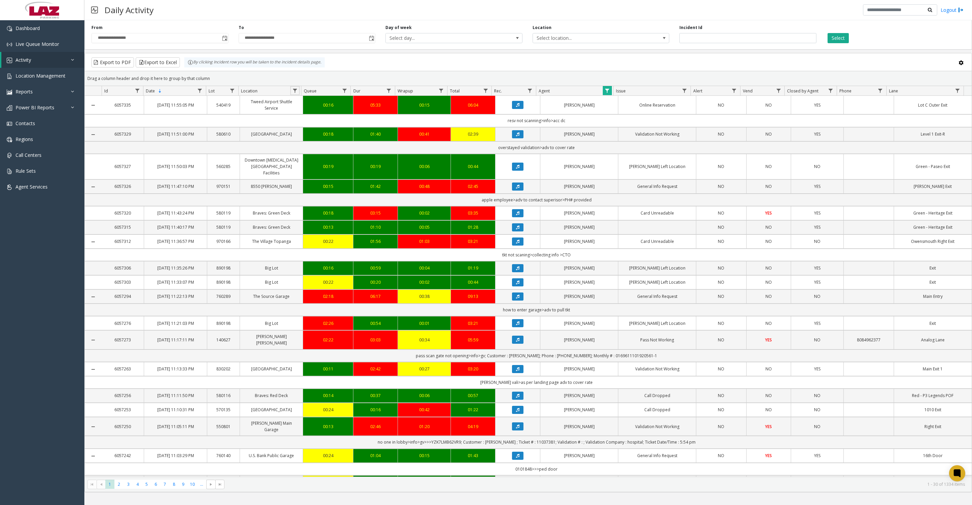
click at [293, 95] on link "Data table" at bounding box center [294, 90] width 9 height 9
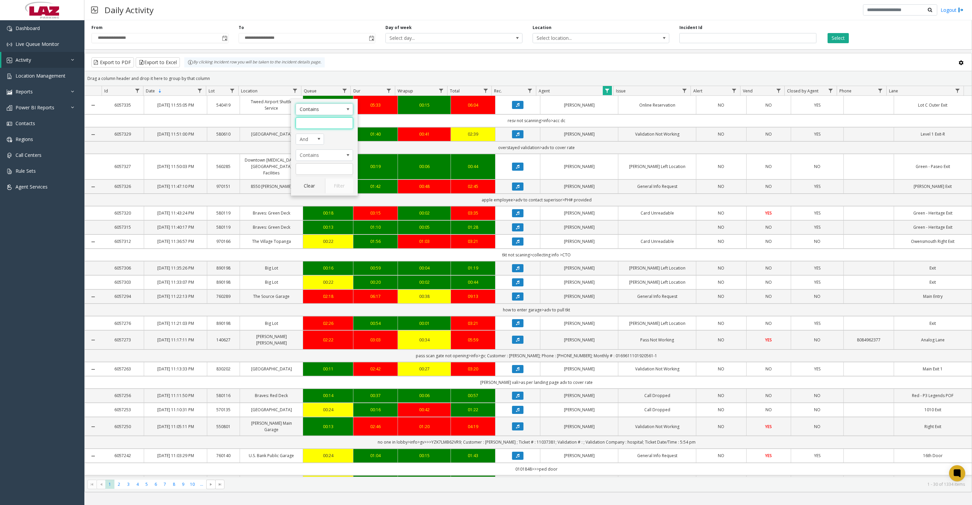
click at [306, 124] on input "Location Filter" at bounding box center [324, 122] width 57 height 11
type input "***"
click button "Filter" at bounding box center [339, 186] width 28 height 15
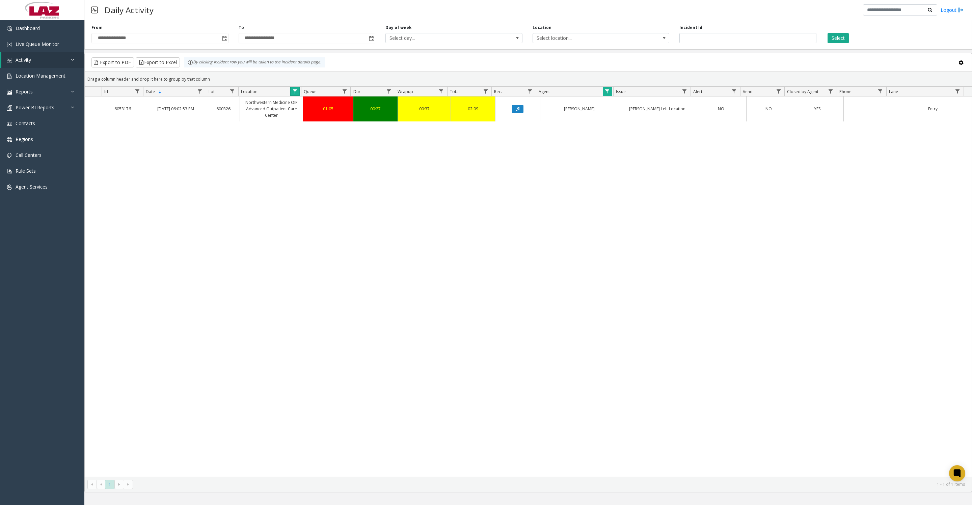
click at [294, 93] on span "Data table" at bounding box center [294, 91] width 5 height 5
click at [311, 193] on button "Clear" at bounding box center [310, 188] width 28 height 15
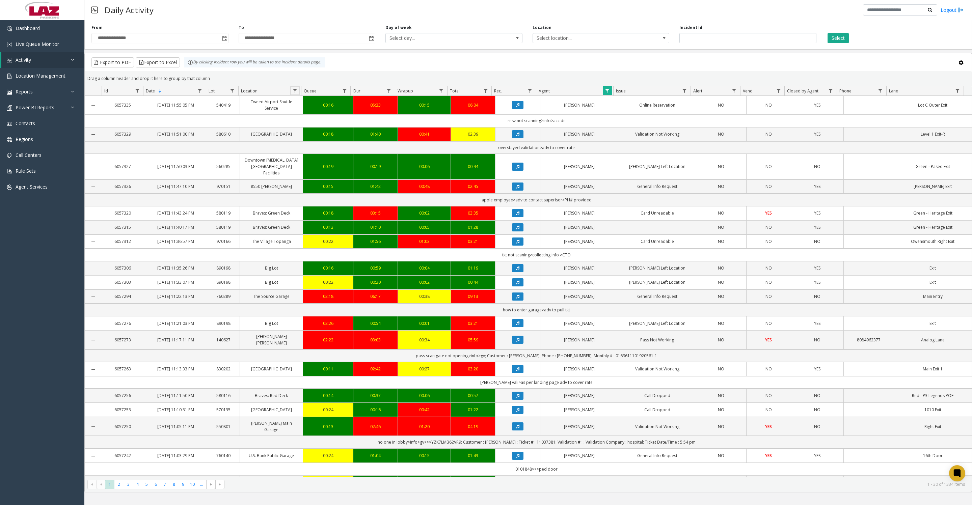
click at [293, 93] on span "Data table" at bounding box center [294, 90] width 5 height 5
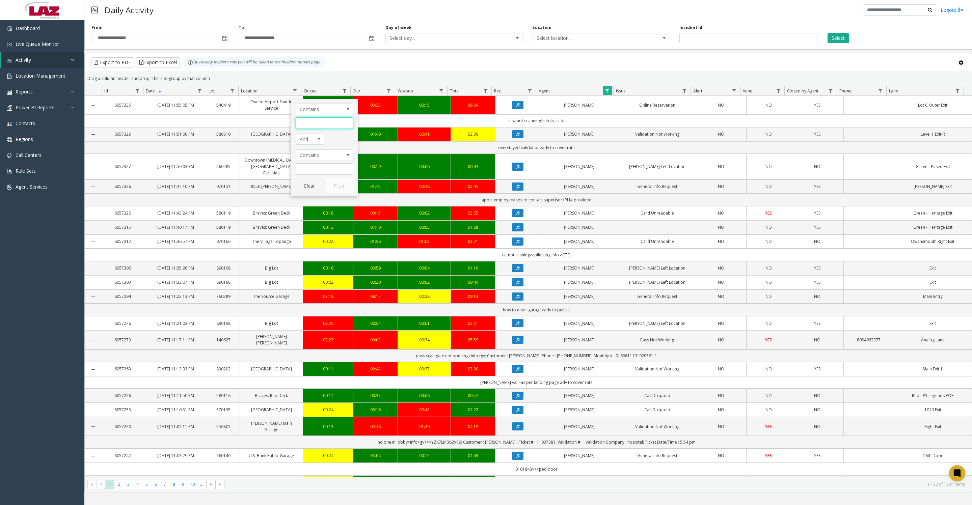
click at [308, 124] on input "Location Filter" at bounding box center [324, 122] width 57 height 11
type input "**********"
click button "Filter" at bounding box center [339, 186] width 28 height 15
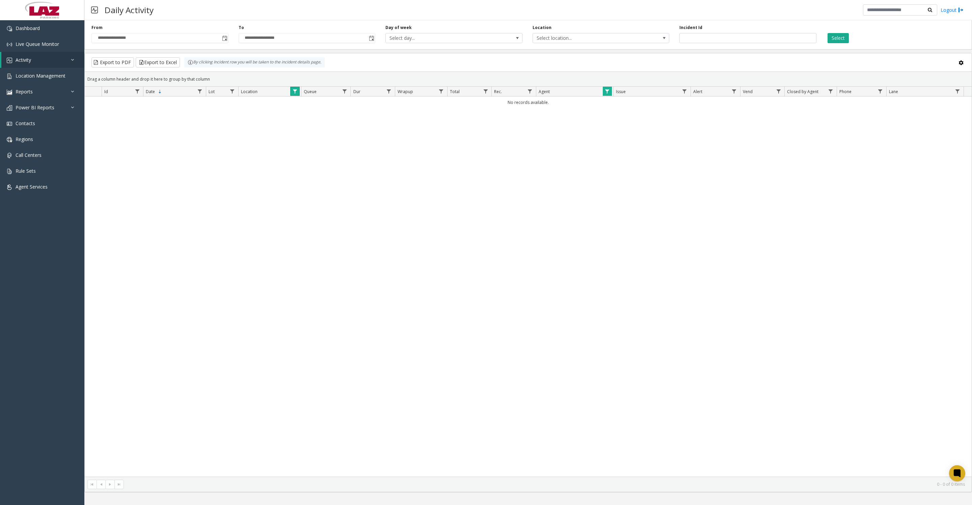
click at [297, 97] on th "Location" at bounding box center [269, 92] width 63 height 10
click at [293, 94] on span "Data table" at bounding box center [294, 91] width 5 height 5
click at [345, 124] on input "**********" at bounding box center [324, 125] width 57 height 11
type input "**********"
click button "Filter" at bounding box center [339, 188] width 28 height 15
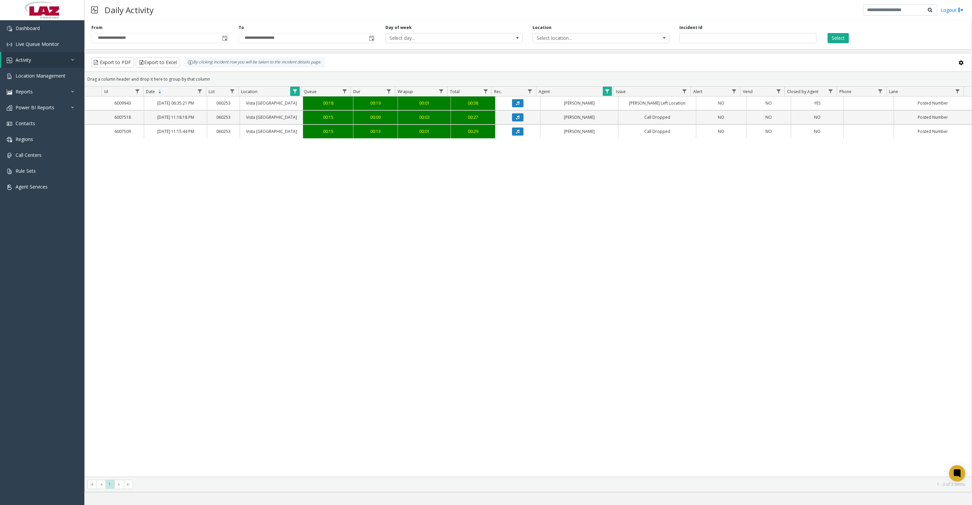
click at [293, 94] on span "Data table" at bounding box center [294, 91] width 5 height 5
click at [304, 186] on button "Clear" at bounding box center [310, 188] width 28 height 15
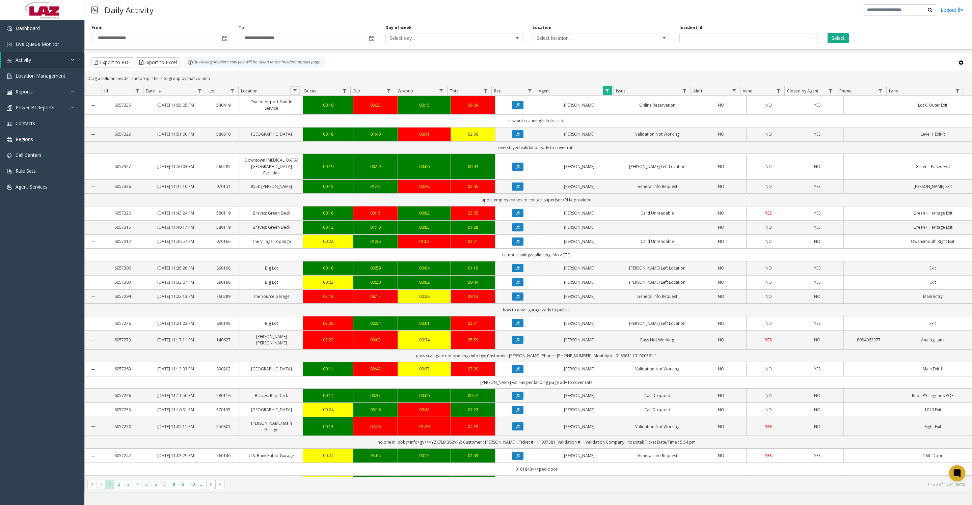
click at [291, 95] on link "Data table" at bounding box center [294, 90] width 9 height 9
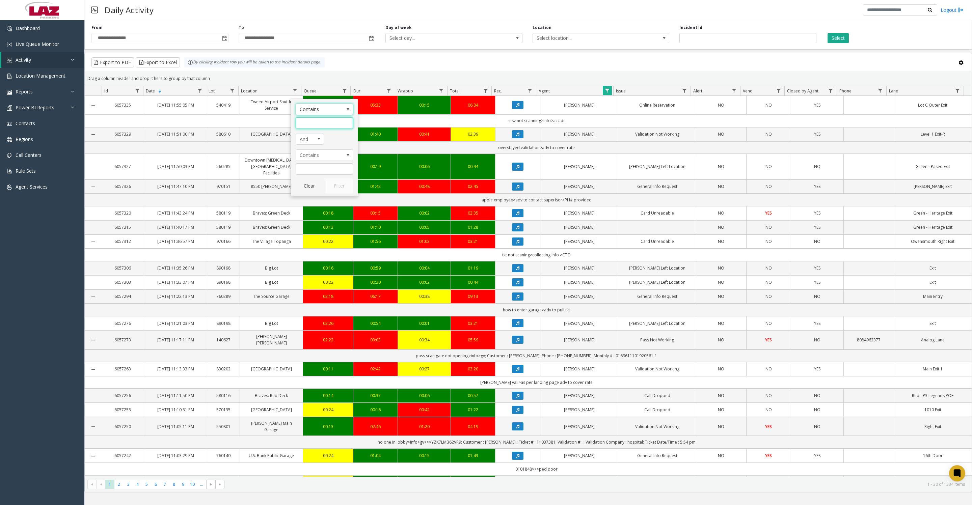
click at [302, 120] on input "Location Filter" at bounding box center [324, 122] width 57 height 11
type input "***"
click button "Filter" at bounding box center [339, 186] width 28 height 15
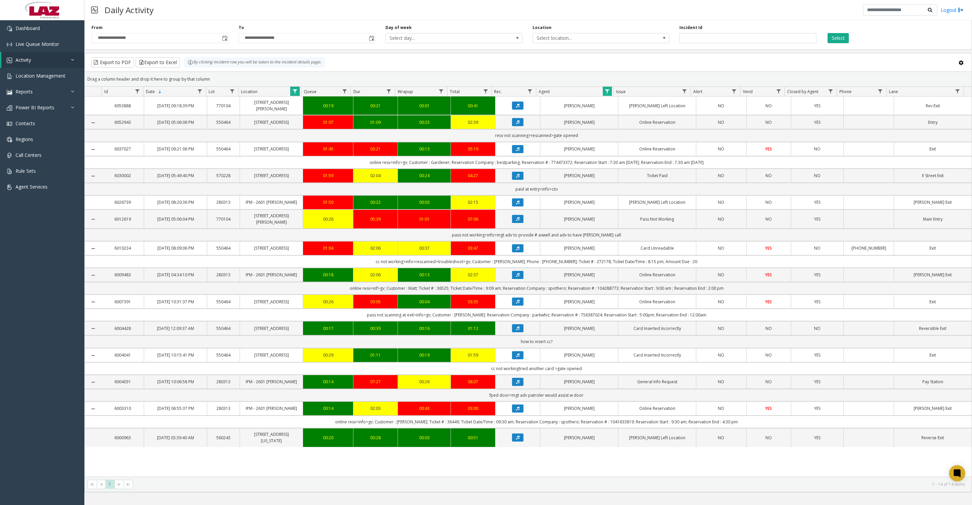
click at [295, 94] on span "Data table" at bounding box center [294, 91] width 5 height 5
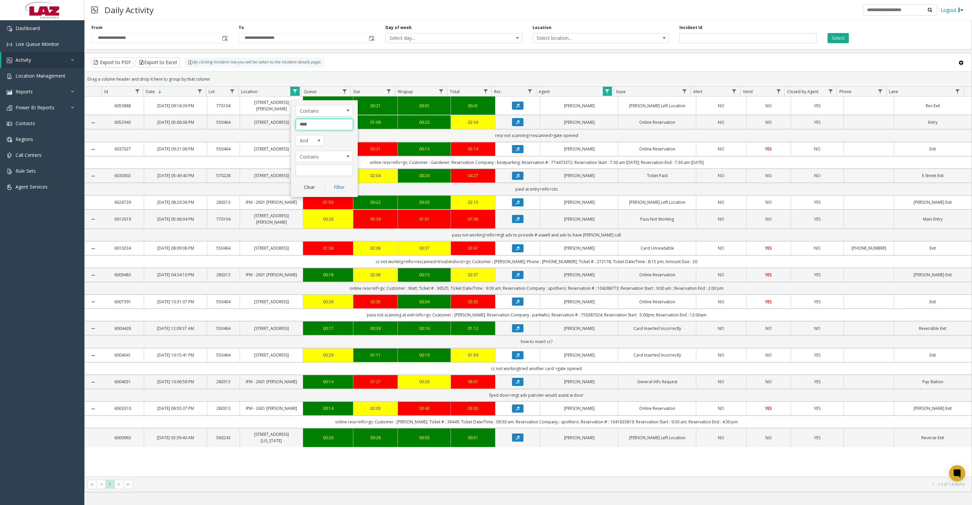
click at [314, 129] on input "***" at bounding box center [324, 124] width 57 height 11
type input "********"
click button "Filter" at bounding box center [339, 187] width 28 height 15
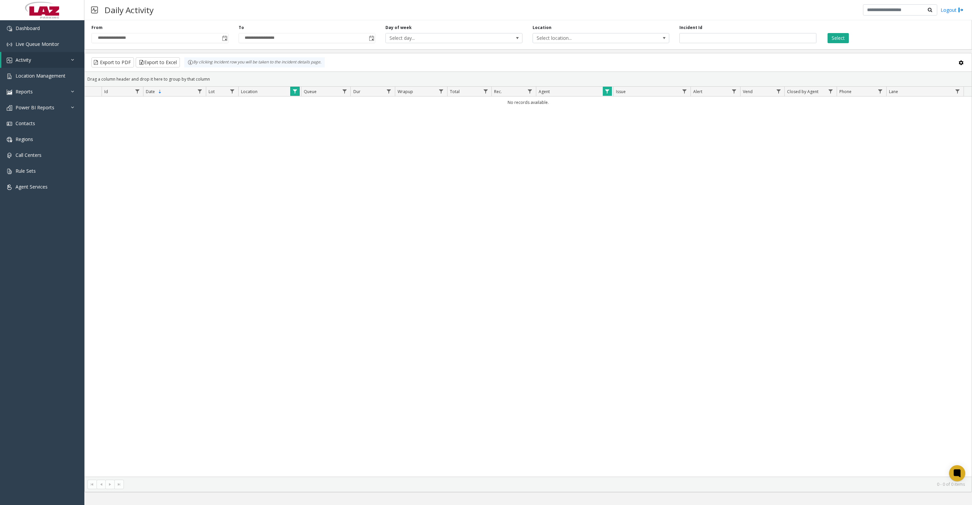
click at [295, 97] on th "Location" at bounding box center [269, 92] width 63 height 10
click at [293, 94] on span "Data table" at bounding box center [294, 91] width 5 height 5
click at [314, 192] on button "Clear" at bounding box center [310, 188] width 28 height 15
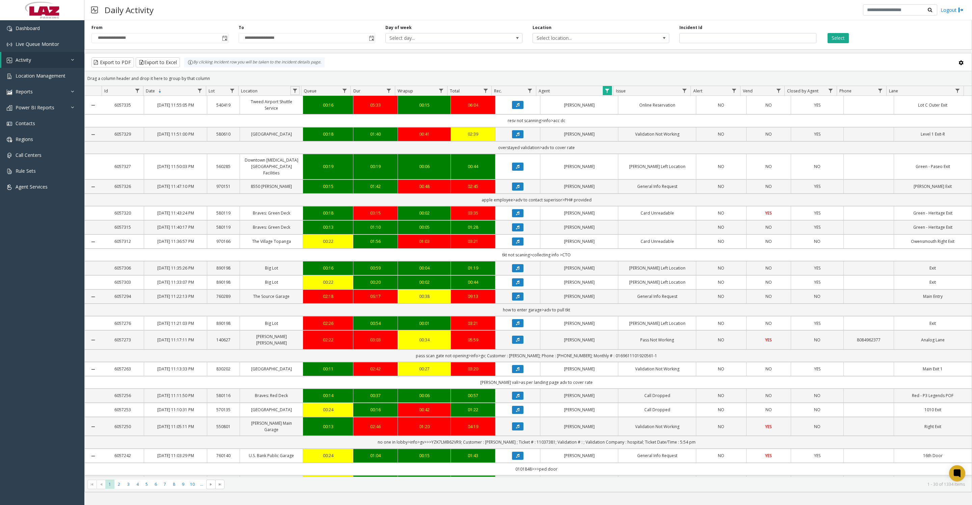
click at [295, 91] on span "Data table" at bounding box center [294, 90] width 5 height 5
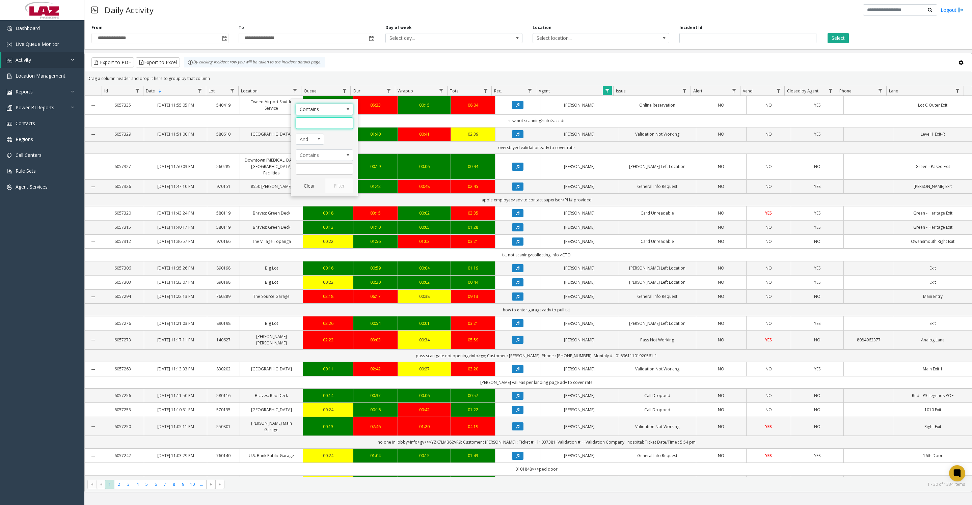
click at [319, 119] on input "Location Filter" at bounding box center [324, 122] width 57 height 11
type input "*******"
click button "Filter" at bounding box center [339, 186] width 28 height 15
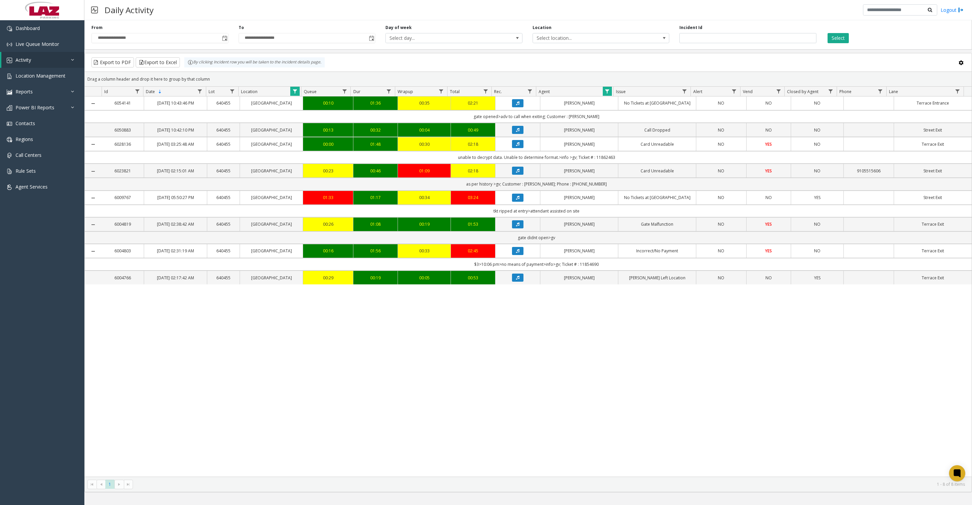
click at [516, 253] on icon "Data table" at bounding box center [517, 251] width 3 height 4
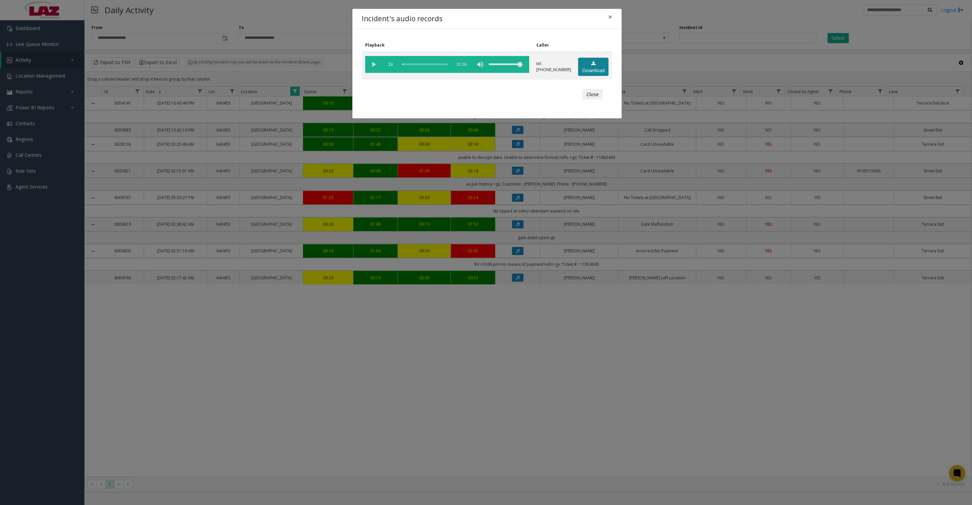
click at [591, 66] on icon at bounding box center [593, 63] width 4 height 5
click at [372, 64] on vg-play-pause at bounding box center [373, 64] width 17 height 17
click at [585, 100] on button "Close" at bounding box center [592, 94] width 20 height 11
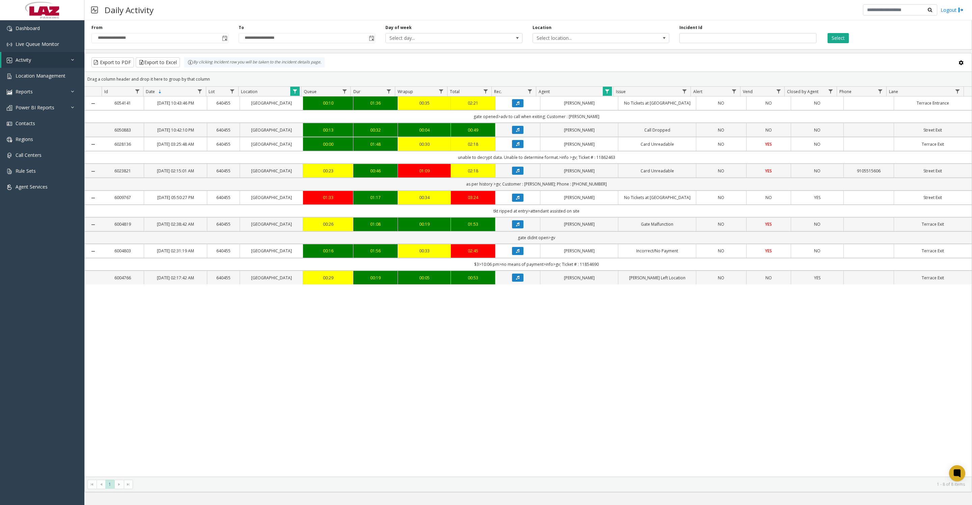
click at [296, 94] on span "Data table" at bounding box center [294, 91] width 5 height 5
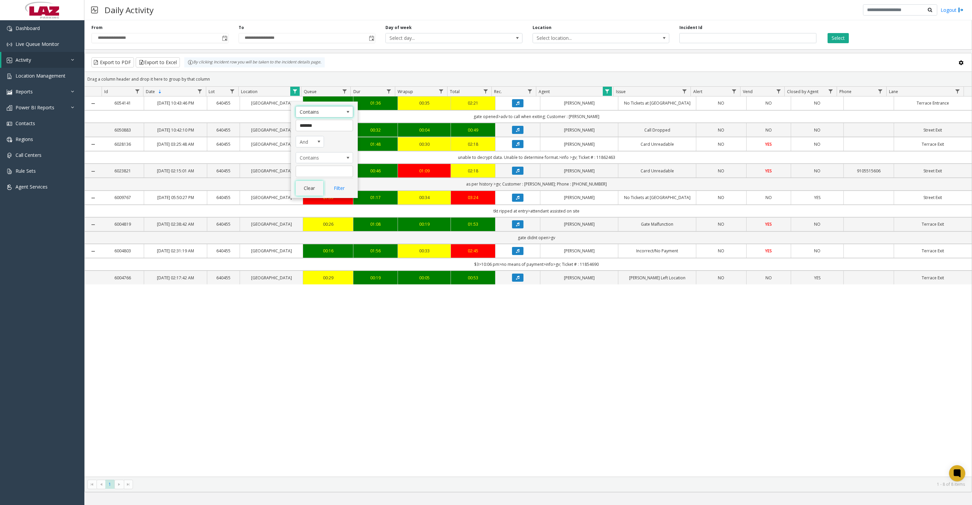
click at [311, 188] on button "Clear" at bounding box center [310, 188] width 28 height 15
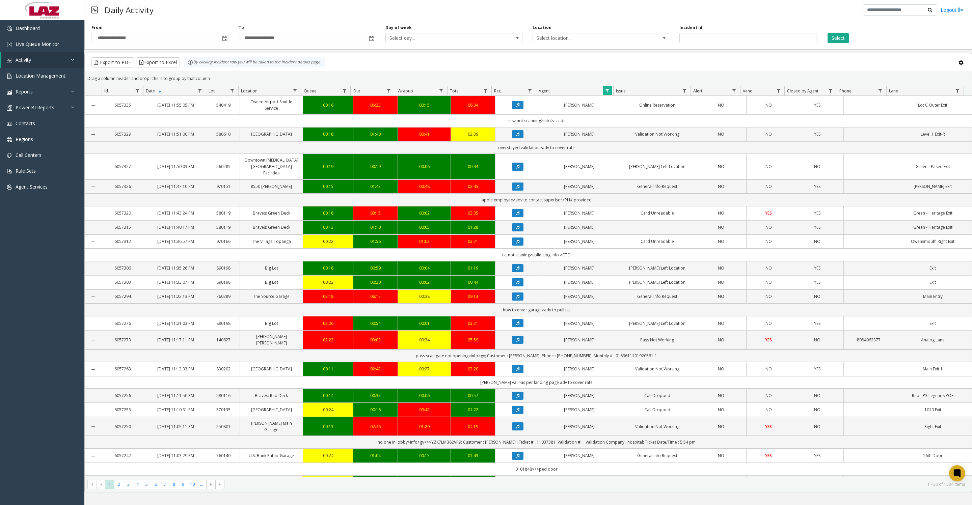
click at [516, 189] on icon "Data table" at bounding box center [517, 187] width 3 height 4
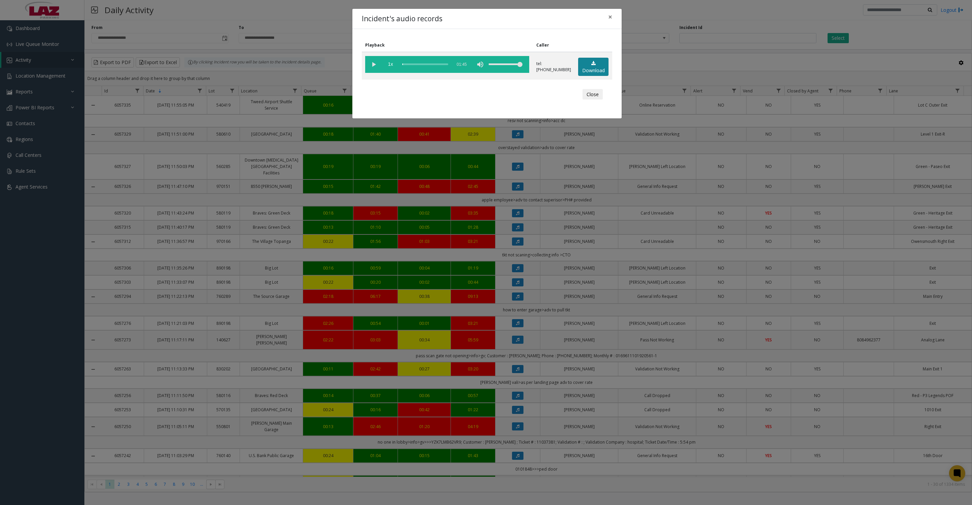
click at [591, 66] on icon at bounding box center [593, 63] width 4 height 5
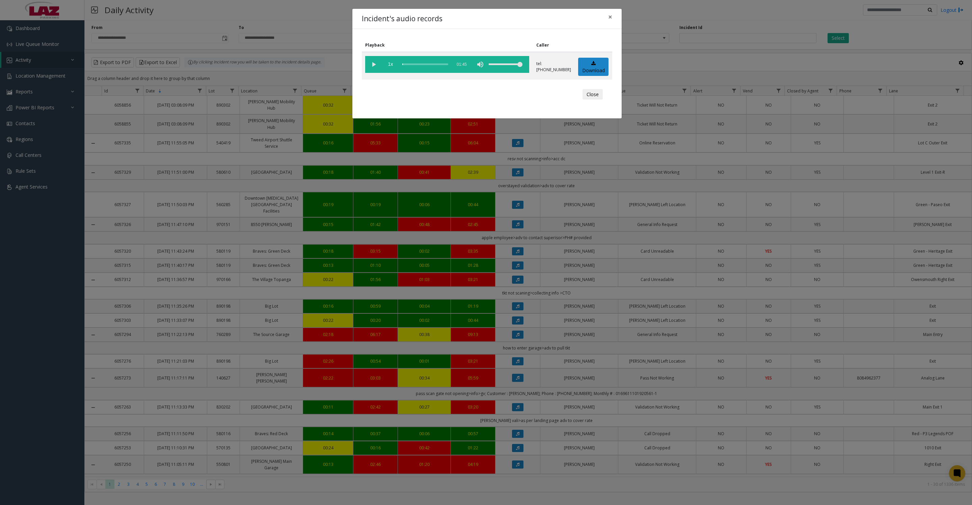
click at [587, 99] on button "Close" at bounding box center [592, 94] width 20 height 11
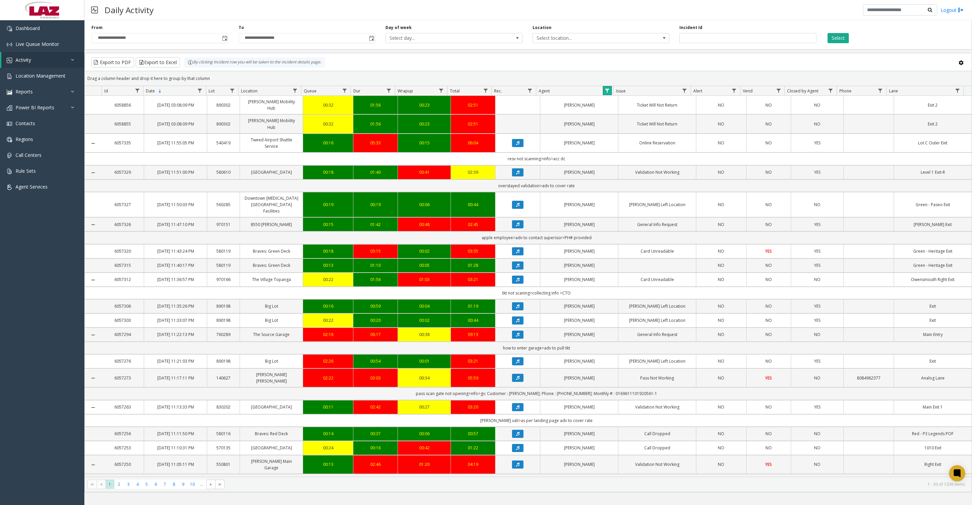
click at [603, 94] on link "Data table" at bounding box center [607, 90] width 9 height 9
click at [615, 187] on button "Clear" at bounding box center [621, 186] width 28 height 15
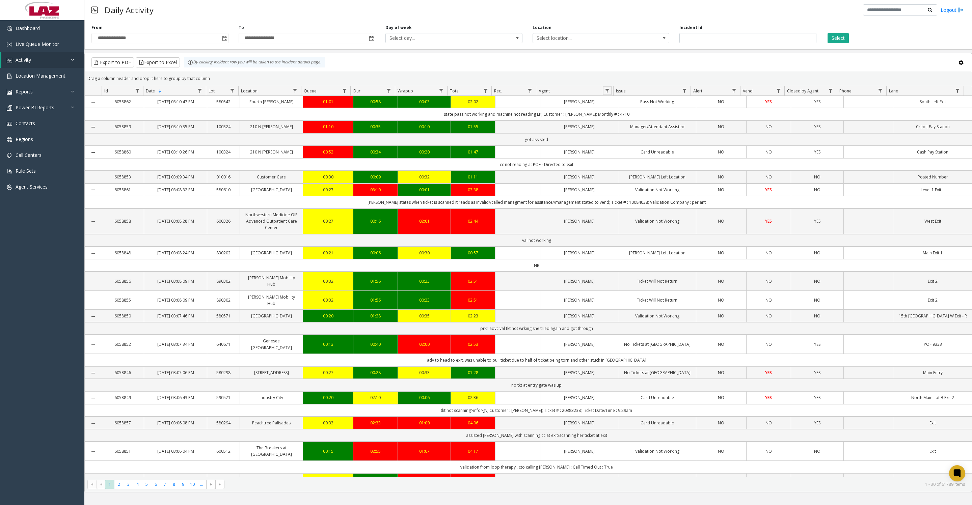
click at [605, 95] on link "Data table" at bounding box center [607, 90] width 9 height 9
click at [635, 124] on input "Agent Filter" at bounding box center [635, 122] width 57 height 11
type input "******"
click button "Filter" at bounding box center [651, 186] width 28 height 15
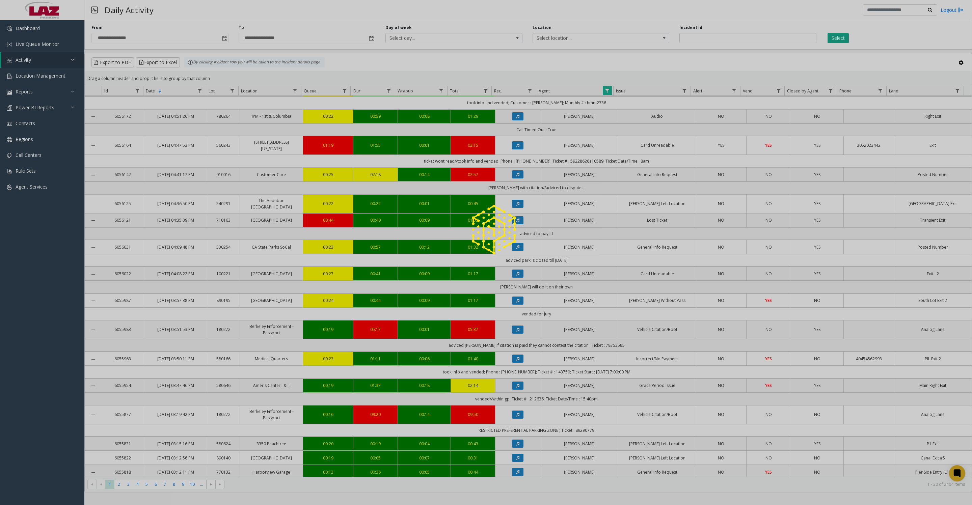
scroll to position [512, 0]
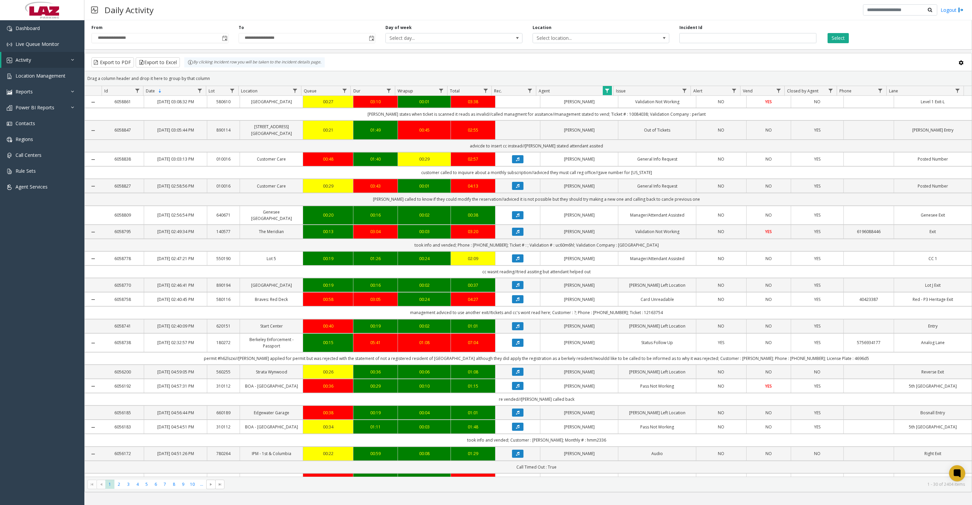
scroll to position [512, 0]
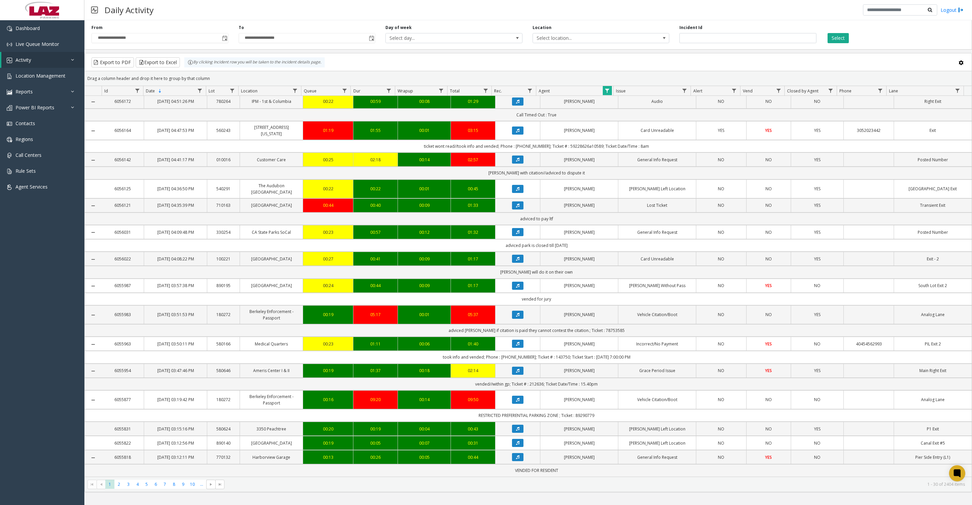
click at [516, 203] on icon "Data table" at bounding box center [517, 205] width 3 height 4
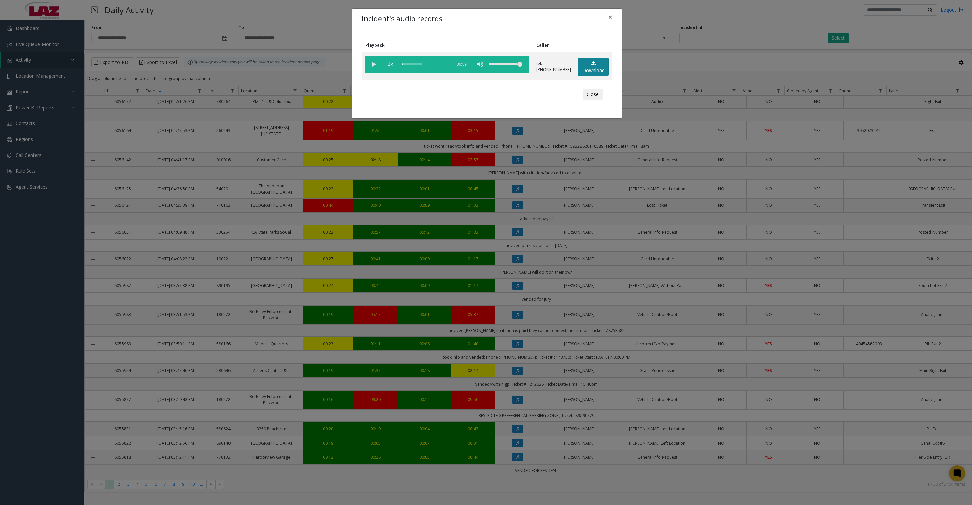
click at [582, 68] on link "Download" at bounding box center [593, 67] width 30 height 19
click at [589, 73] on link "Download" at bounding box center [593, 67] width 30 height 19
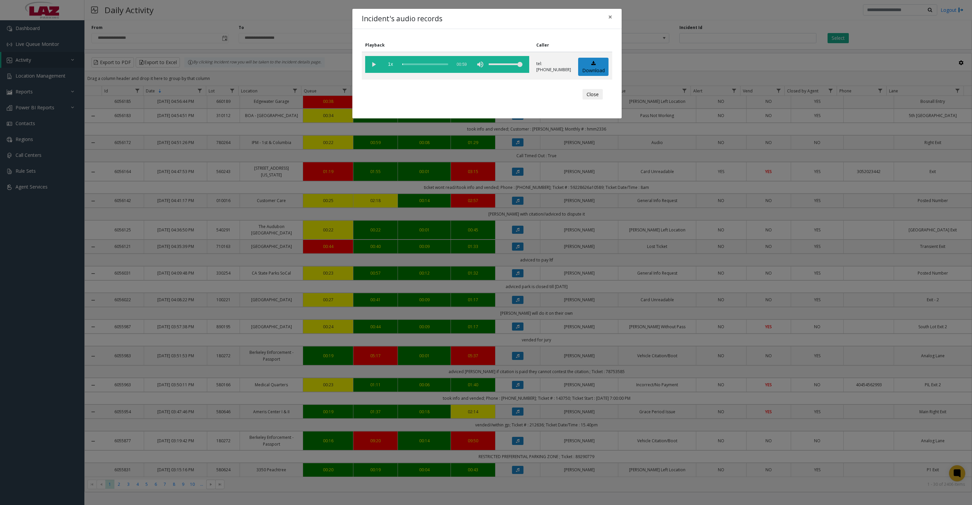
click at [594, 99] on button "Close" at bounding box center [592, 94] width 20 height 11
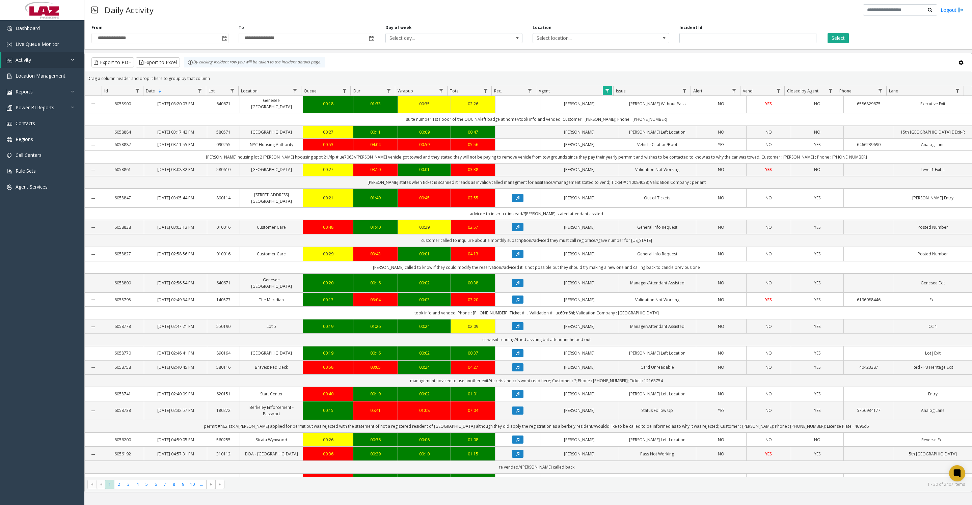
scroll to position [0, 0]
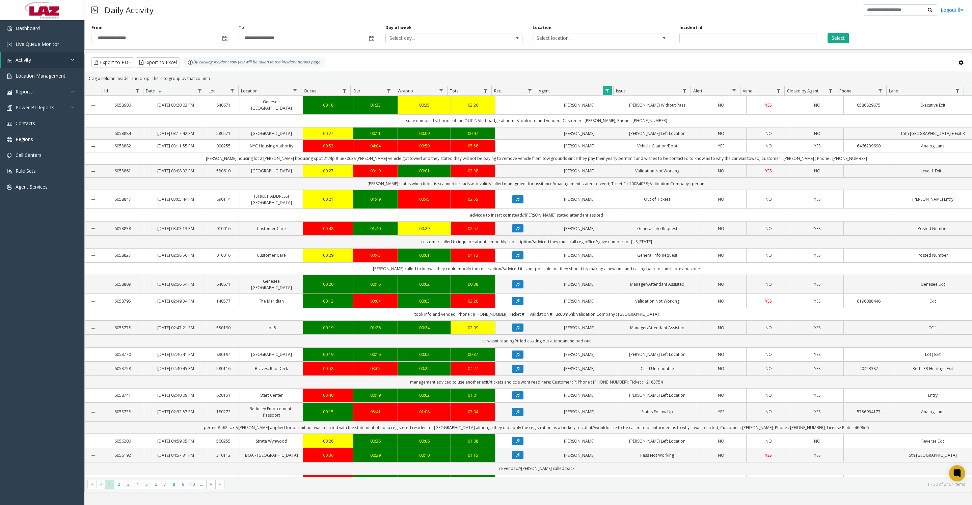
click at [516, 201] on icon "Data table" at bounding box center [517, 199] width 3 height 4
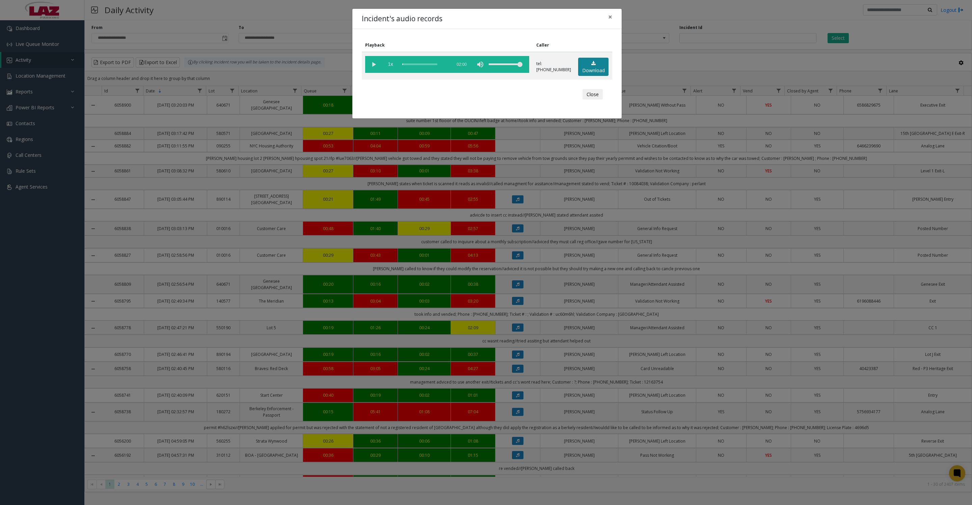
click at [594, 73] on link "Download" at bounding box center [593, 67] width 30 height 19
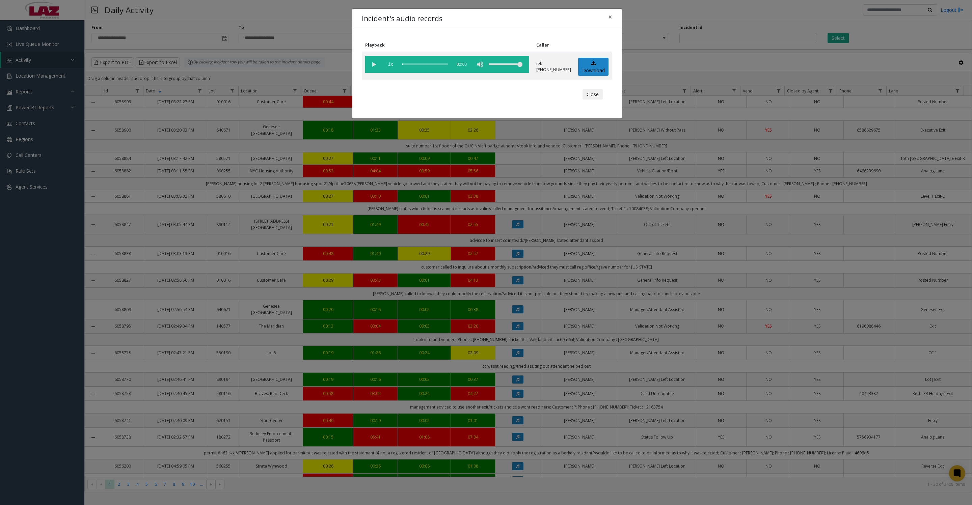
click at [369, 65] on vg-play-pause at bounding box center [373, 64] width 17 height 17
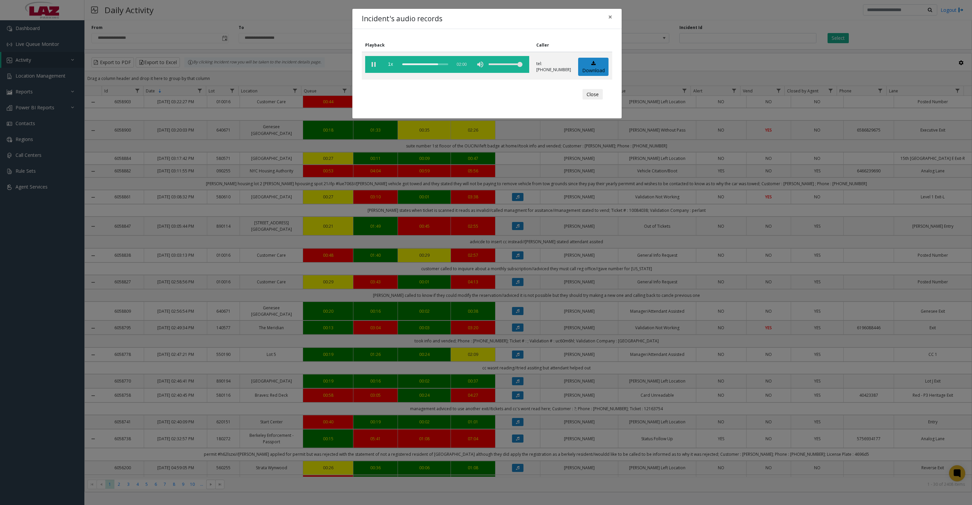
click at [589, 100] on button "Close" at bounding box center [592, 94] width 20 height 11
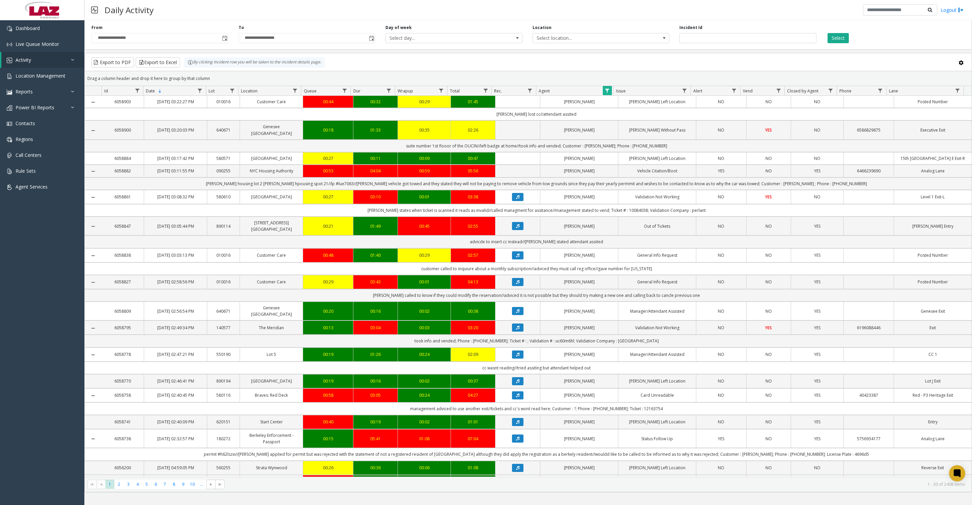
click at [293, 93] on span "Data table" at bounding box center [294, 90] width 5 height 5
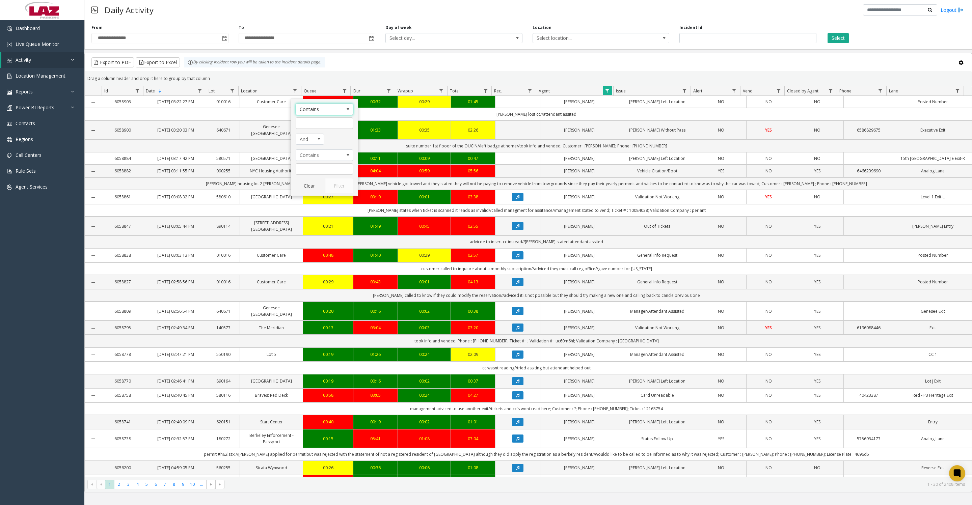
click at [322, 117] on kendo-grid-filter-menu-input-wrapper "Contains" at bounding box center [324, 116] width 57 height 25
click at [322, 121] on input "Location Filter" at bounding box center [324, 122] width 57 height 11
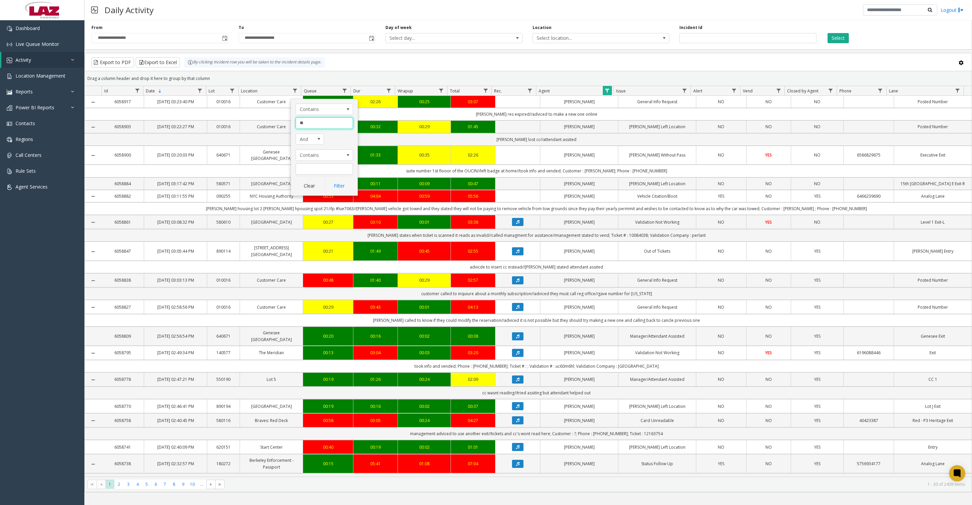
type input "***"
click button "Filter" at bounding box center [339, 186] width 28 height 15
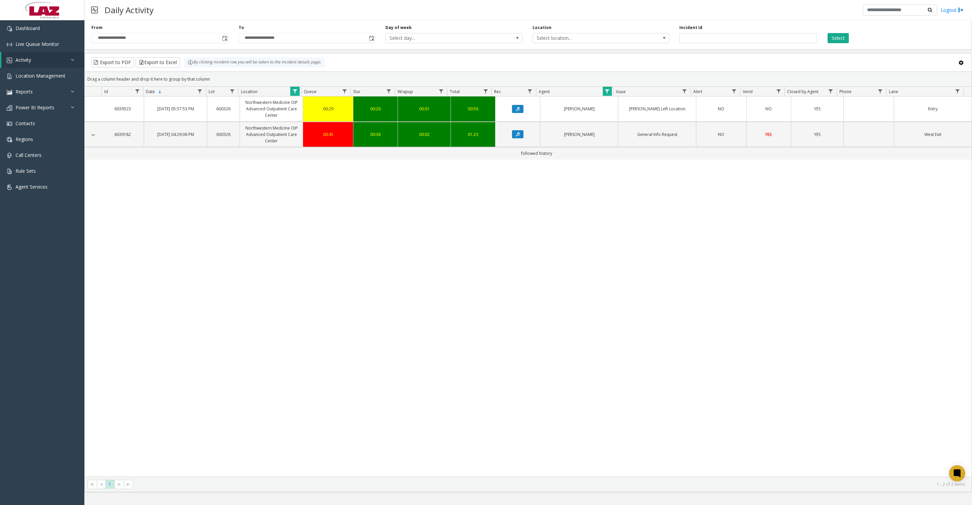
click at [516, 136] on icon "Data table" at bounding box center [517, 134] width 3 height 4
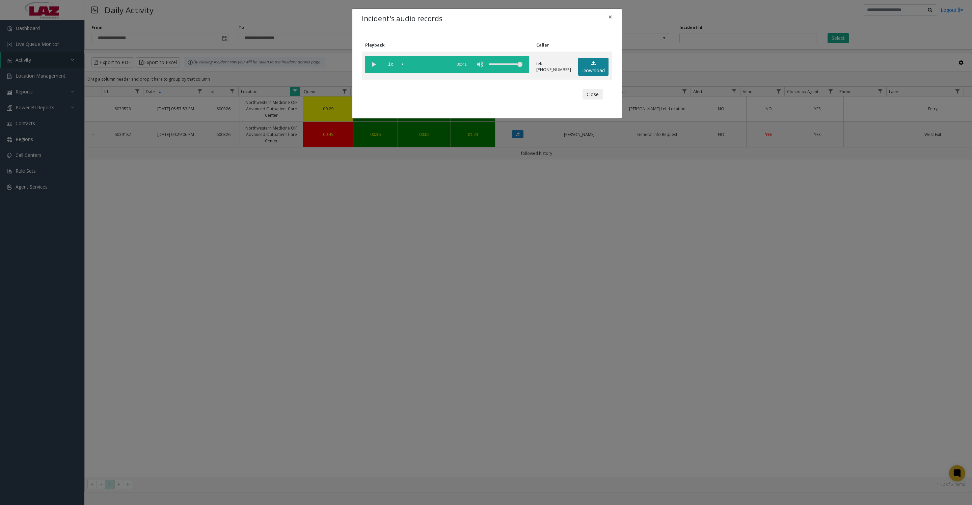
click at [595, 66] on link "Download" at bounding box center [593, 67] width 30 height 19
click at [595, 100] on button "Close" at bounding box center [592, 94] width 20 height 11
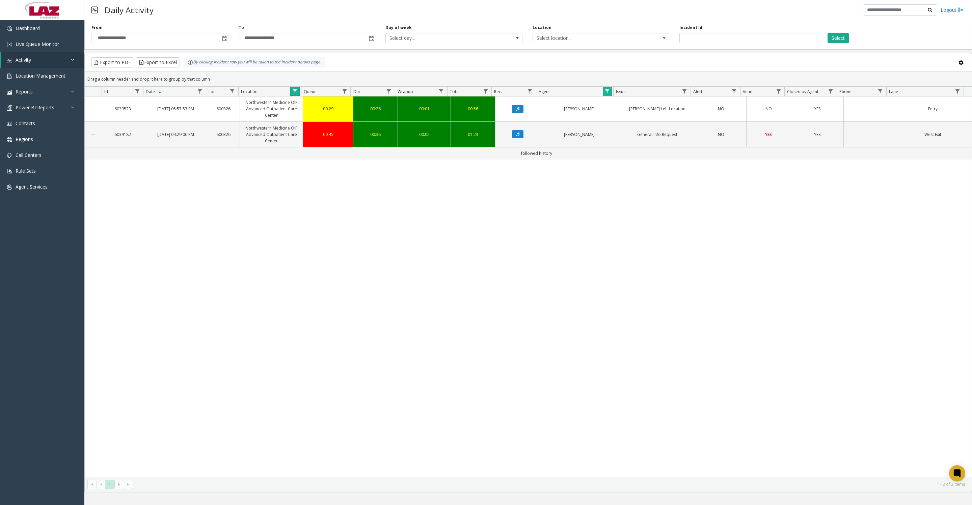
click at [293, 91] on link "Data table" at bounding box center [294, 91] width 9 height 9
click at [307, 187] on button "Clear" at bounding box center [310, 188] width 28 height 15
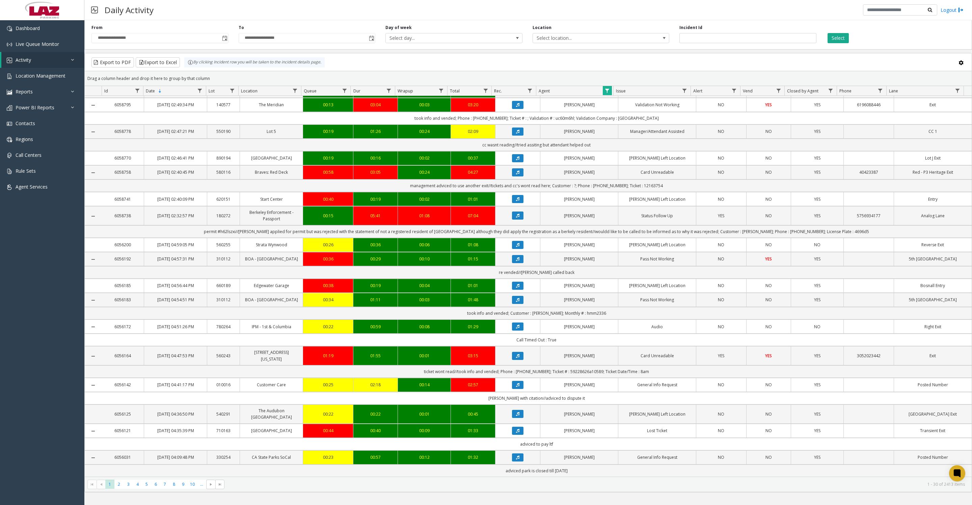
scroll to position [486, 0]
click at [516, 354] on icon "Data table" at bounding box center [517, 356] width 3 height 4
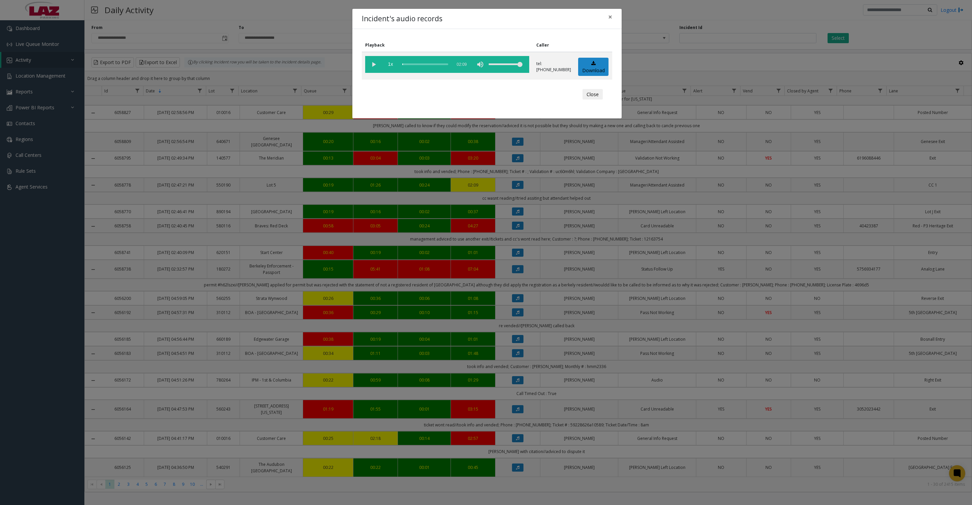
click at [375, 65] on vg-play-pause at bounding box center [373, 64] width 17 height 17
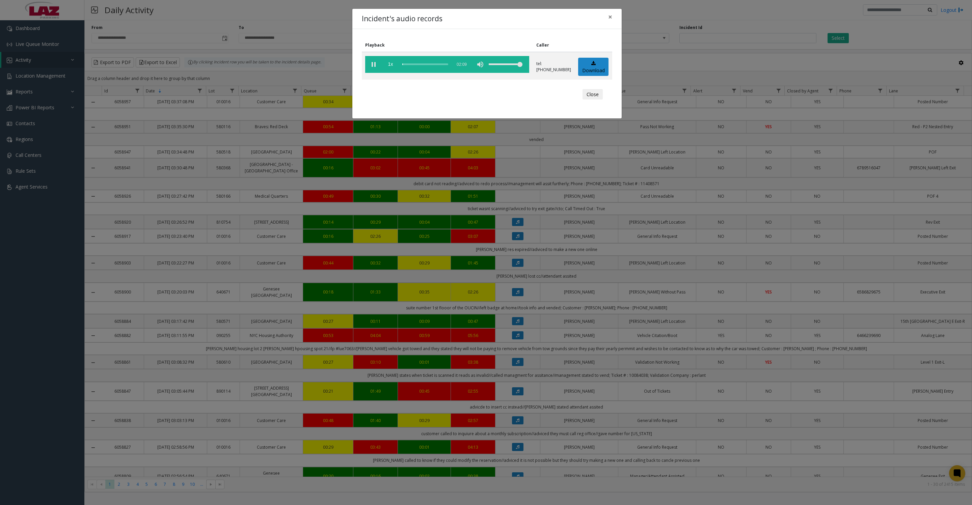
scroll to position [486, 0]
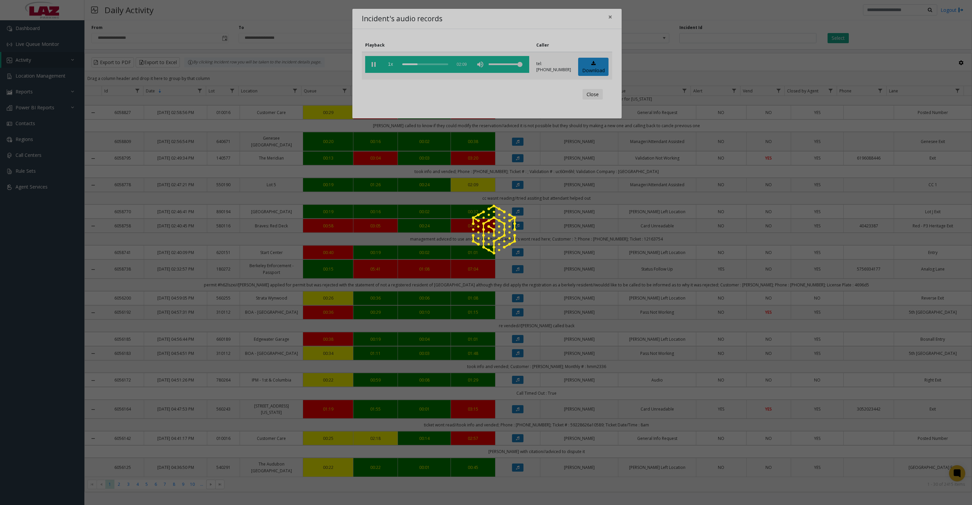
click at [594, 101] on div at bounding box center [486, 252] width 972 height 505
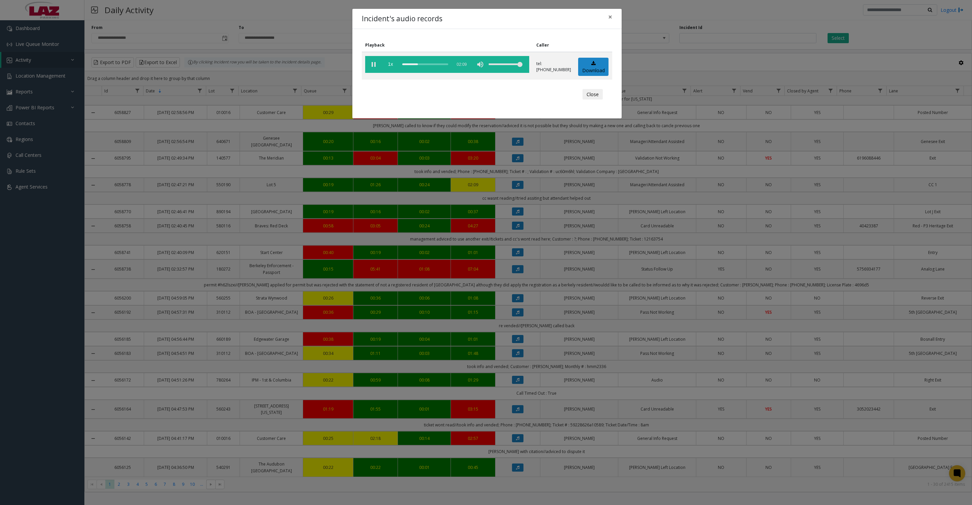
click at [587, 100] on button "Close" at bounding box center [592, 94] width 20 height 11
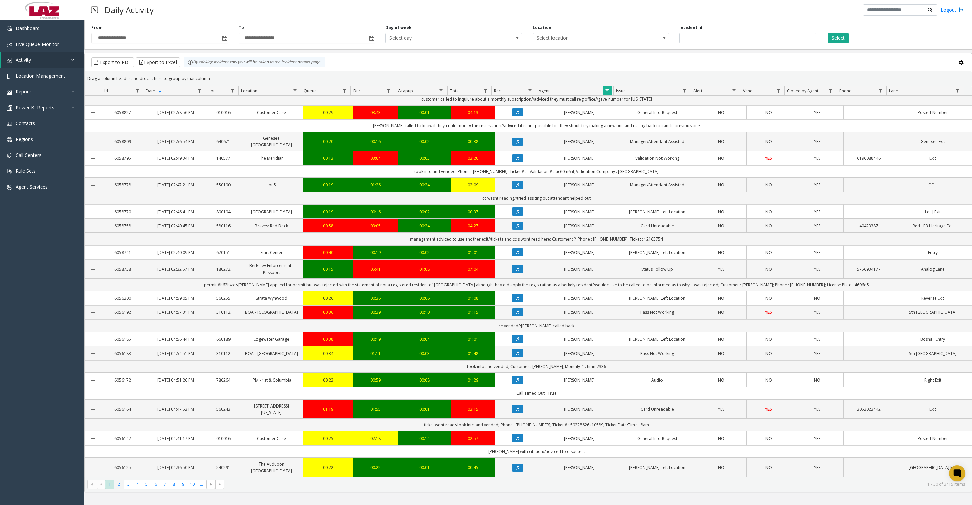
click at [120, 487] on span "2" at bounding box center [118, 484] width 9 height 9
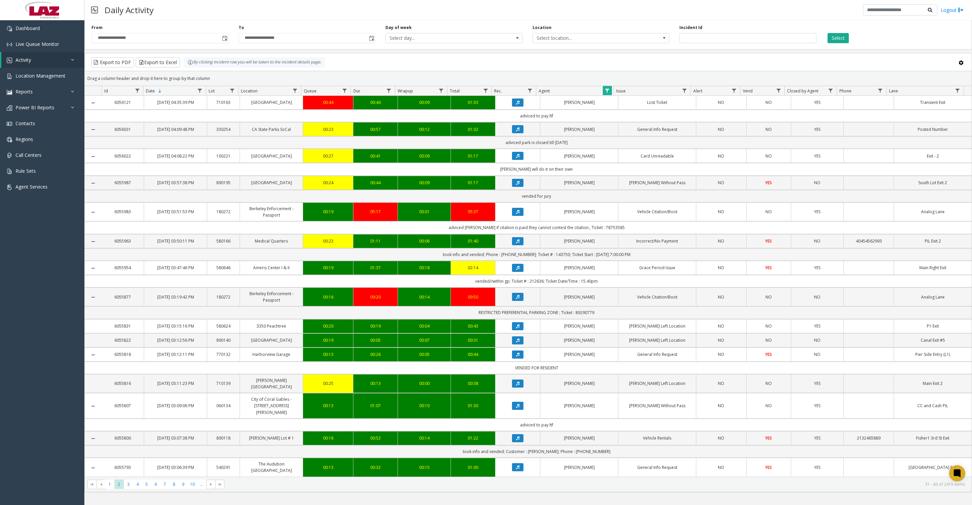
scroll to position [84, 0]
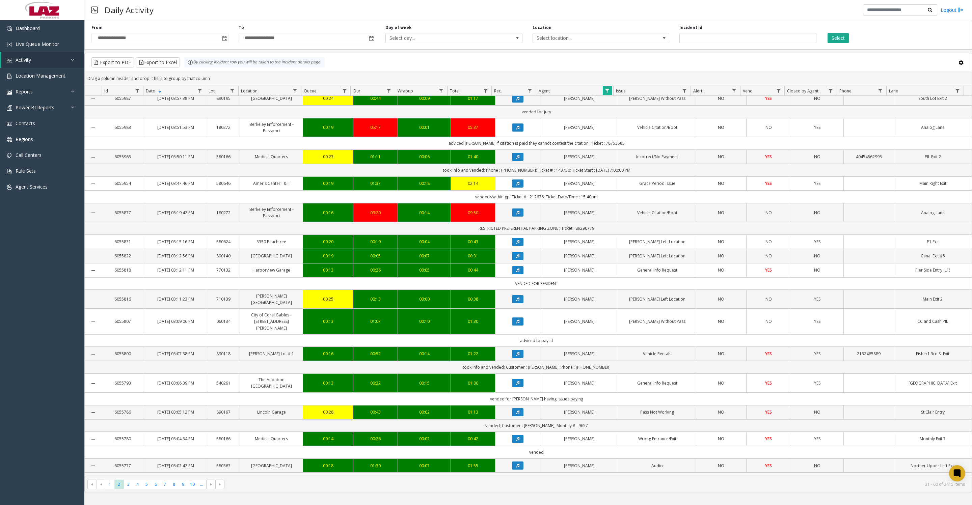
click at [516, 272] on icon "Data table" at bounding box center [517, 270] width 3 height 4
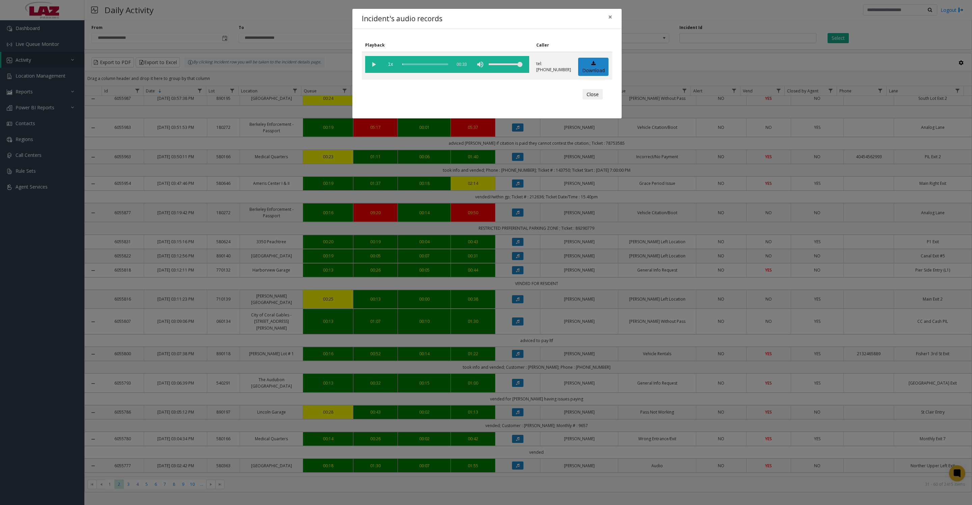
click at [373, 66] on vg-play-pause at bounding box center [373, 64] width 17 height 17
click at [587, 74] on link "Download" at bounding box center [593, 67] width 30 height 19
click at [373, 69] on vg-play-pause at bounding box center [373, 64] width 17 height 17
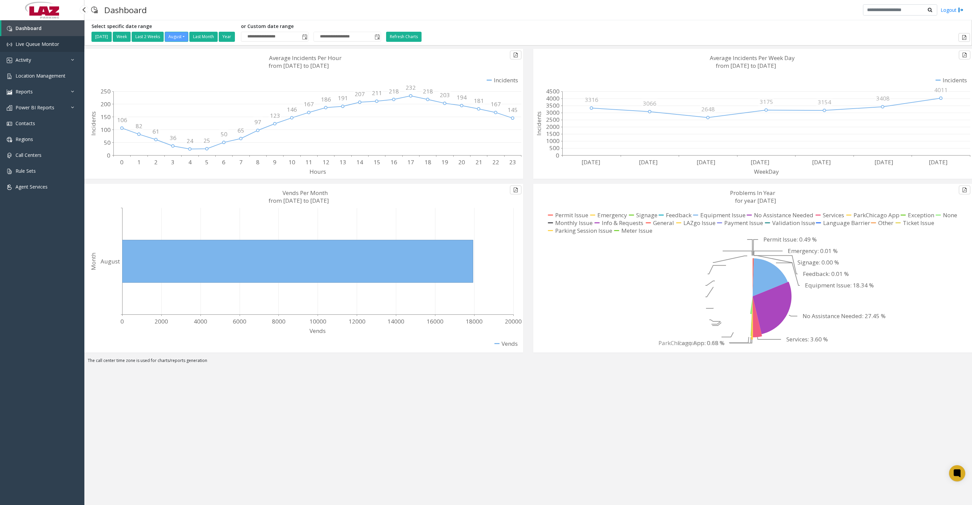
click at [29, 47] on span "Live Queue Monitor" at bounding box center [38, 44] width 44 height 6
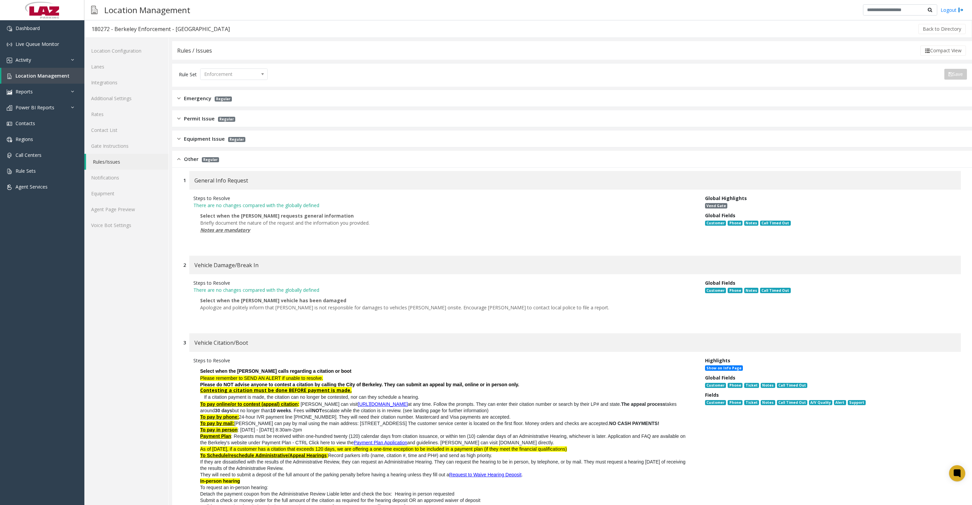
scroll to position [84, 0]
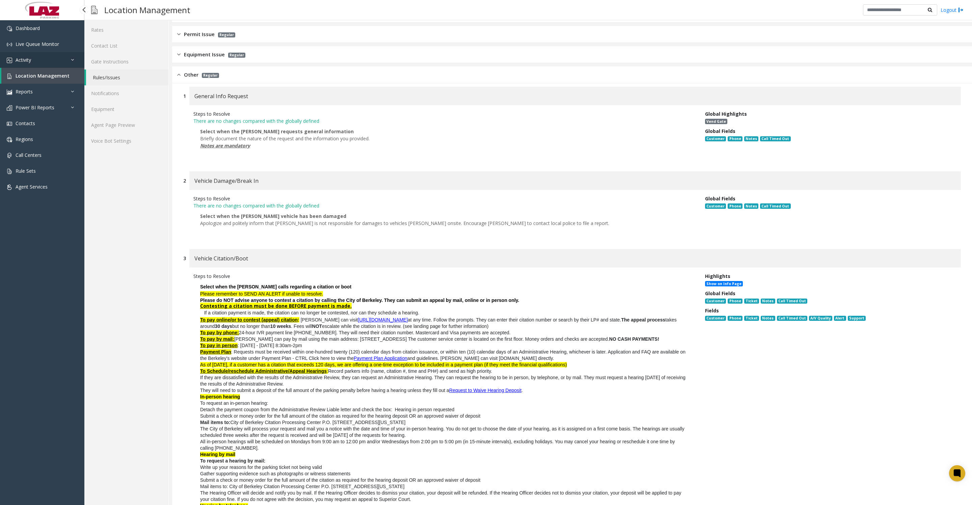
click at [53, 59] on link "Activity" at bounding box center [42, 60] width 84 height 16
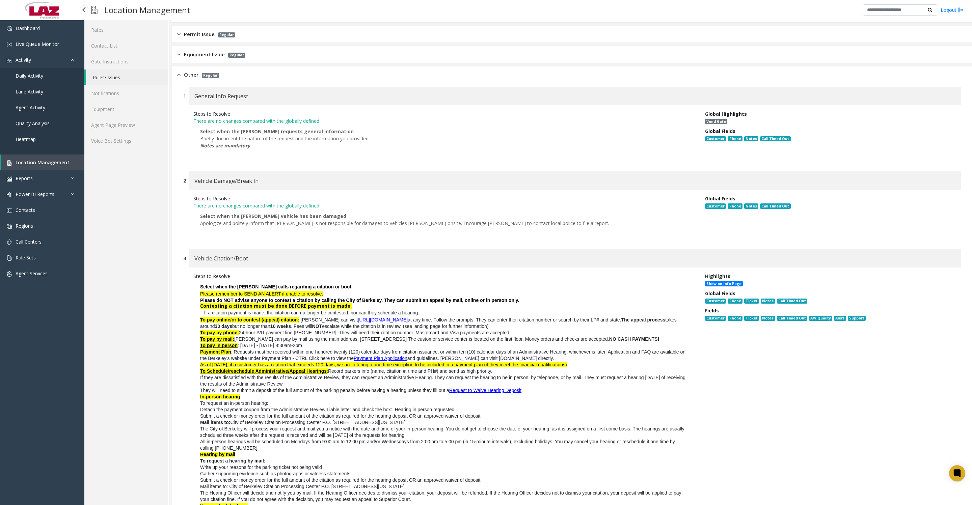
click at [26, 79] on span "Daily Activity" at bounding box center [30, 76] width 28 height 6
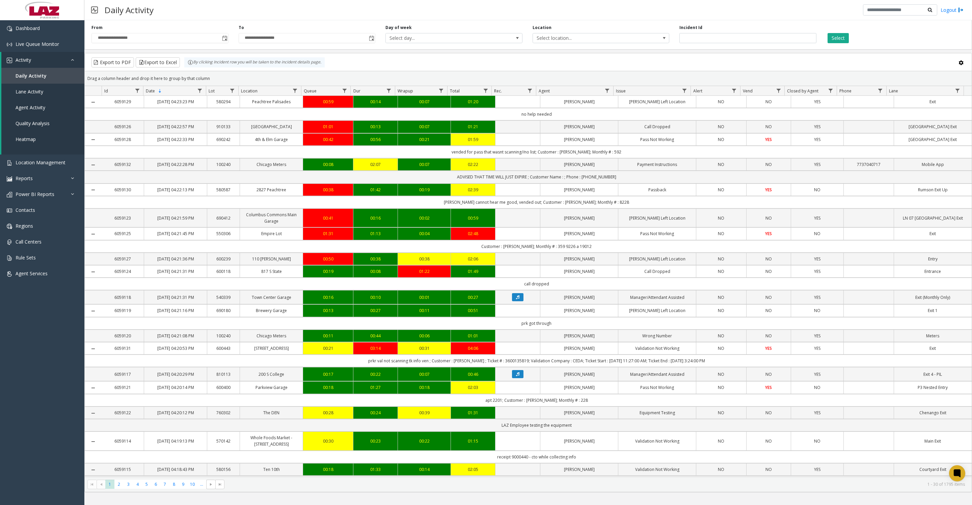
click at [223, 40] on span "Toggle popup" at bounding box center [224, 38] width 5 height 5
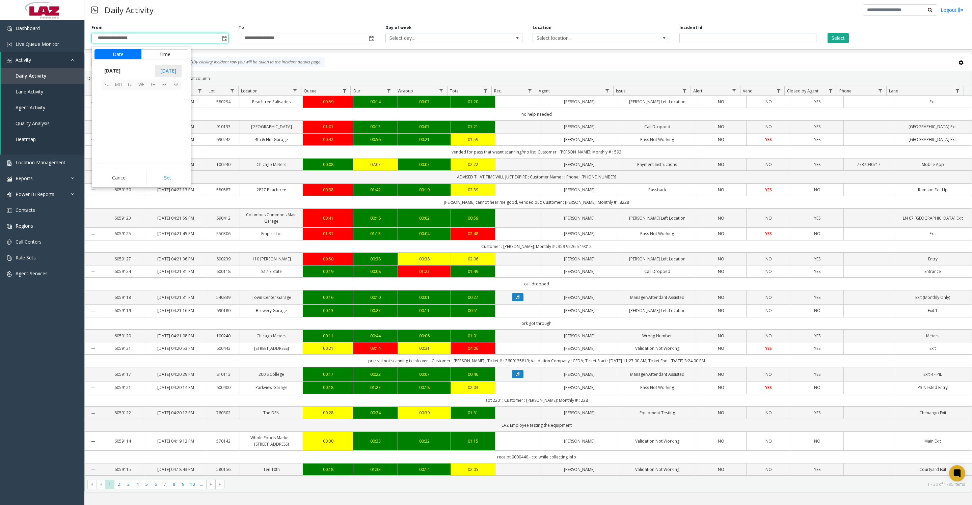
scroll to position [120980, 0]
click at [153, 49] on button "Time" at bounding box center [164, 54] width 47 height 10
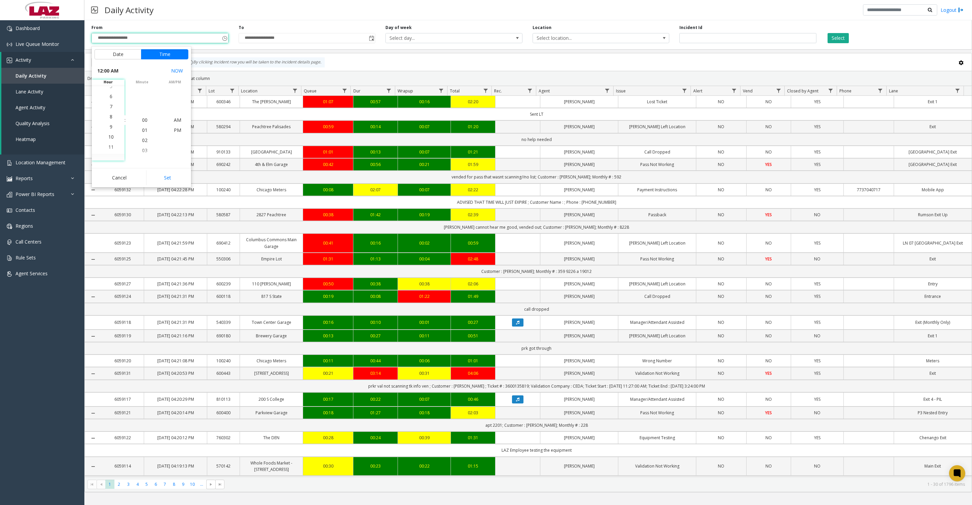
scroll to position [91, 0]
click at [110, 113] on span "8" at bounding box center [111, 110] width 3 height 6
click at [178, 175] on button "Set" at bounding box center [167, 177] width 43 height 15
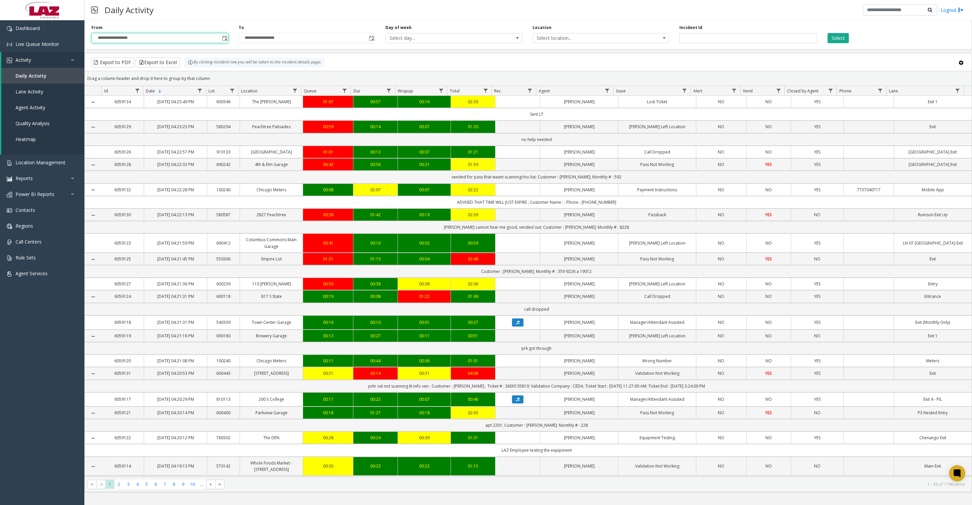
type input "**********"
click at [575, 40] on span "Select location..." at bounding box center [587, 37] width 109 height 9
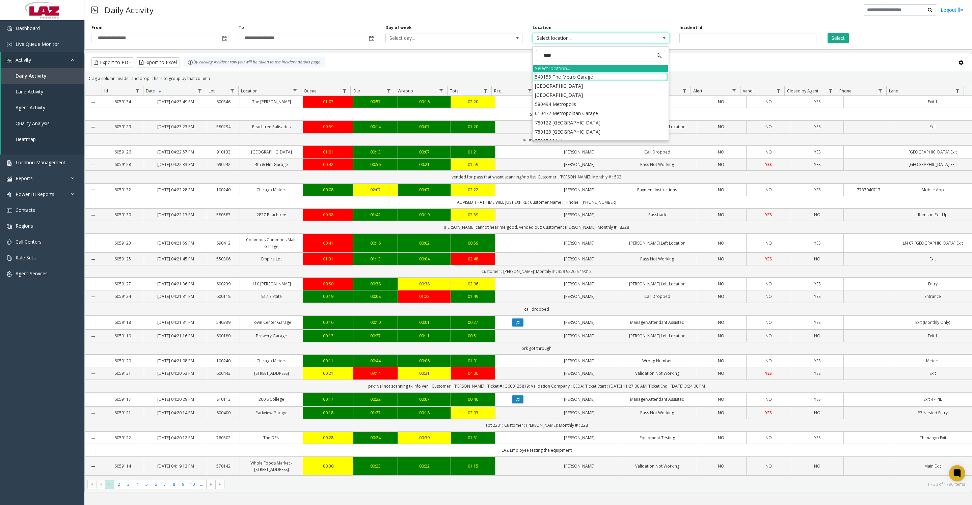
type input "*****"
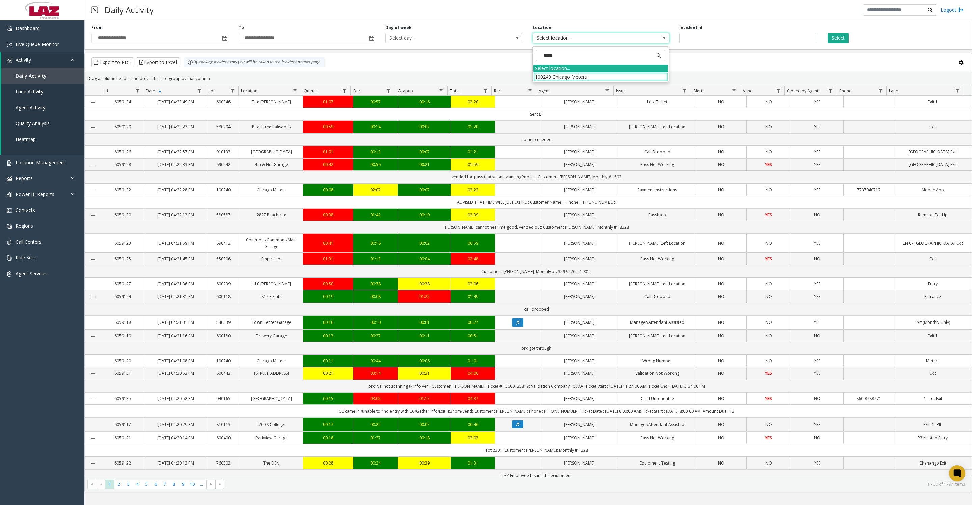
click at [547, 73] on li "100240 Chicago Meters" at bounding box center [600, 76] width 135 height 9
click at [838, 36] on button "Select" at bounding box center [837, 38] width 21 height 10
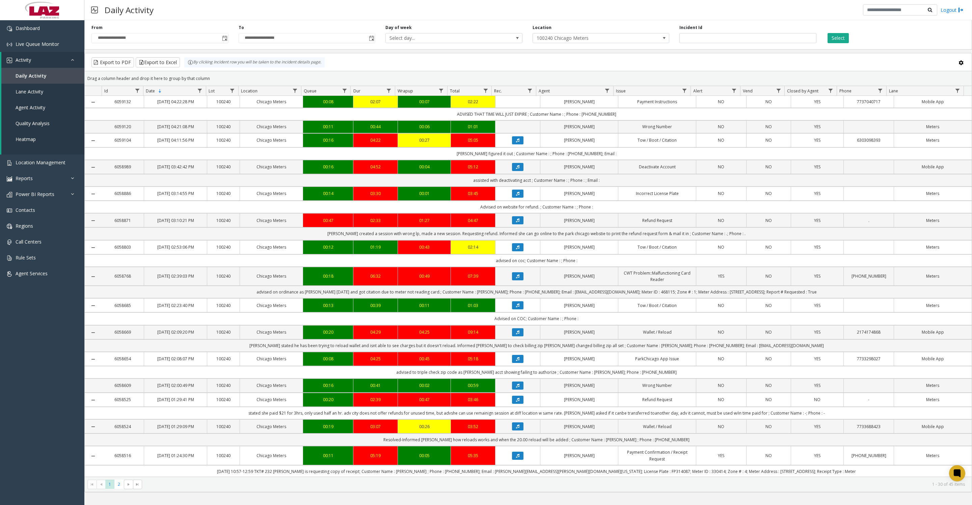
click at [845, 42] on button "Select" at bounding box center [837, 38] width 21 height 10
click at [168, 67] on button "Export to Excel" at bounding box center [158, 62] width 44 height 10
